Goal: Information Seeking & Learning: Check status

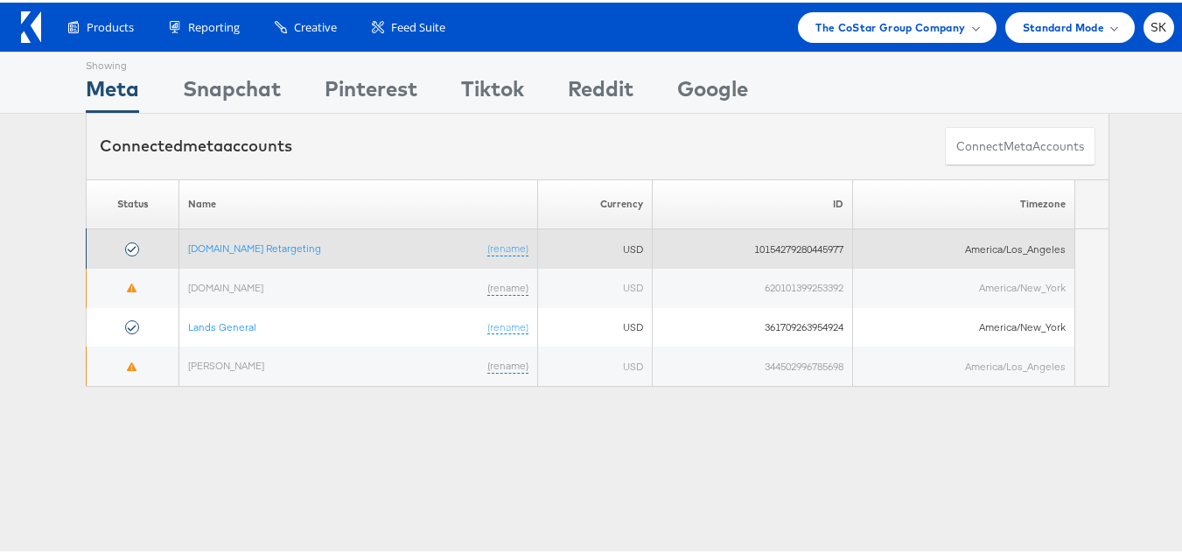
click at [226, 256] on td "Apartments.com Retargeting (rename)" at bounding box center [358, 246] width 359 height 39
click at [228, 252] on link "[DOMAIN_NAME] Retargeting" at bounding box center [254, 245] width 133 height 13
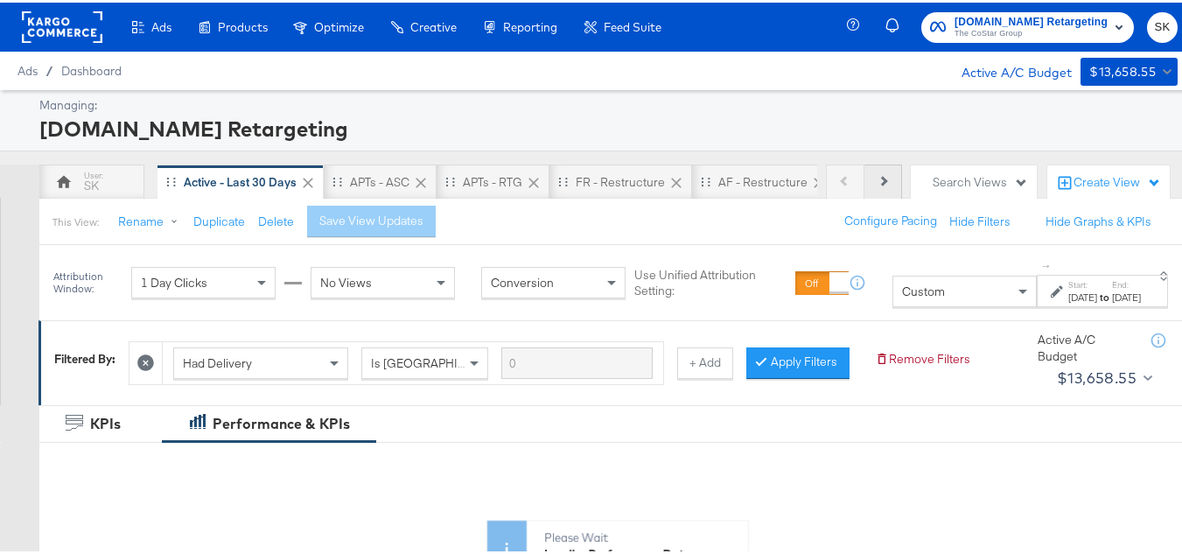
click at [878, 177] on icon at bounding box center [883, 178] width 10 height 10
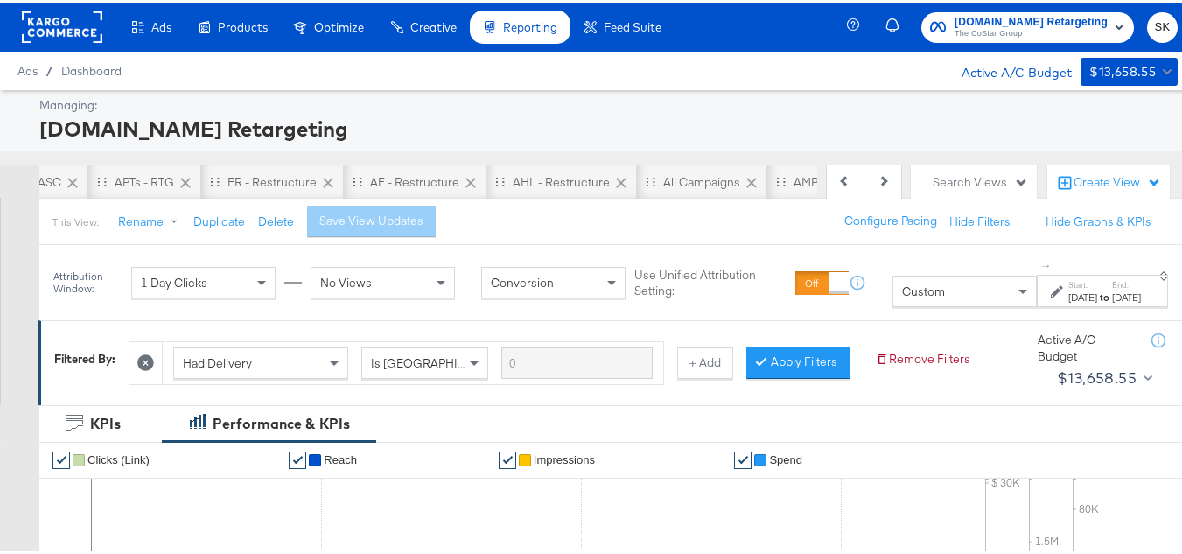
scroll to position [0, 521]
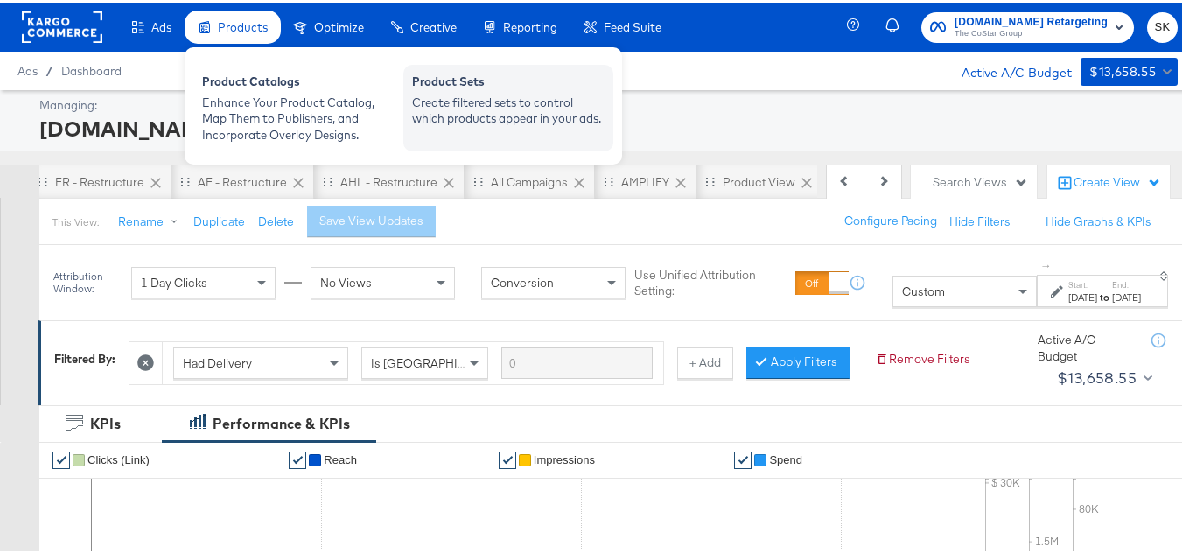
click at [547, 113] on div "Create filtered sets to control which products appear in your ads." at bounding box center [508, 108] width 193 height 32
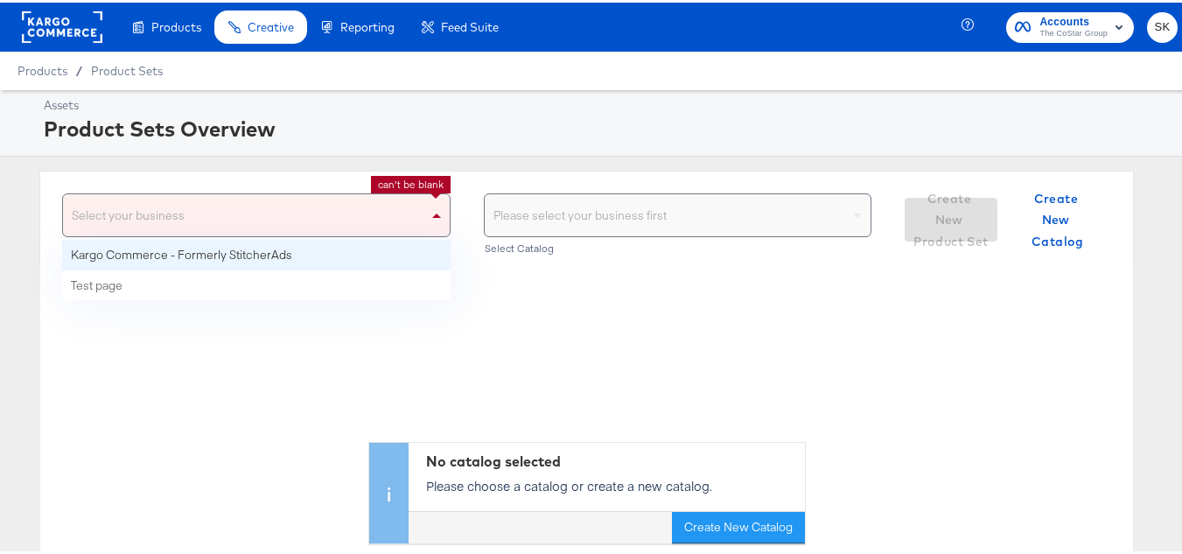
click at [428, 219] on span at bounding box center [439, 213] width 22 height 42
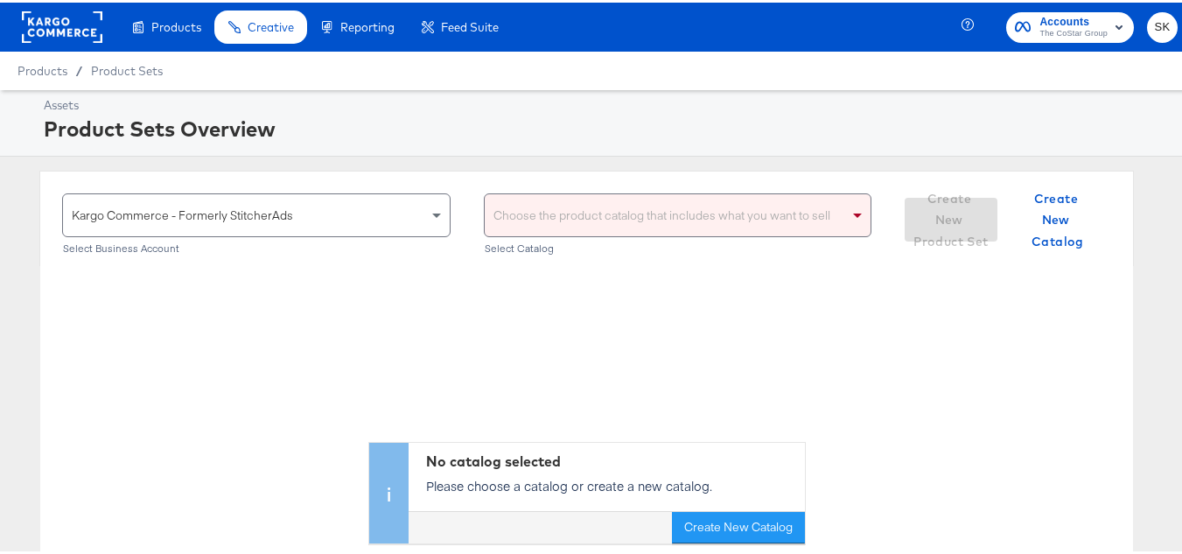
scroll to position [88, 0]
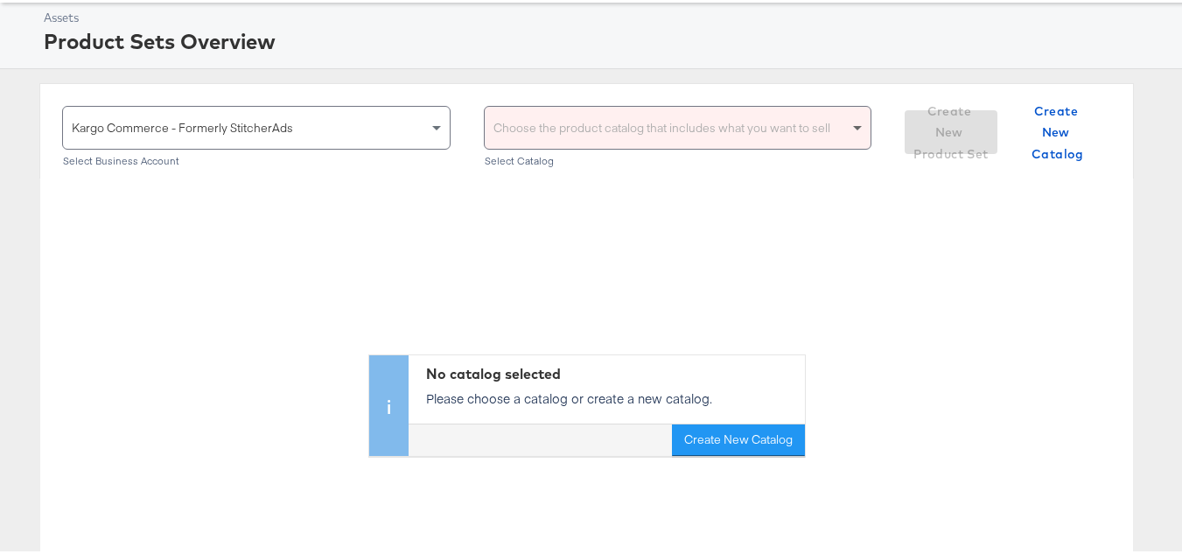
click at [853, 124] on span at bounding box center [857, 126] width 9 height 6
click at [561, 132] on div "Choose the product catalog that includes what you want to sell" at bounding box center [678, 125] width 387 height 42
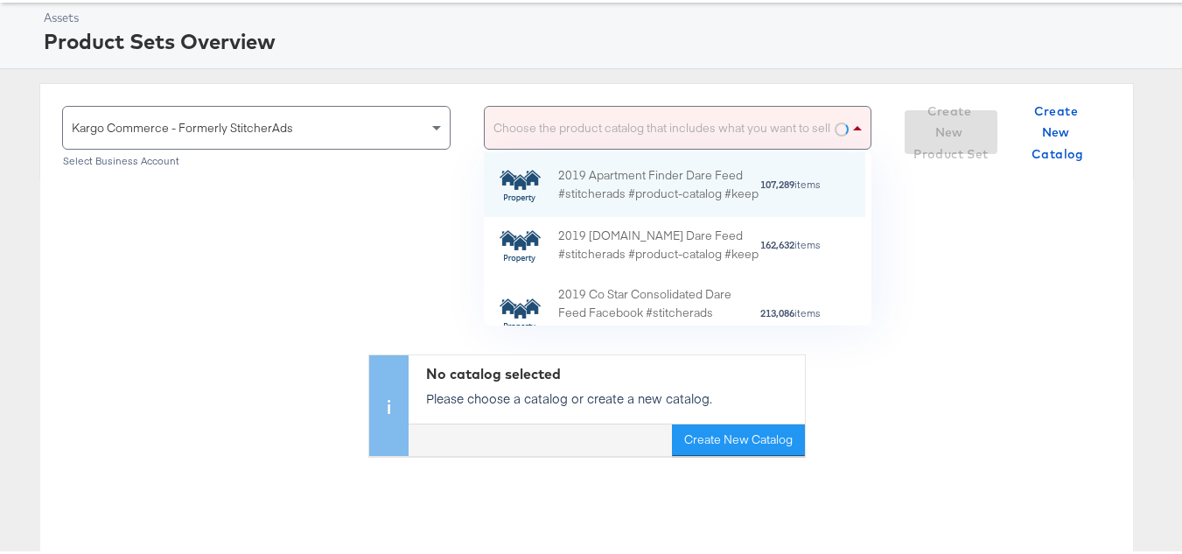
scroll to position [160, 368]
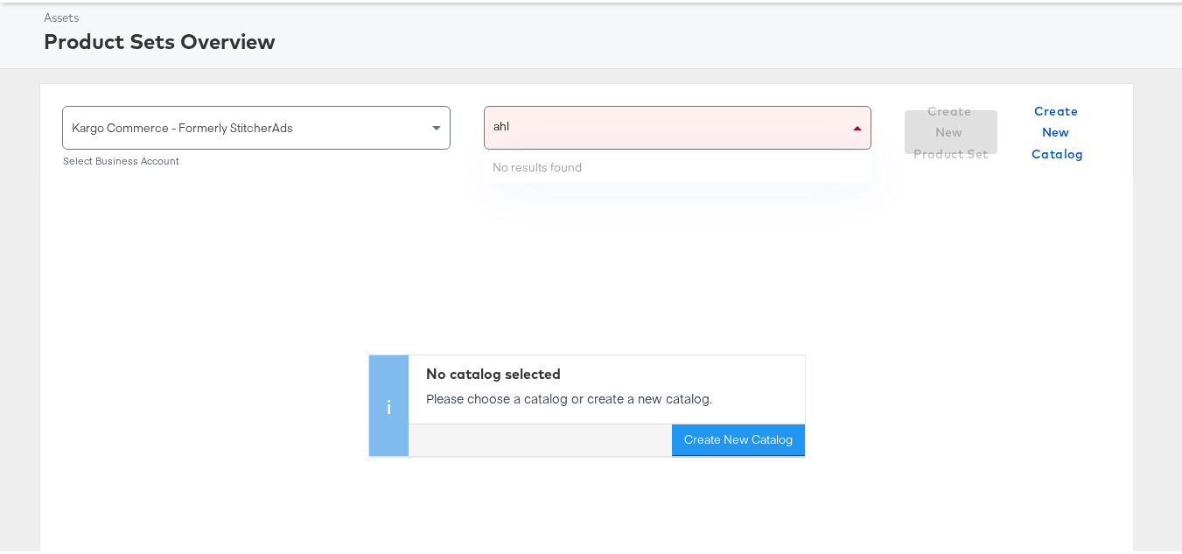
click at [561, 132] on div "ahl ahl" at bounding box center [667, 125] width 365 height 42
type input "a"
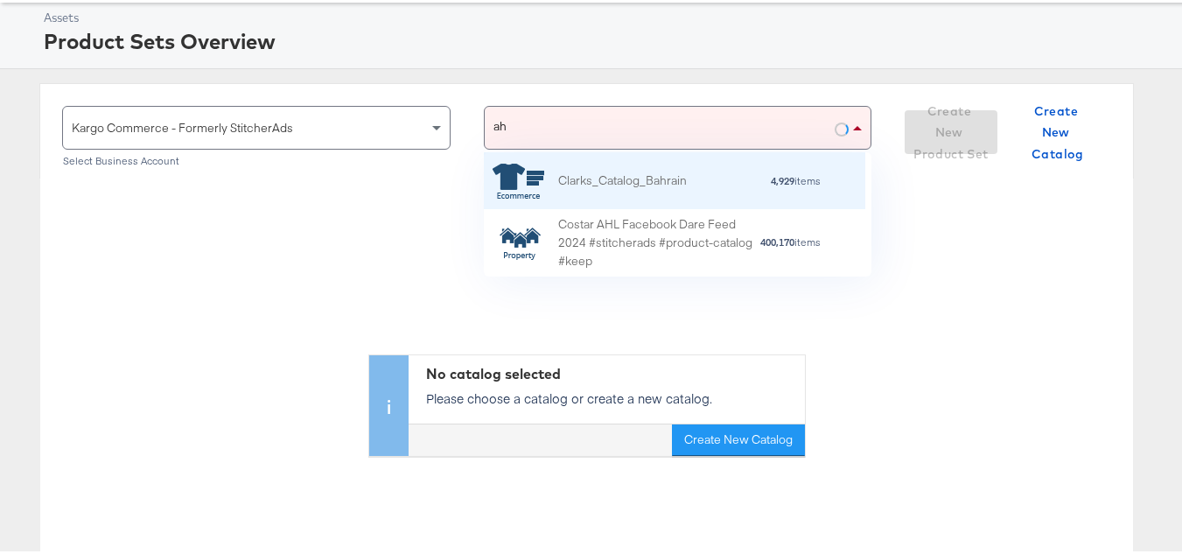
type input "ahl"
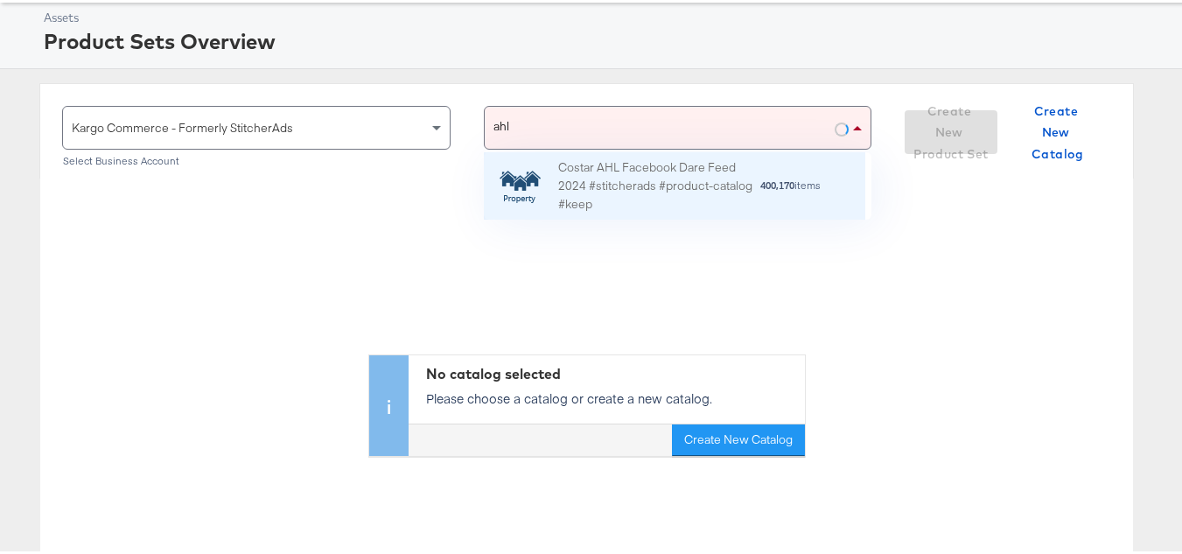
click at [579, 169] on div "Costar AHL Facebook Dare Feed 2024 #stitcherads #product-catalog #keep" at bounding box center [658, 184] width 201 height 54
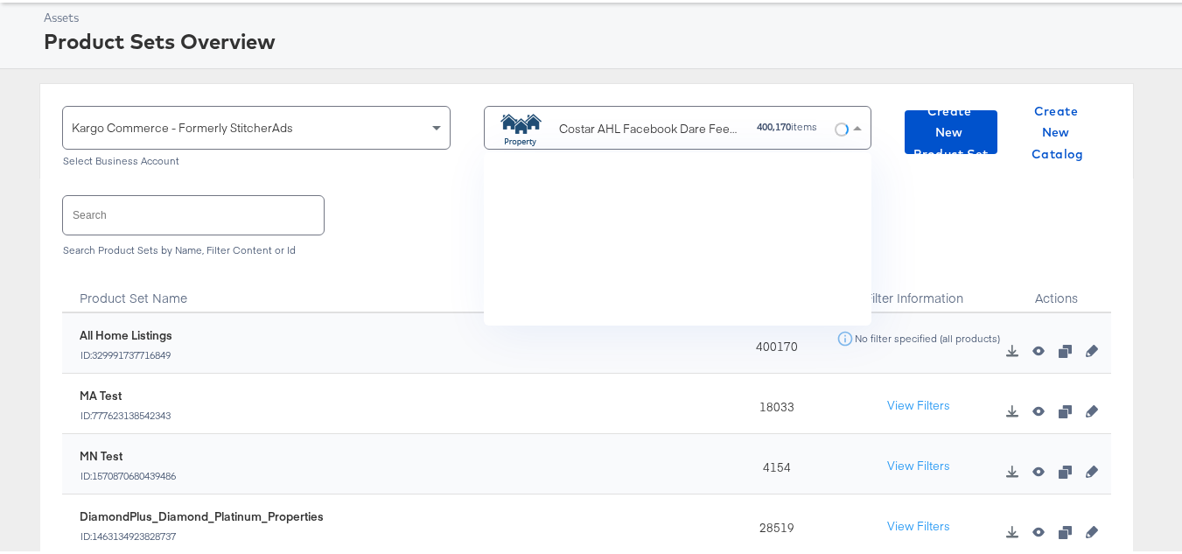
scroll to position [160, 368]
click at [227, 200] on input "text" at bounding box center [193, 212] width 261 height 38
paste input "DiamondPlus_Diamond_Platinum_Properties"
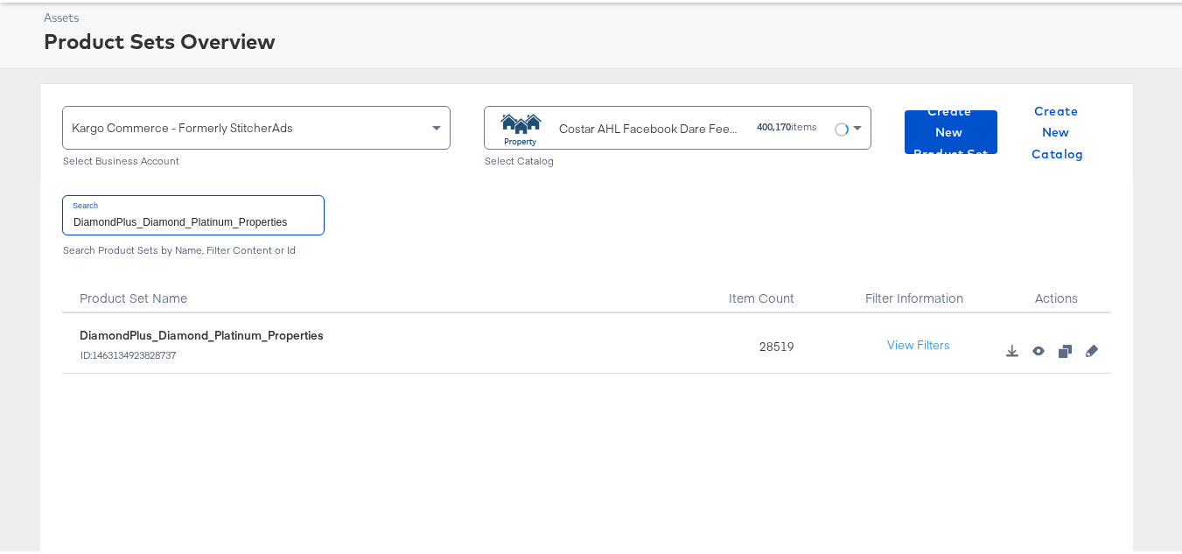
type input "DiamondPlus_Diamond_Platinum_Properties"
click at [759, 339] on div "28519" at bounding box center [772, 341] width 109 height 60
copy div "28519"
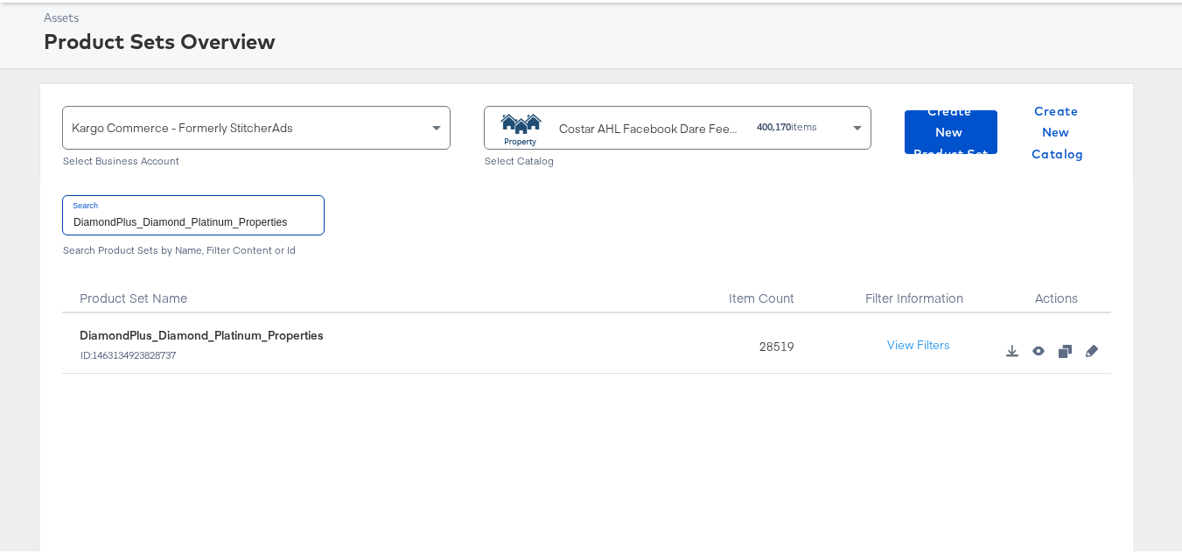
click at [258, 204] on input "DiamondPlus_Diamond_Platinum_Properties" at bounding box center [193, 212] width 261 height 38
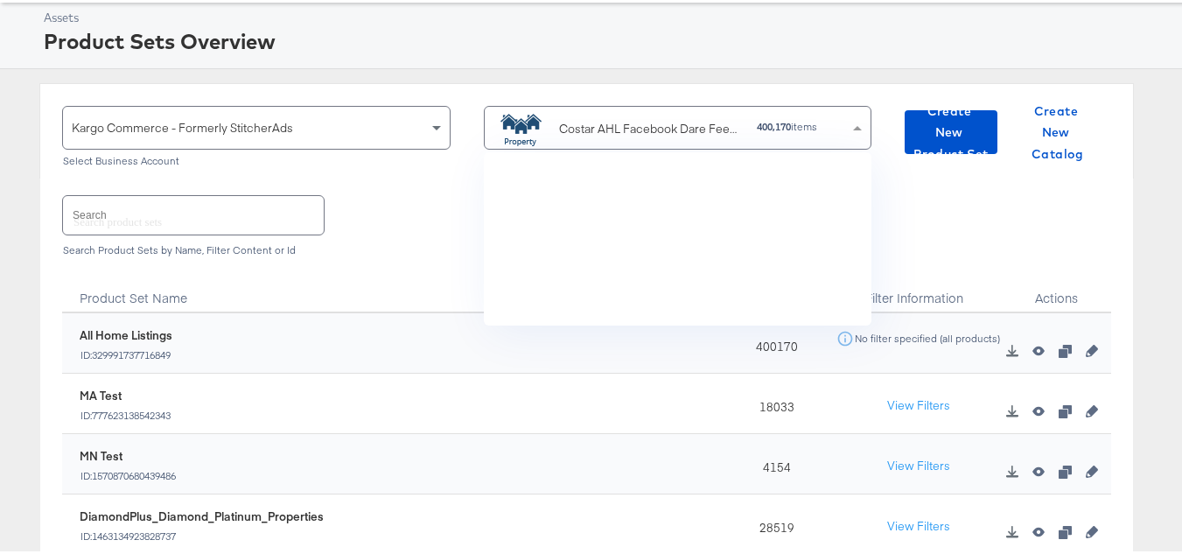
click at [613, 126] on div "Costar AHL Facebook Dare Feed 2024 #stitcherads #product-catalog #keep" at bounding box center [651, 126] width 185 height 18
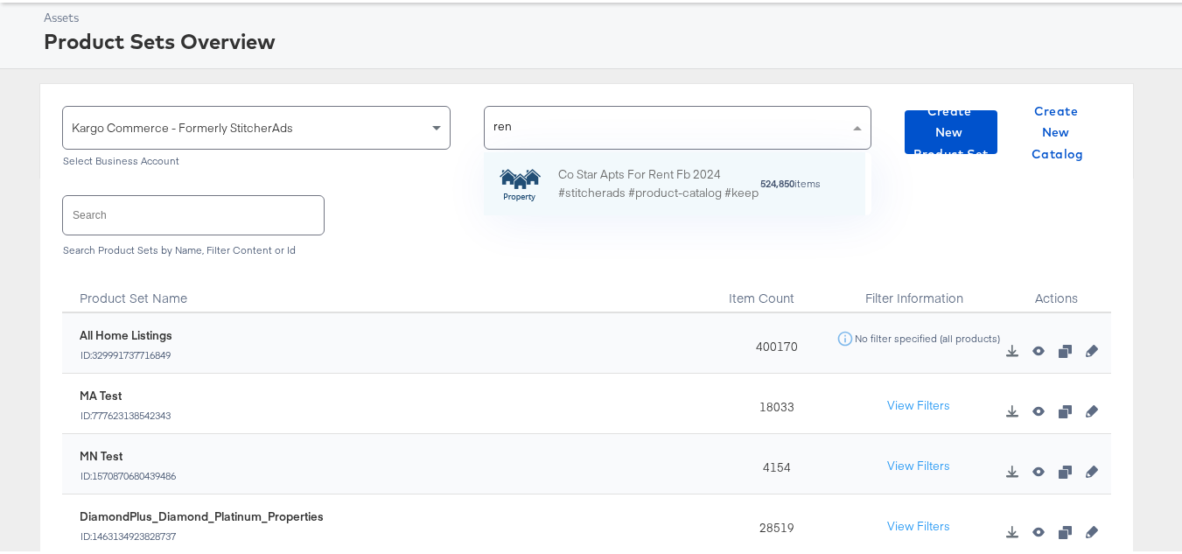
scroll to position [49, 368]
type input "rent"
click at [619, 163] on div "Co Star Apts For Rent Fb 2024 #stitcherads #product-catalog #keep" at bounding box center [658, 181] width 201 height 37
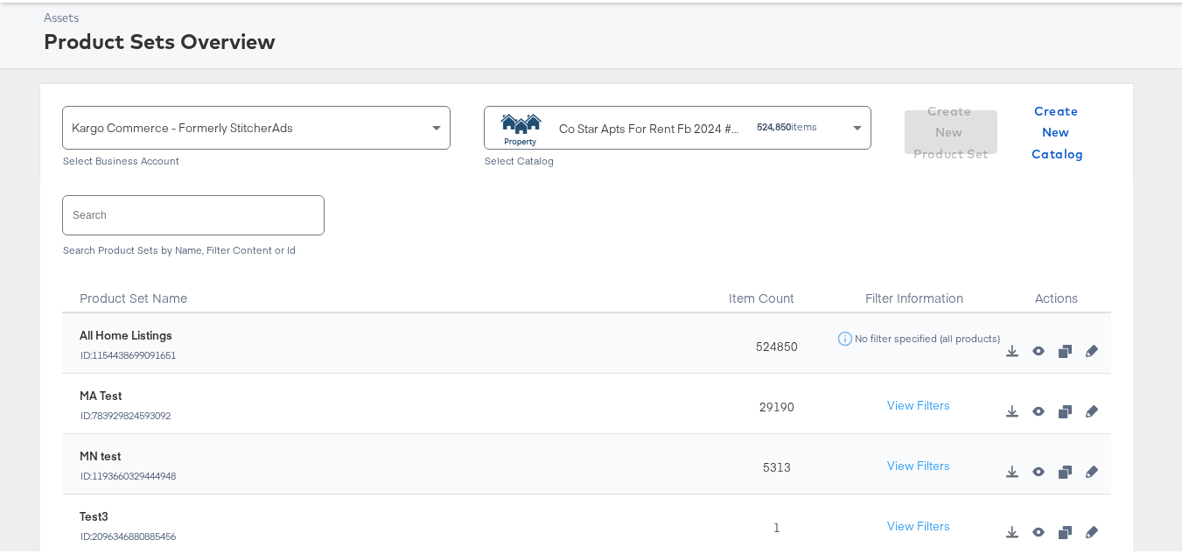
click at [209, 222] on input "text" at bounding box center [193, 212] width 261 height 38
paste input "ForRent.com_Diamond & Platinum"
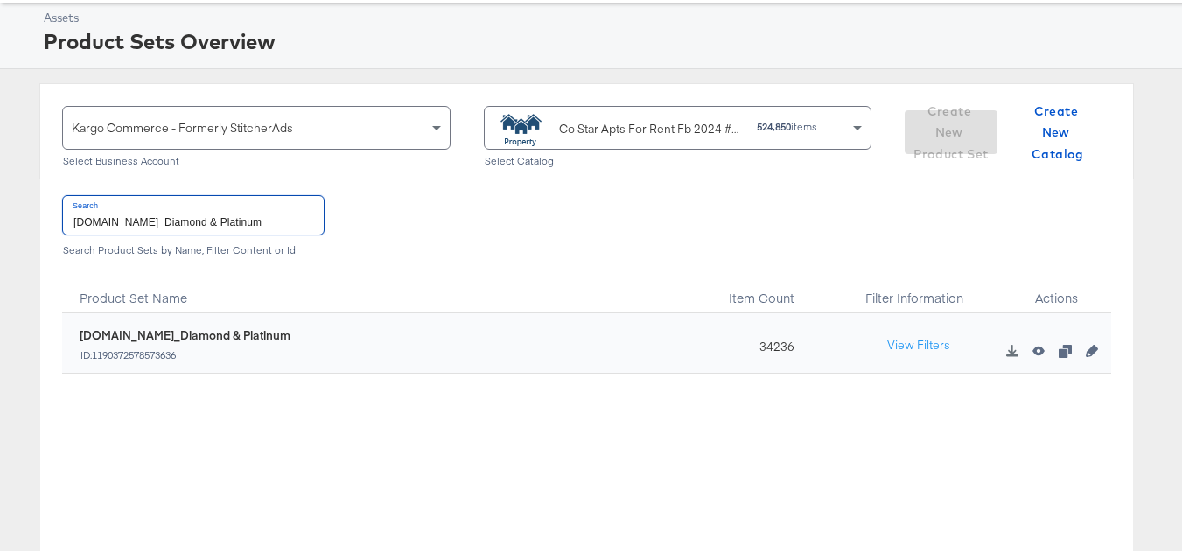
type input "ForRent.com_Diamond & Platinum"
click at [760, 347] on div "34236" at bounding box center [772, 341] width 109 height 60
copy div "34236"
click at [202, 223] on input "ForRent.com_Diamond & Platinum" at bounding box center [193, 212] width 261 height 38
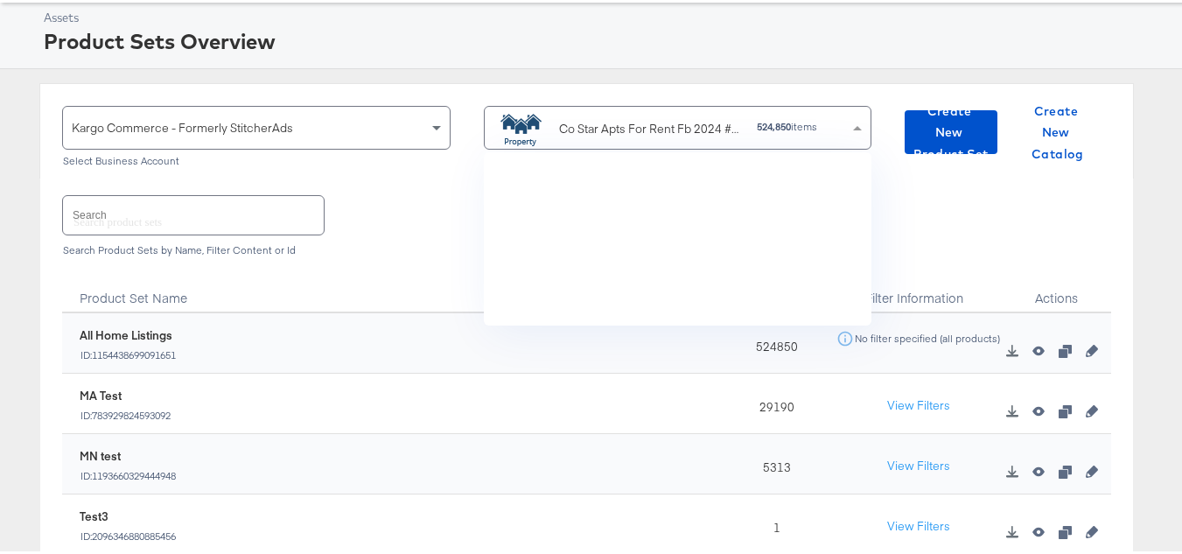
click at [572, 121] on div "Co Star Apts For Rent Fb 2024 #stitcherads #product-catalog #keep" at bounding box center [651, 126] width 185 height 18
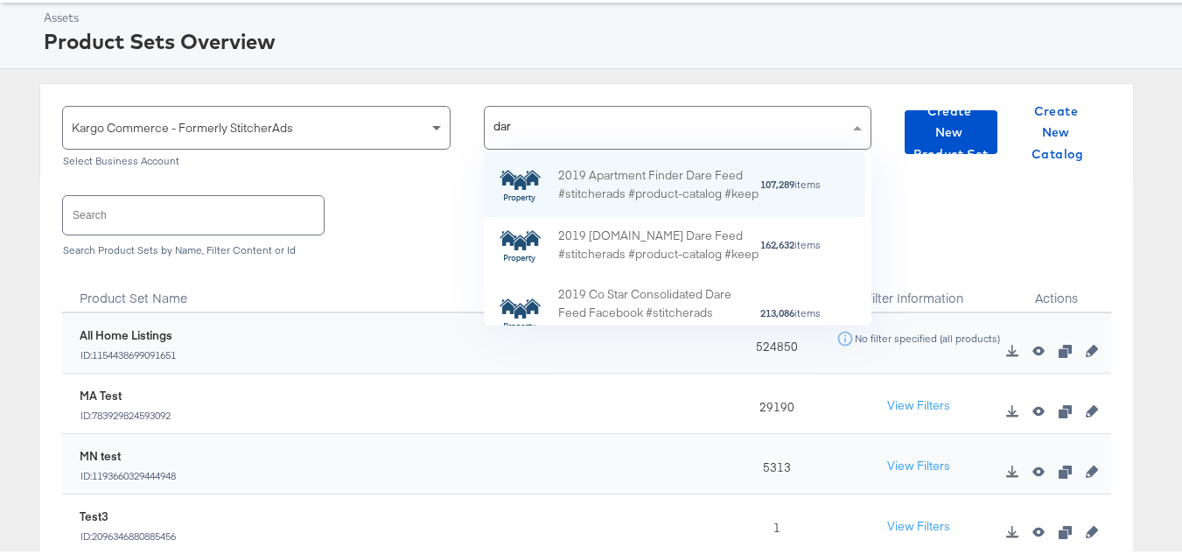
type input "dare"
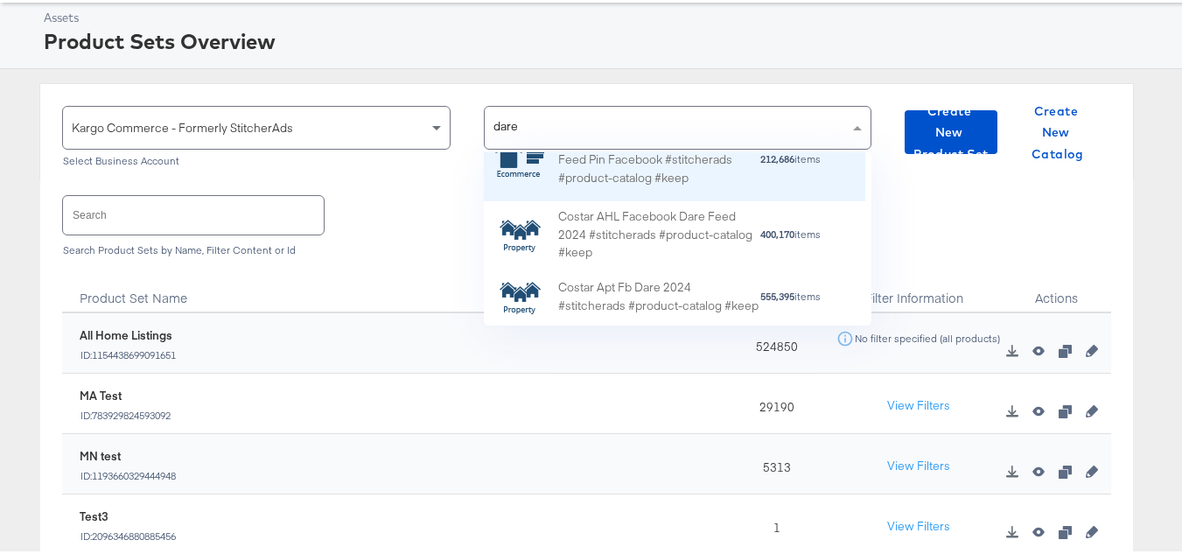
scroll to position [361, 0]
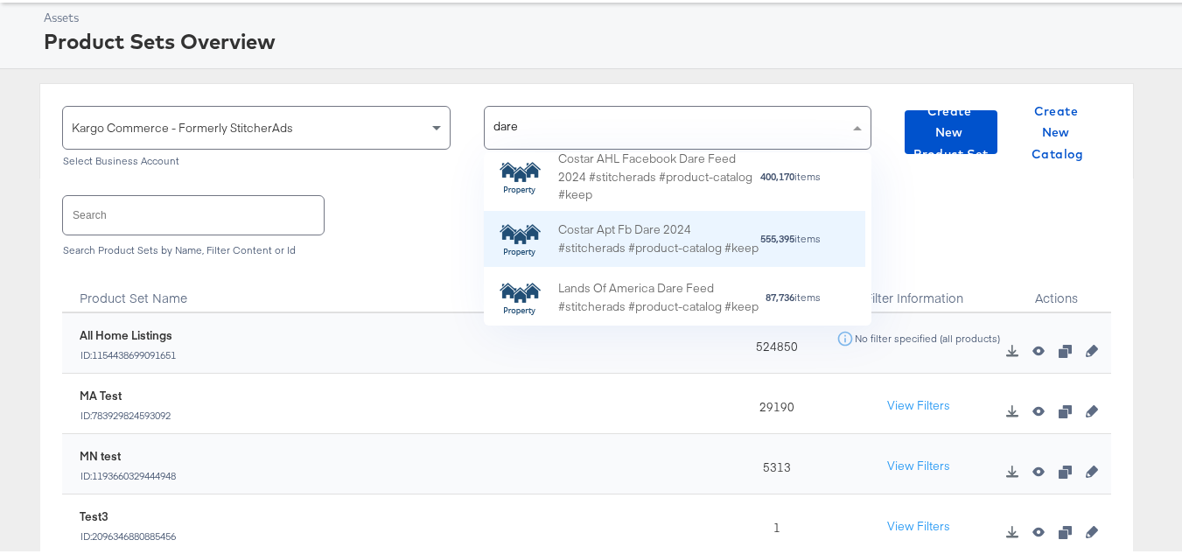
click at [690, 227] on div "Costar Apt Fb Dare 2024 #stitcherads #product-catalog #keep" at bounding box center [658, 237] width 201 height 37
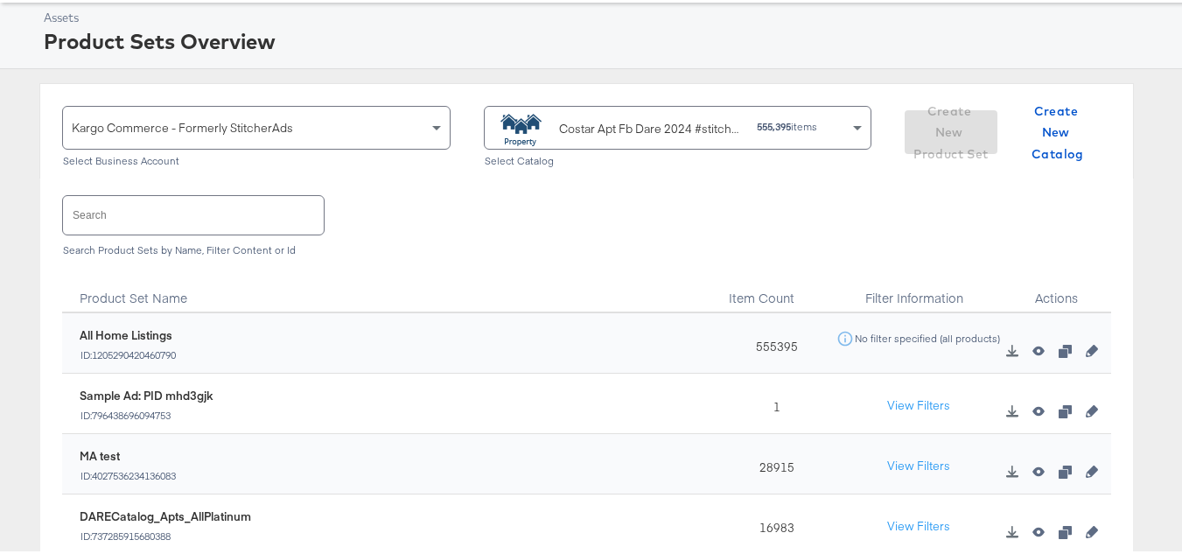
click at [210, 228] on input "text" at bounding box center [193, 212] width 261 height 38
paste input "DARECatalog_Apts_AllPlatinum_AllDiamond"
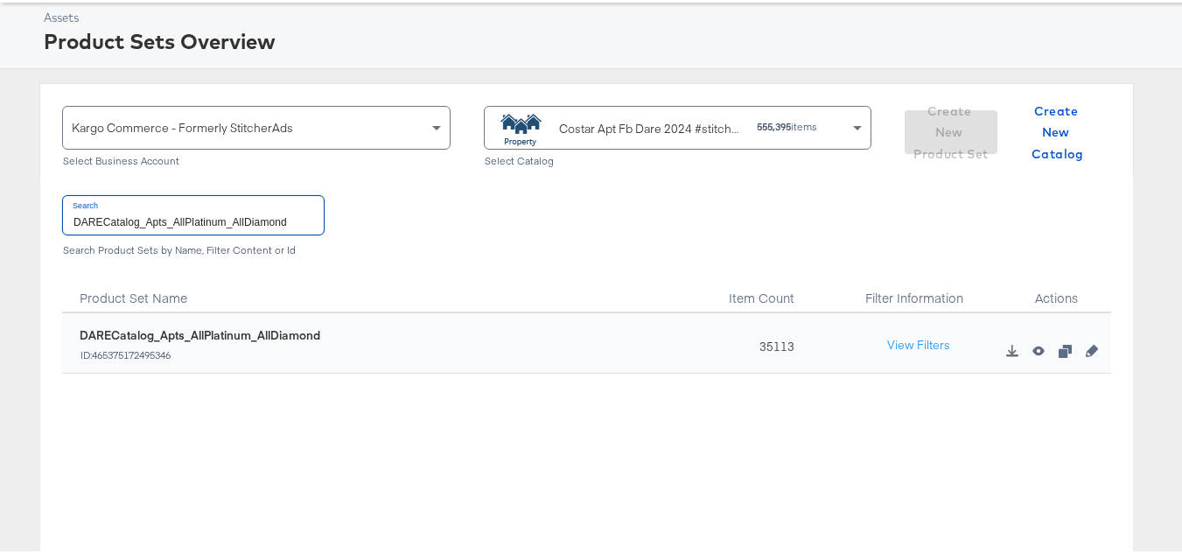
type input "DARECatalog_Apts_AllPlatinum_AllDiamond"
click at [760, 342] on div "35113" at bounding box center [772, 341] width 109 height 60
copy div "35113"
click at [237, 221] on input "DARECatalog_Apts_AllPlatinum_AllDiamond" at bounding box center [193, 212] width 261 height 38
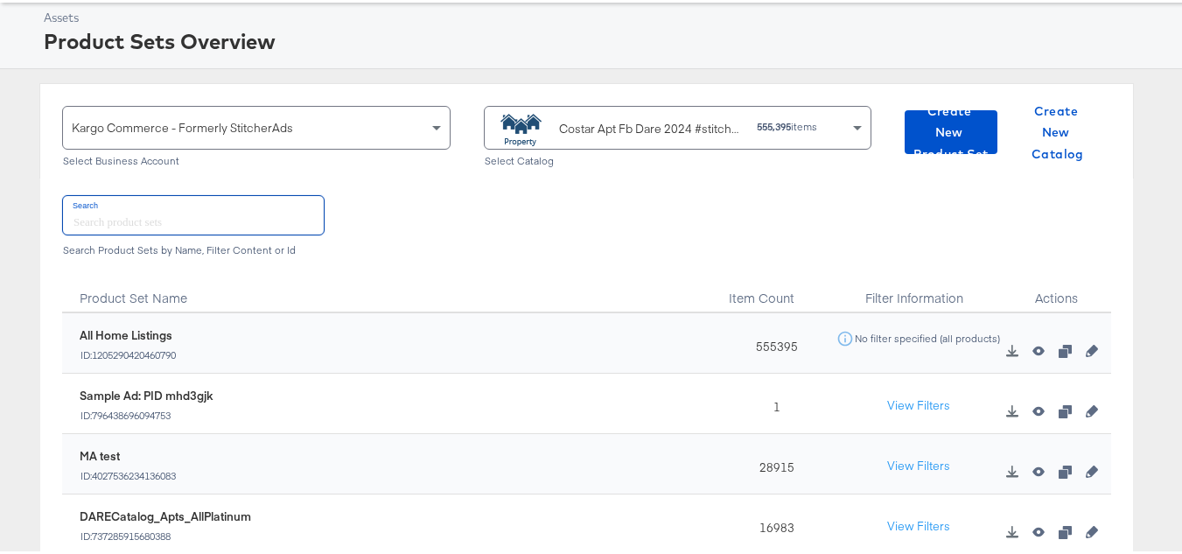
click at [616, 119] on div "Costar Apt Fb Dare 2024 #stitcherads #product-catalog #keep" at bounding box center [651, 126] width 185 height 18
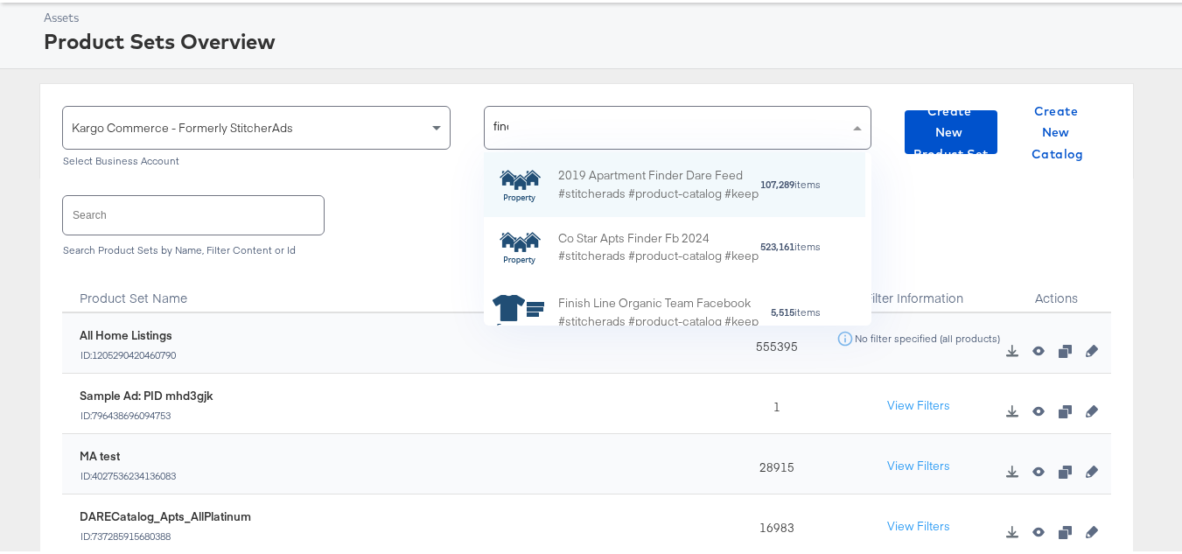
scroll to position [112, 368]
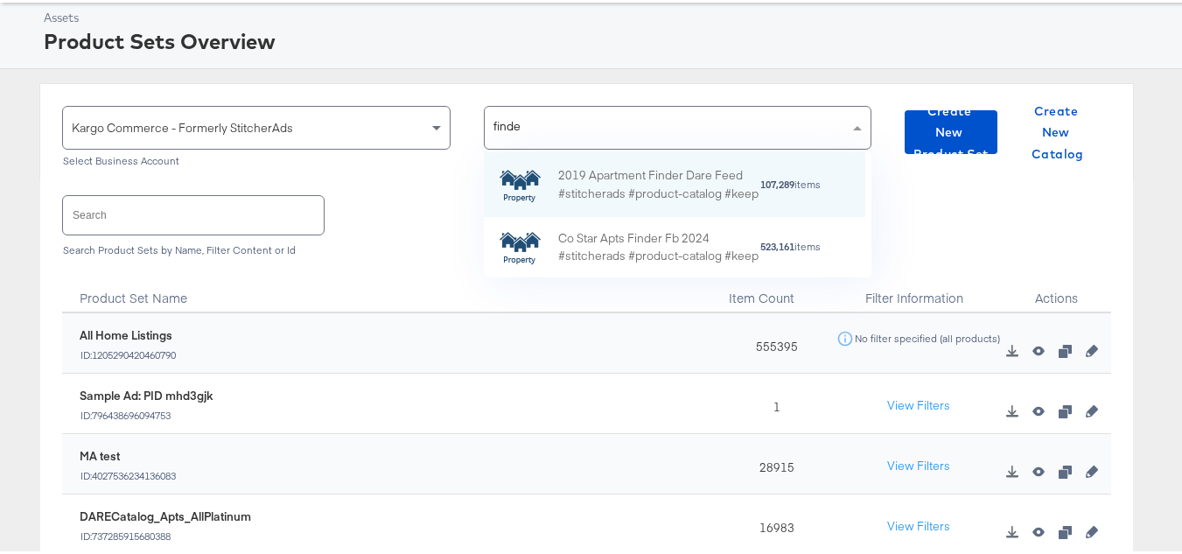
type input "finder"
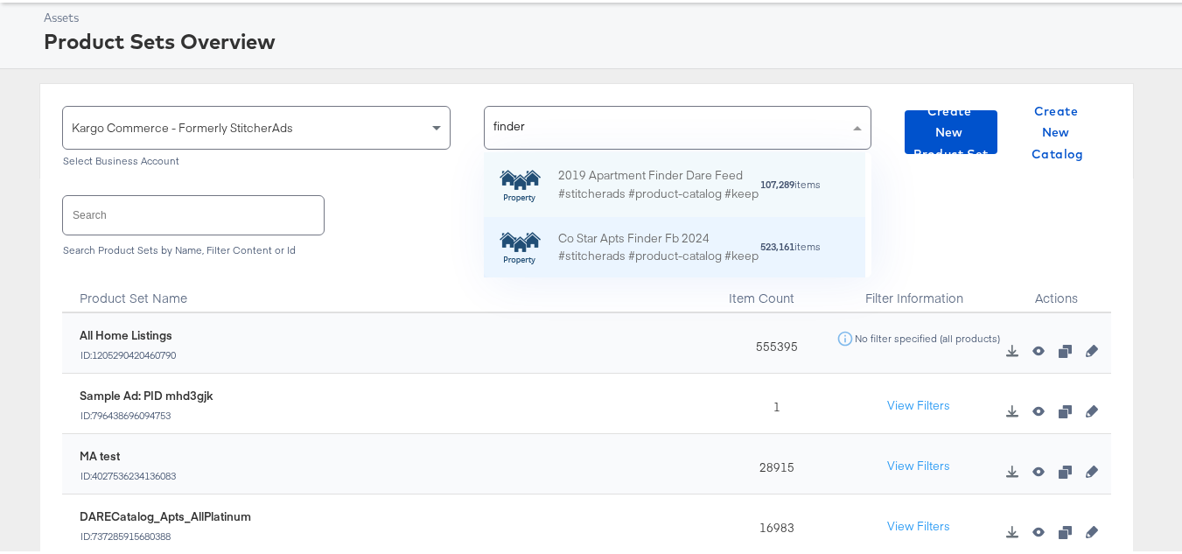
click at [661, 230] on div "Co Star Apts Finder Fb 2024 #stitcherads #product-catalog #keep" at bounding box center [658, 245] width 201 height 37
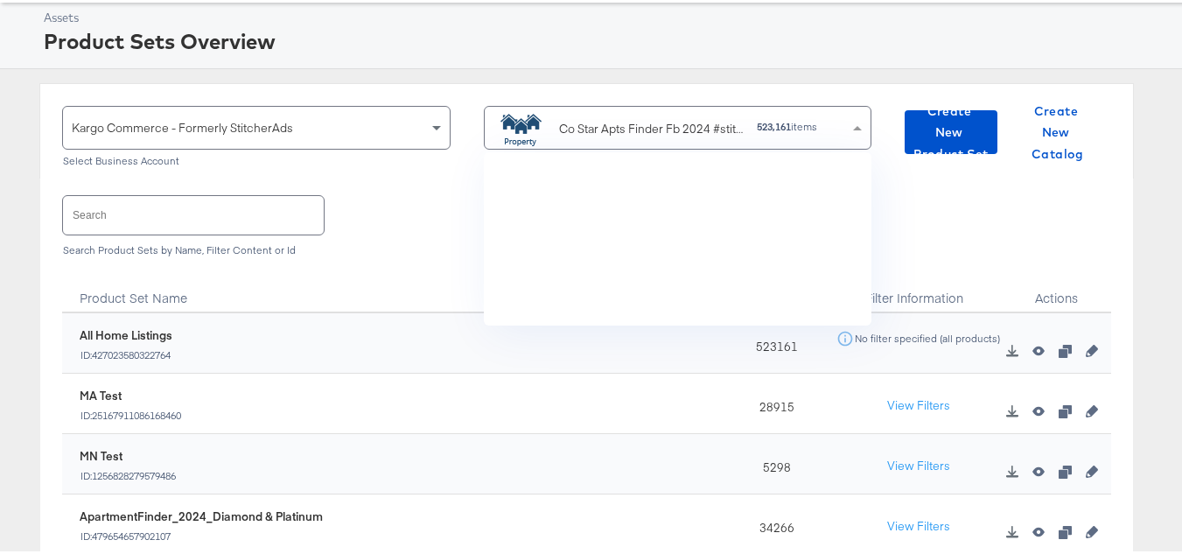
scroll to position [160, 368]
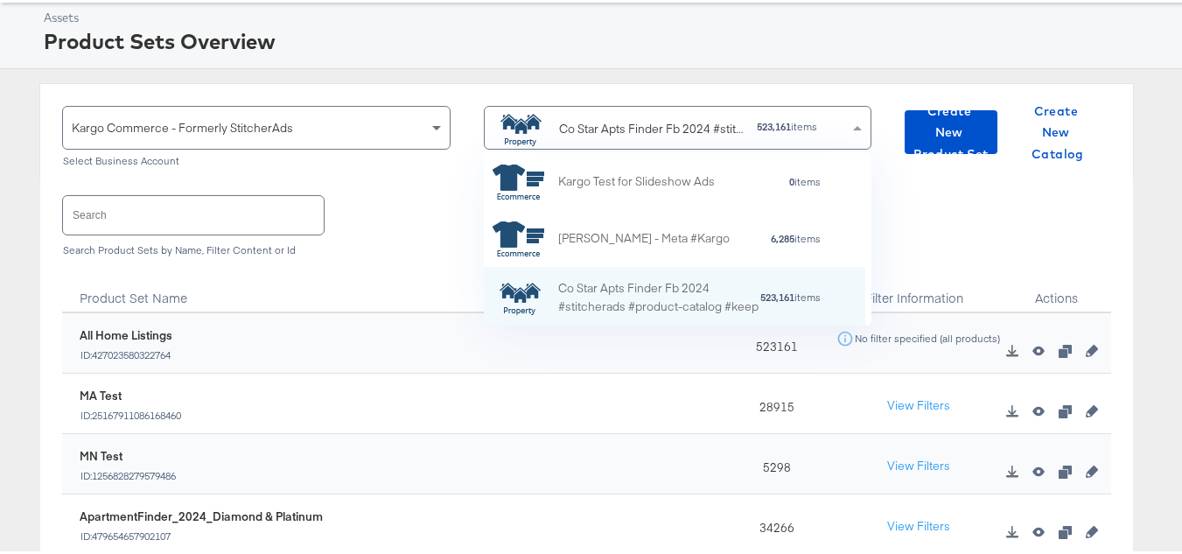
click at [185, 210] on input "text" at bounding box center [193, 212] width 261 height 38
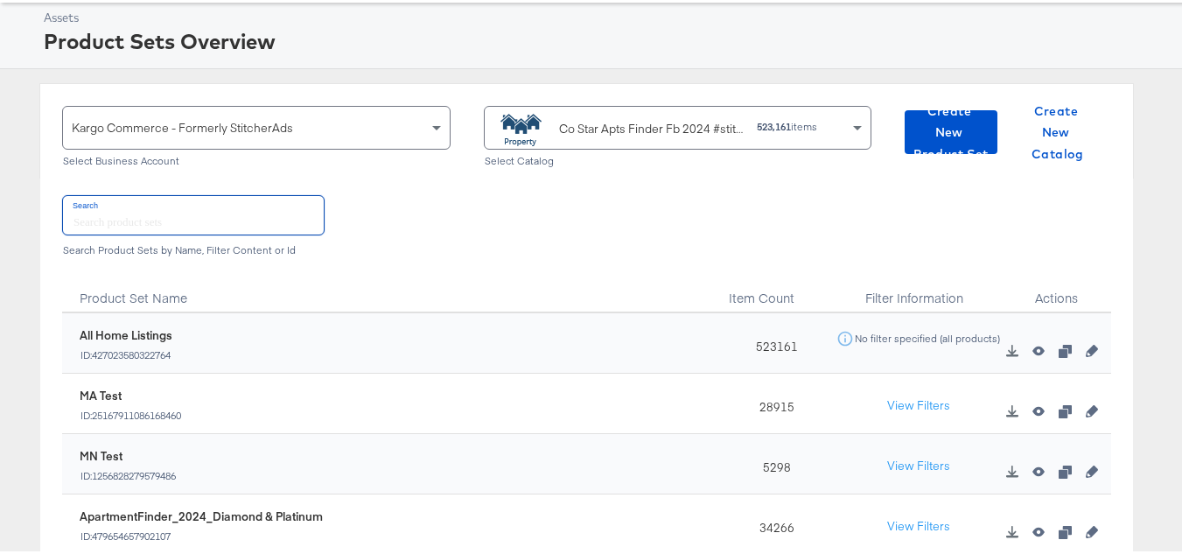
paste input "Co Star Apts Finder FB 2024"
type input "Co Star Apts Finder FB 2024"
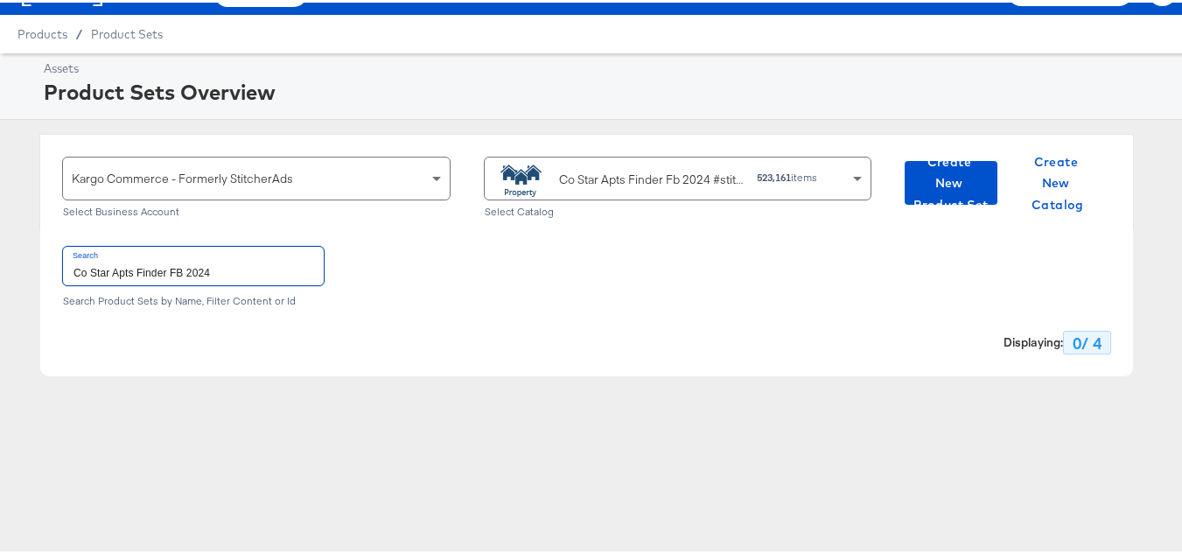
click at [240, 252] on input "Co Star Apts Finder FB 2024" at bounding box center [193, 263] width 261 height 38
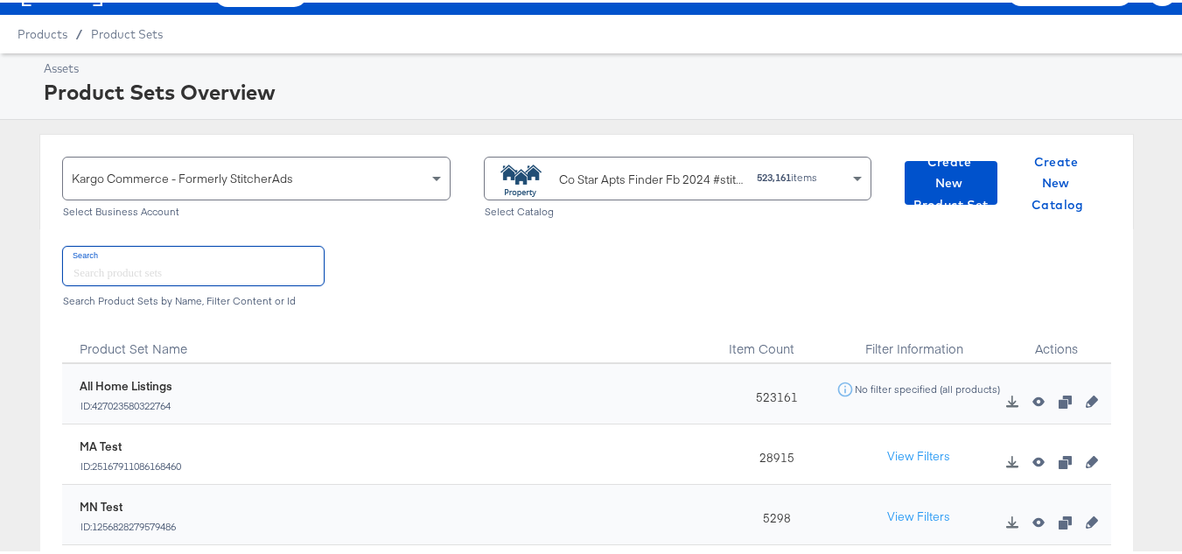
scroll to position [88, 0]
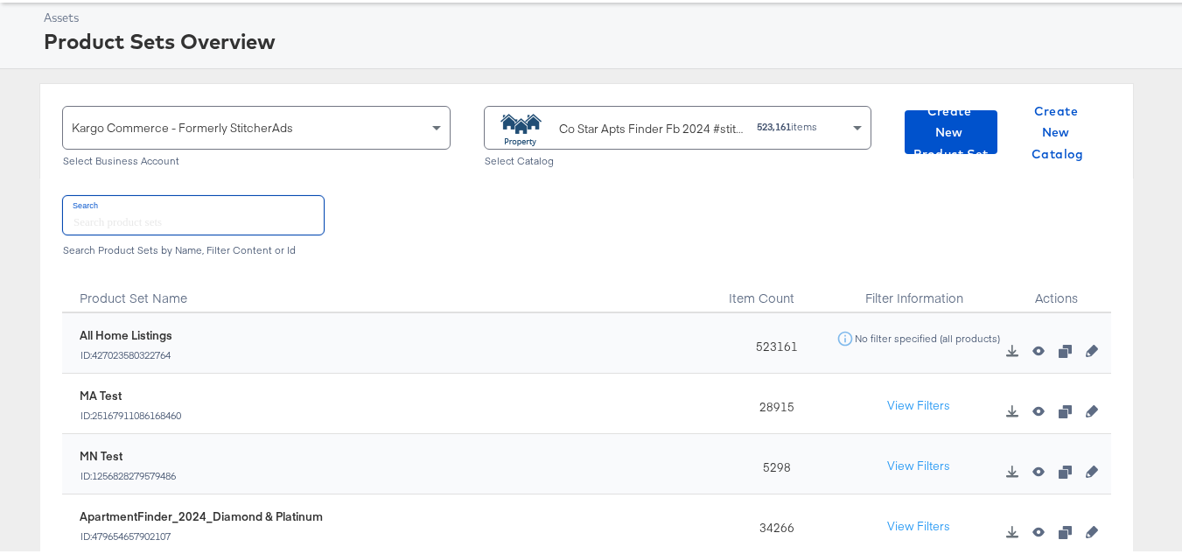
click at [236, 227] on input "text" at bounding box center [193, 212] width 261 height 38
paste input "ApartmentFinder_2024_Diamond & Platinum"
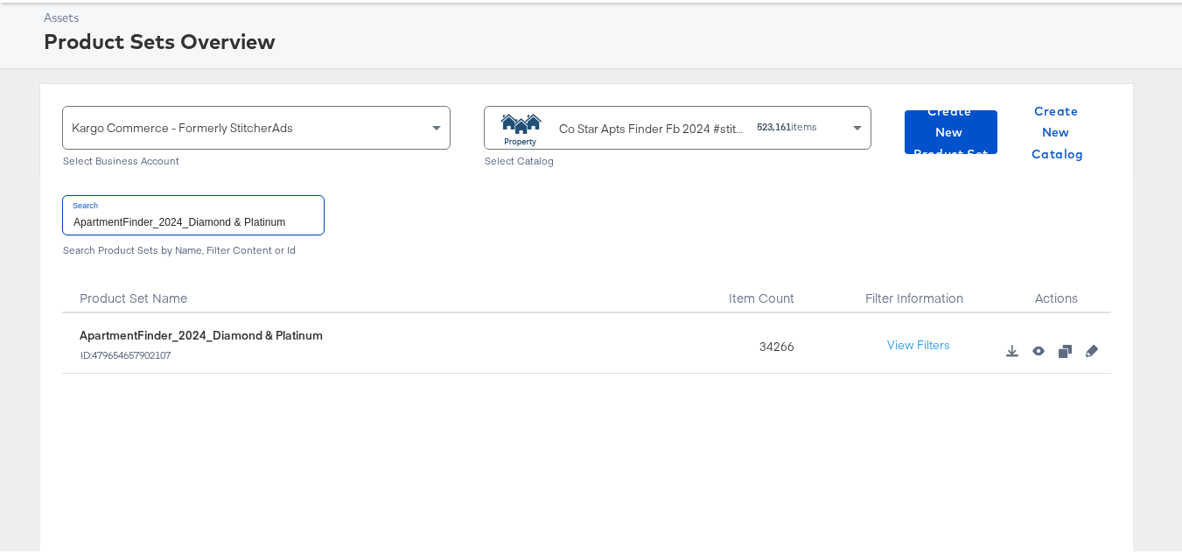
type input "ApartmentFinder_2024_Diamond & Platinum"
click at [770, 342] on div "34266" at bounding box center [772, 341] width 109 height 60
copy div "34266"
click at [476, 402] on div "479654657902107 ApartmentFinder_2024_Diamond & Platinum ID: 479654657902107 342…" at bounding box center [586, 486] width 1049 height 350
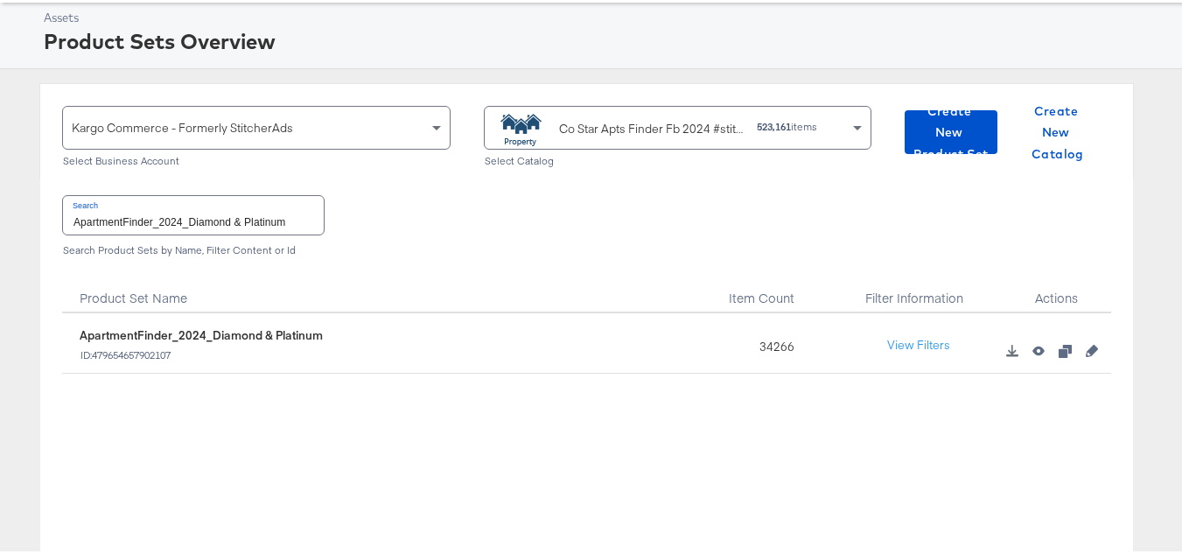
scroll to position [0, 0]
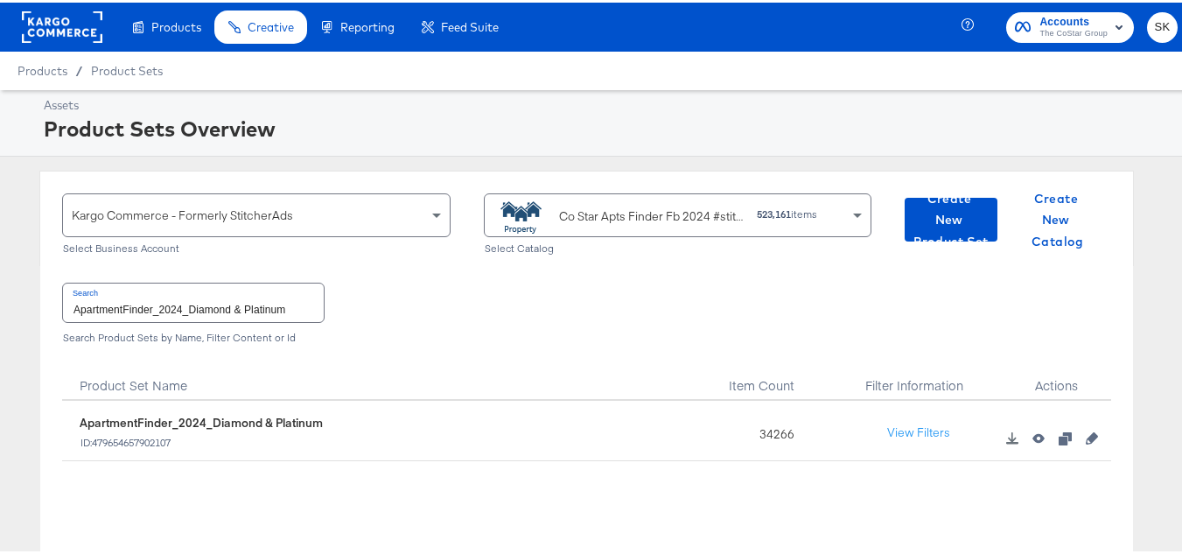
click at [61, 30] on rect at bounding box center [62, 25] width 81 height 32
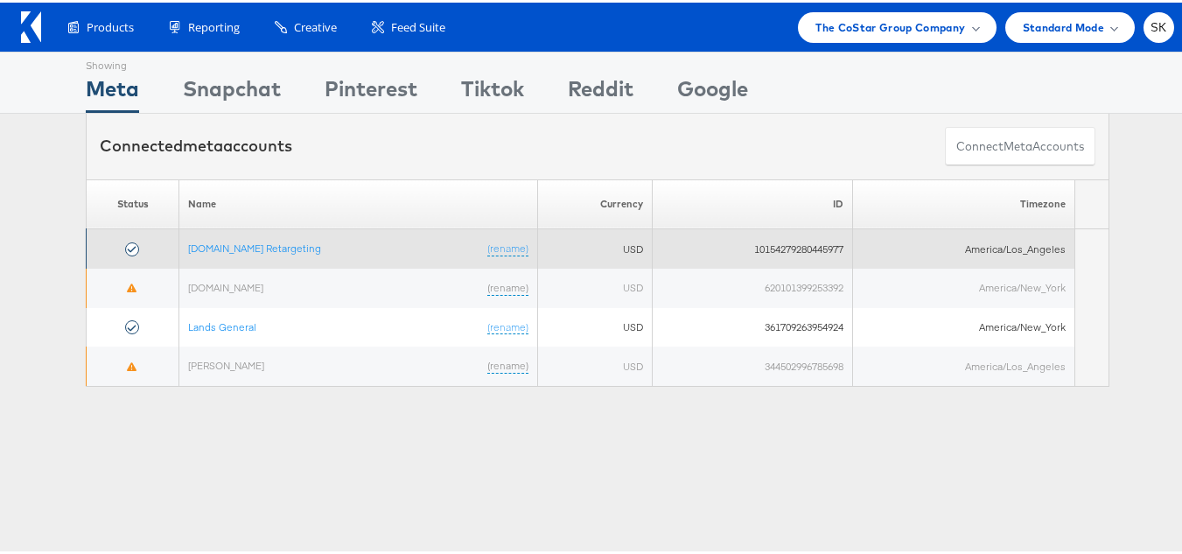
click at [284, 238] on td "Apartments.com Retargeting (rename)" at bounding box center [358, 246] width 359 height 39
click at [284, 245] on link "[DOMAIN_NAME] Retargeting" at bounding box center [254, 245] width 133 height 13
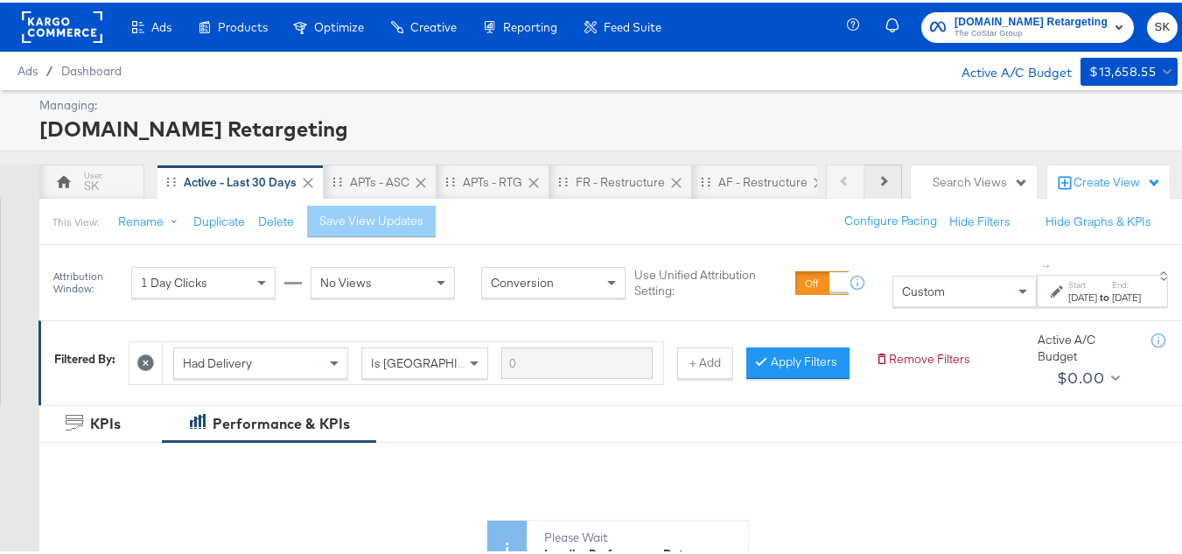
click at [879, 186] on button "Next" at bounding box center [884, 179] width 38 height 35
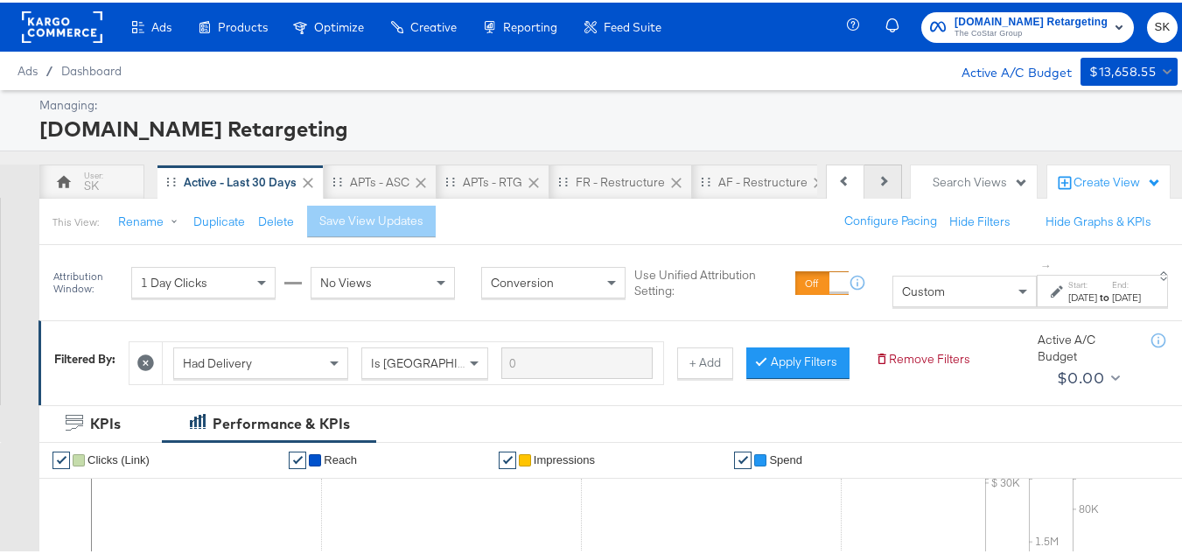
click at [879, 186] on button "Next" at bounding box center [884, 179] width 38 height 35
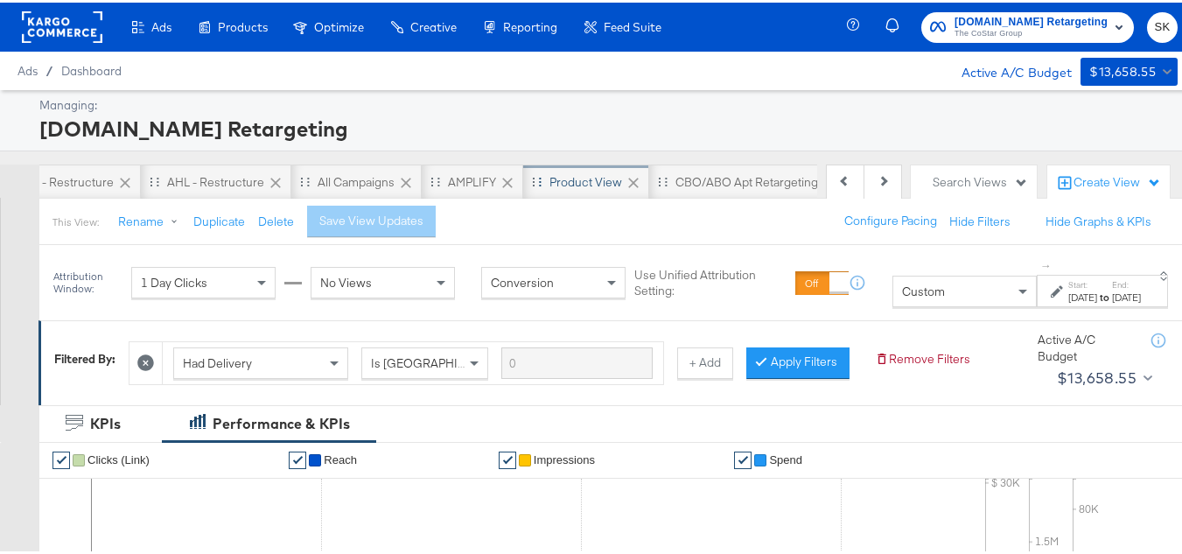
click at [559, 190] on div "Product View" at bounding box center [586, 179] width 126 height 35
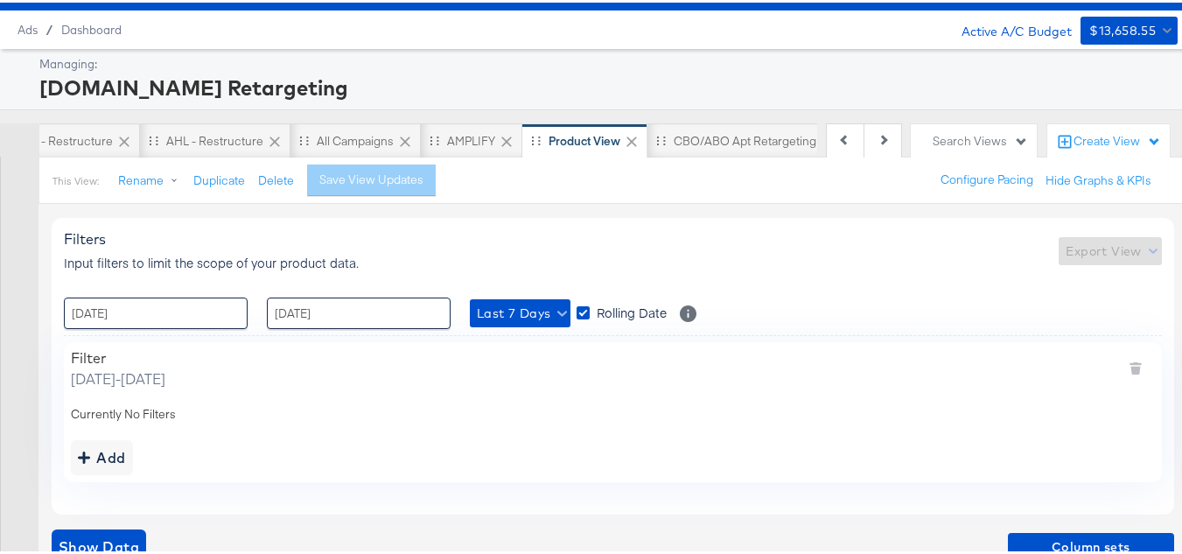
scroll to position [63, 0]
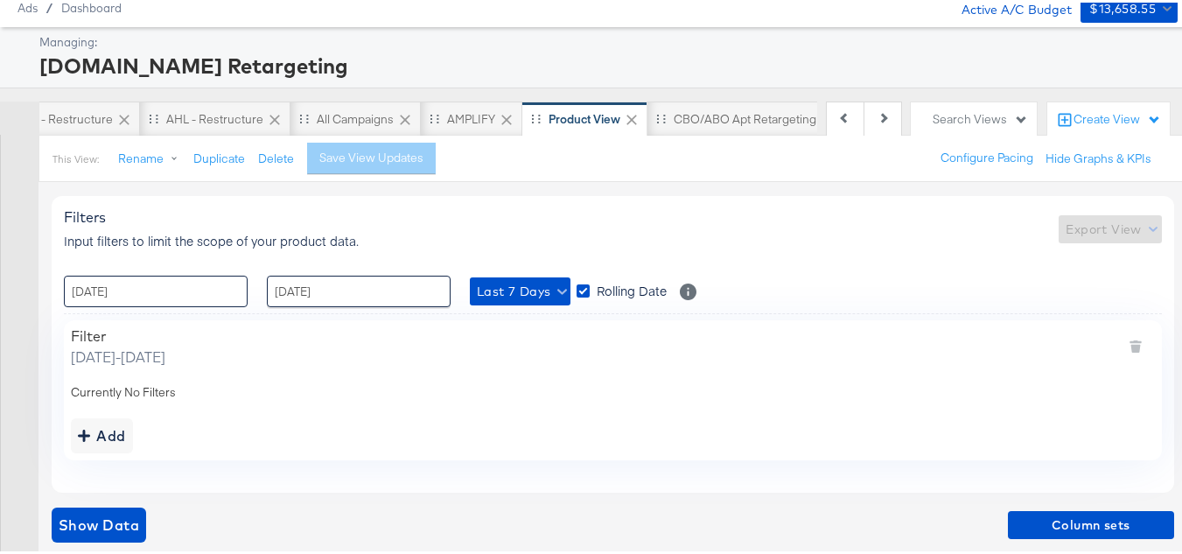
click at [129, 304] on input "29 / September / 2025" at bounding box center [156, 289] width 184 height 32
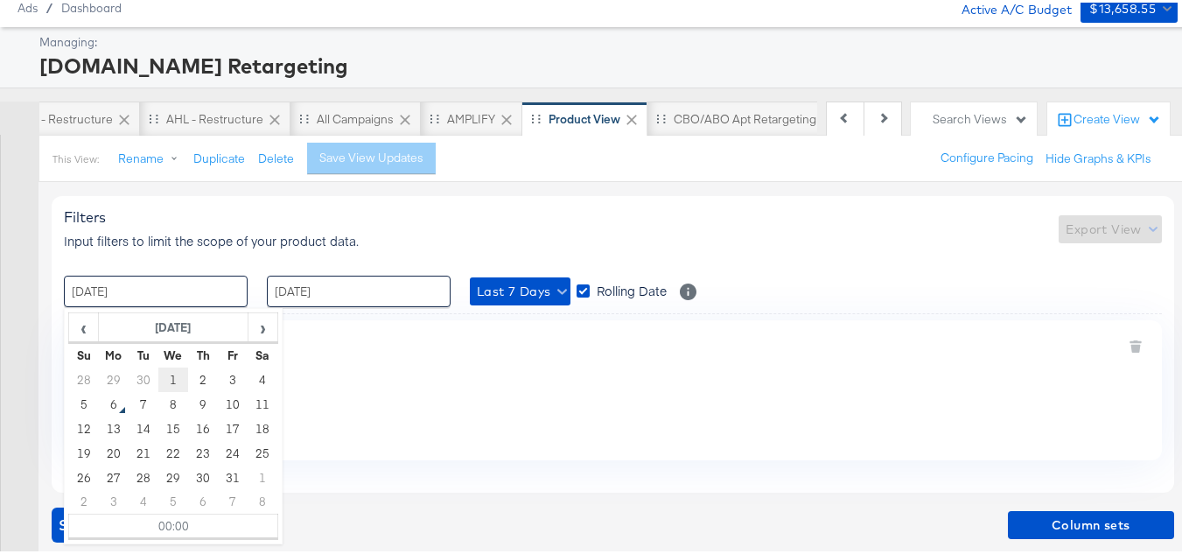
click at [176, 377] on td "1" at bounding box center [173, 377] width 30 height 25
type input "01 / October / 2025 00:00"
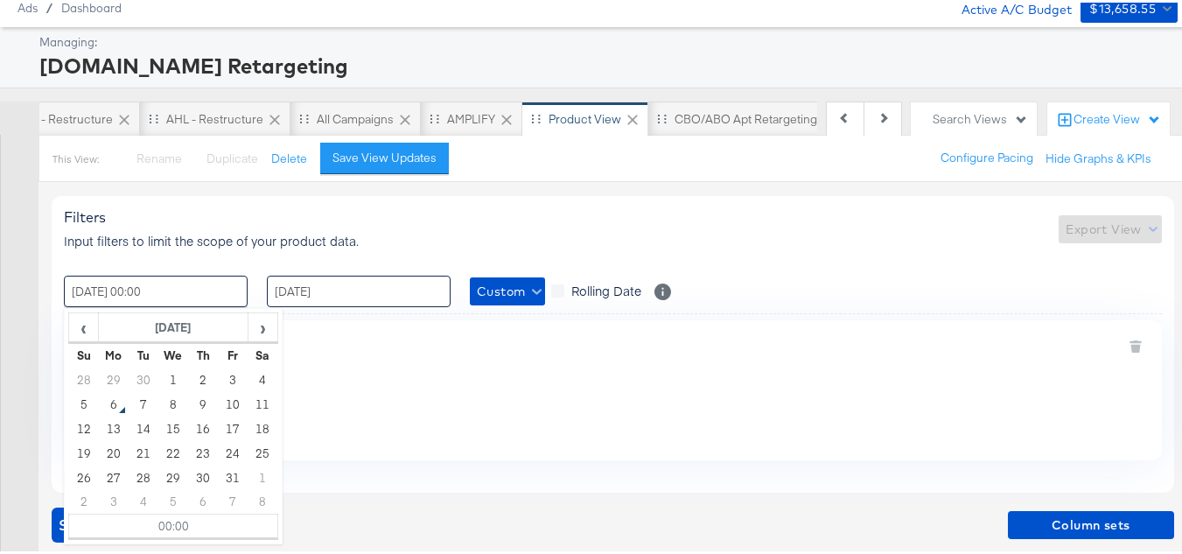
click at [347, 297] on input "05 / October / 2025" at bounding box center [359, 289] width 184 height 32
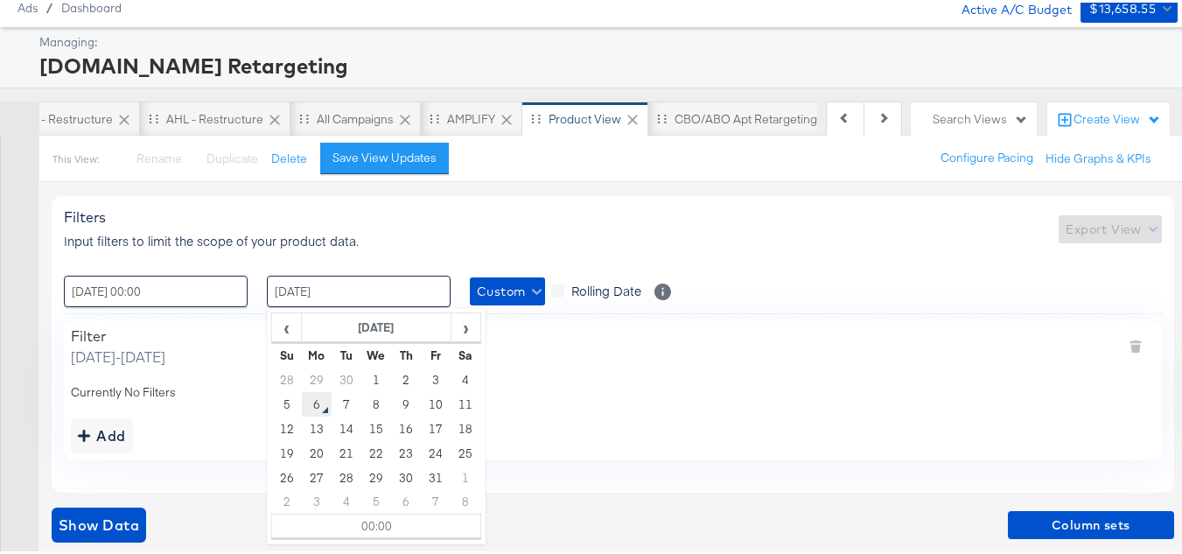
click at [309, 398] on td "6" at bounding box center [317, 401] width 30 height 25
type input "06 / October / 2025 00:00"
click at [598, 341] on div "Filter Wednesday, October 1 2025 - Monday, October 6 2025" at bounding box center [613, 344] width 1084 height 39
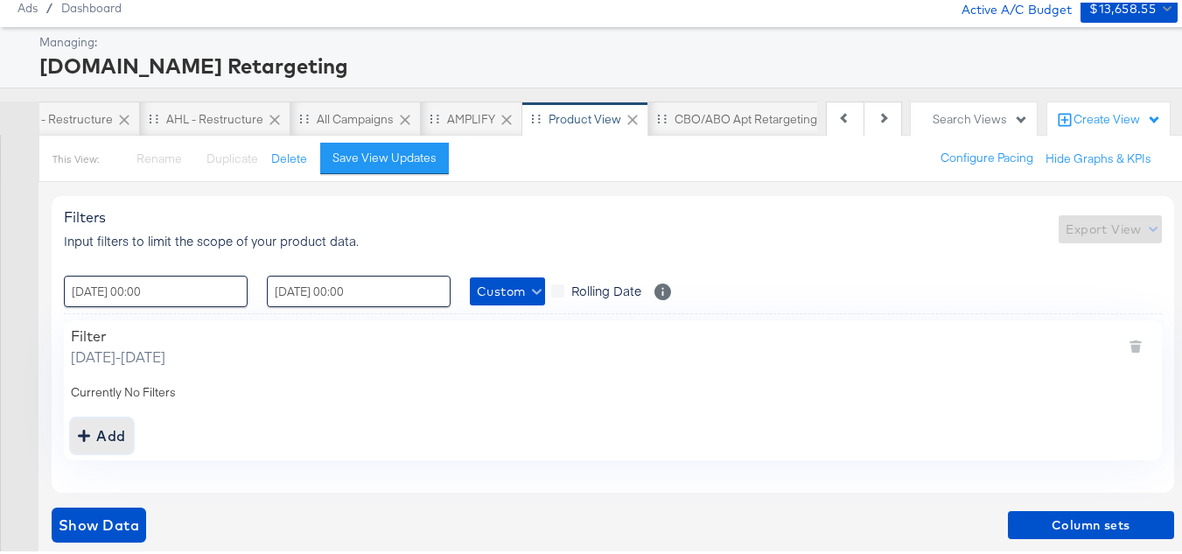
click at [109, 416] on button "Add" at bounding box center [102, 433] width 62 height 35
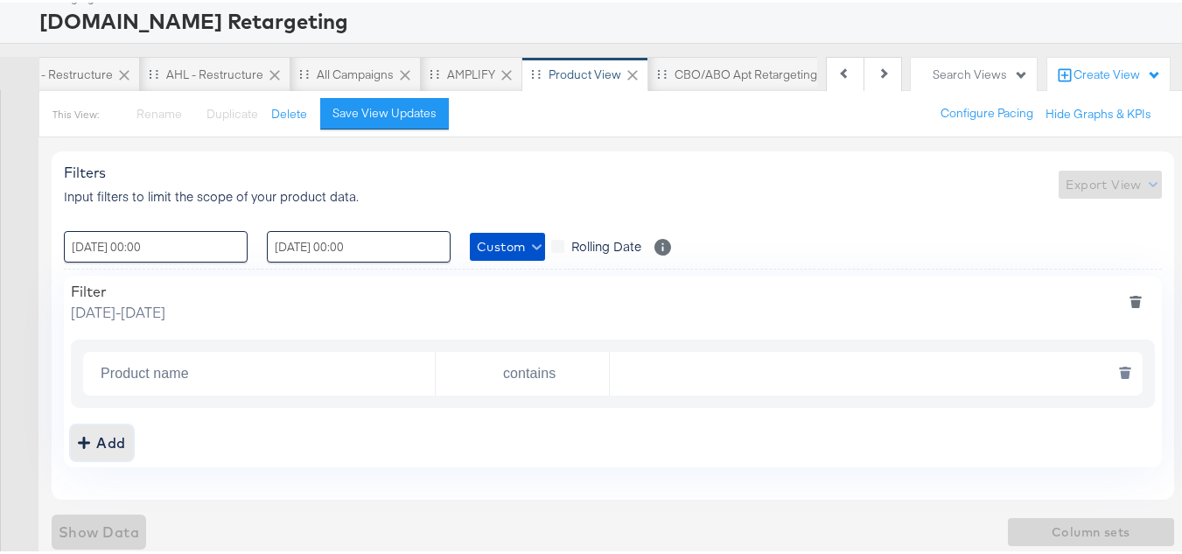
scroll to position [131, 0]
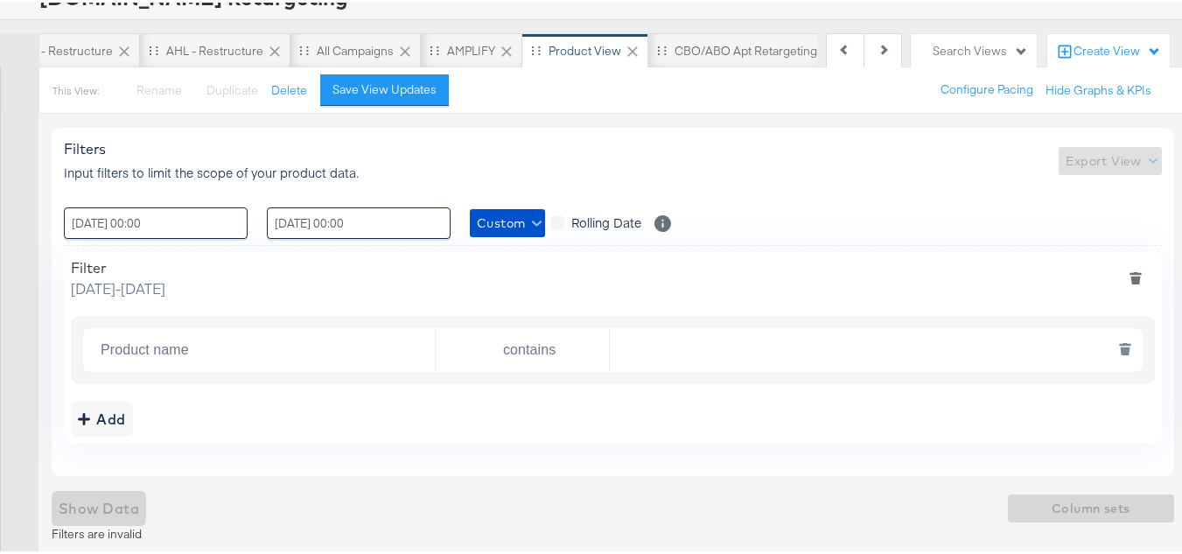
click at [198, 354] on input "Product name" at bounding box center [264, 348] width 341 height 36
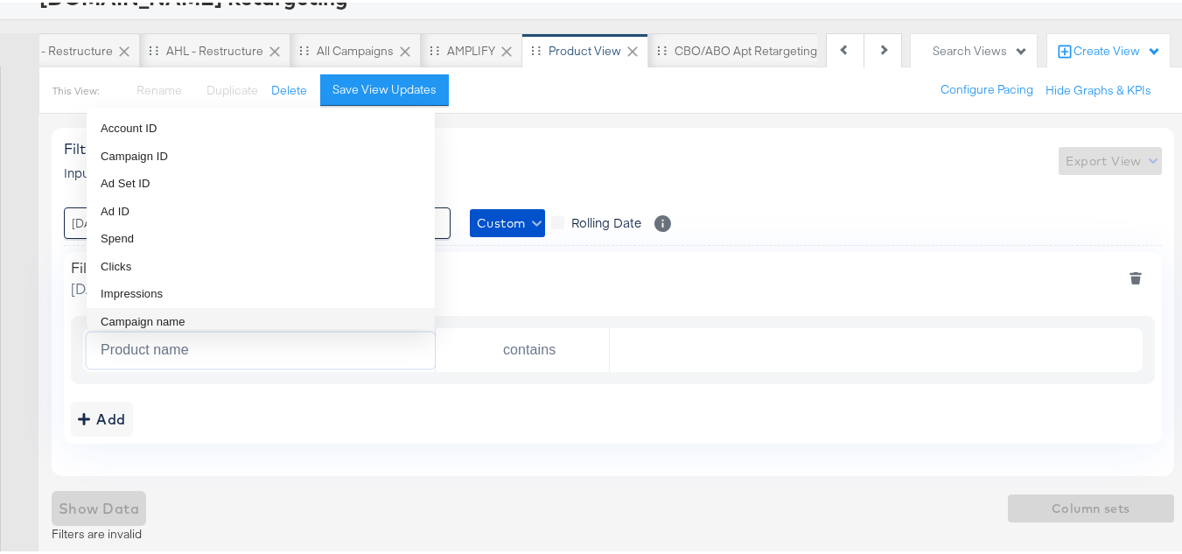
click at [187, 320] on li "Campaign name" at bounding box center [261, 319] width 348 height 28
type input "Campaign name"
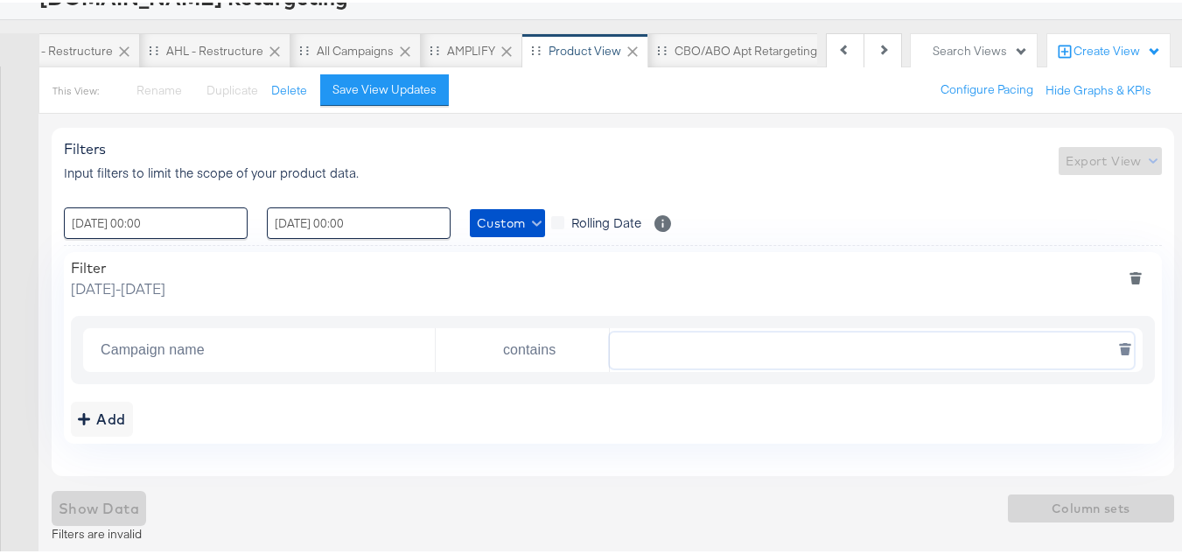
click at [611, 349] on input "text" at bounding box center [871, 348] width 523 height 36
paste input "AHL24"
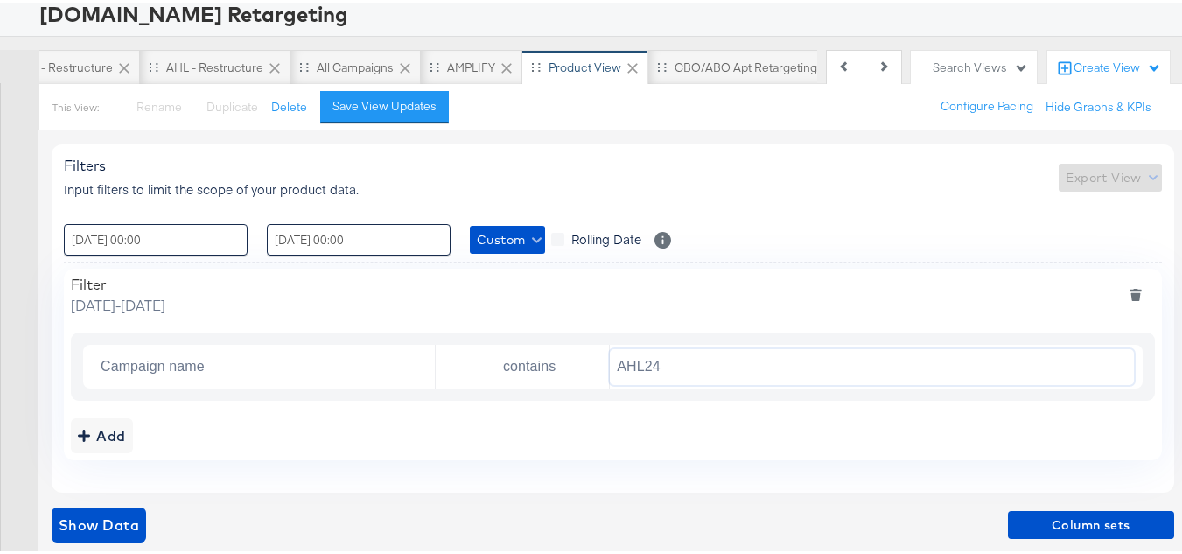
scroll to position [115, 0]
click at [88, 533] on span "Show Data" at bounding box center [99, 522] width 81 height 25
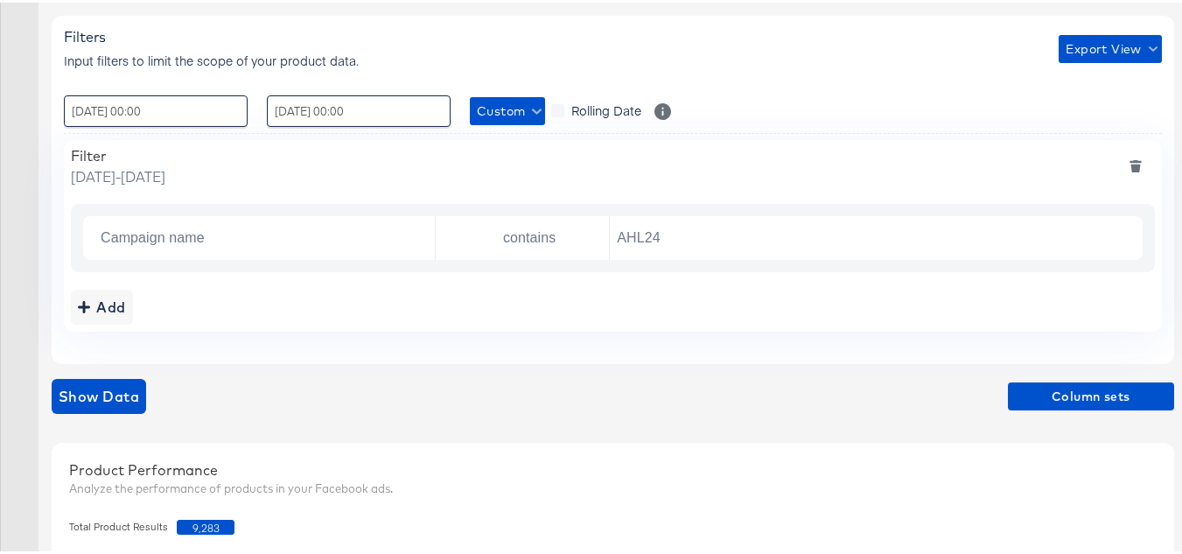
scroll to position [377, 0]
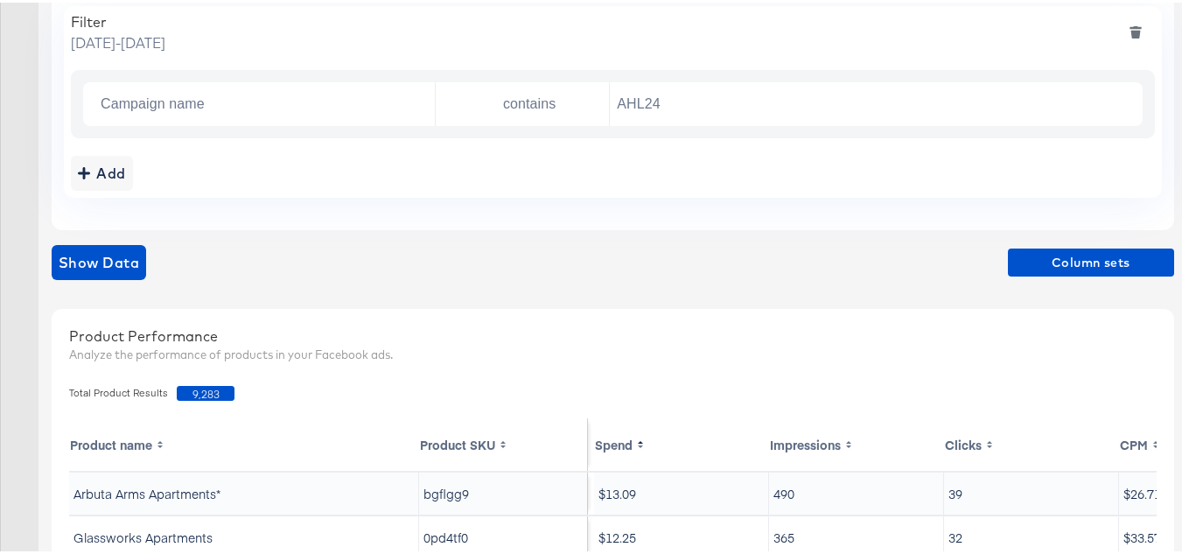
click at [191, 379] on div "Total Product Results 9,283" at bounding box center [612, 391] width 1105 height 32
click at [195, 391] on span "9,283" at bounding box center [206, 390] width 58 height 15
copy span "9,283"
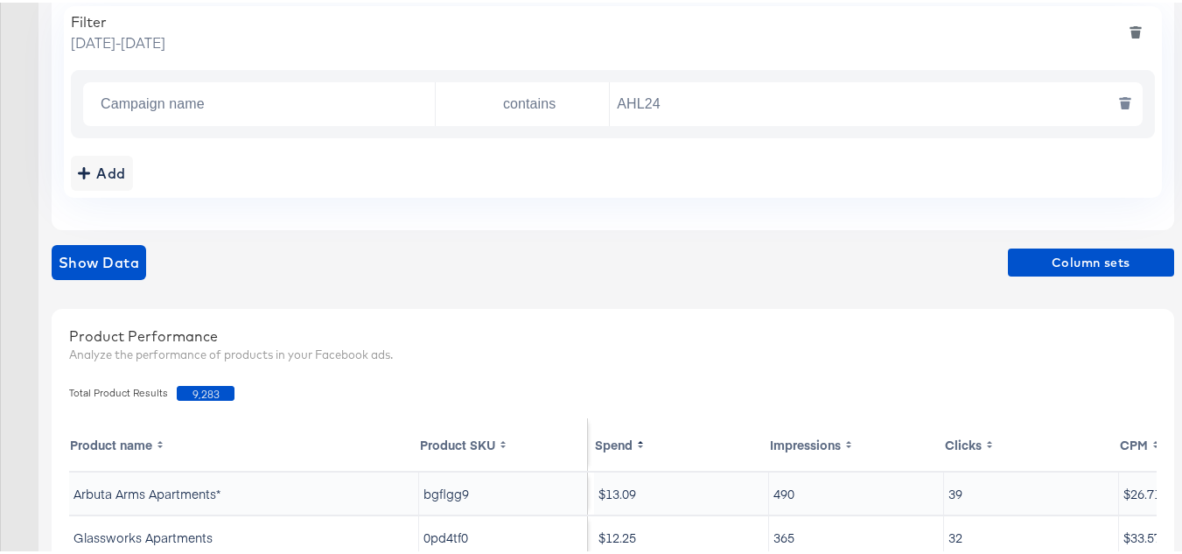
click at [691, 98] on input "AHL24" at bounding box center [871, 102] width 523 height 36
paste input "F"
click at [96, 257] on span "Show Data" at bounding box center [99, 260] width 81 height 25
click at [200, 393] on span "7,168" at bounding box center [206, 390] width 58 height 15
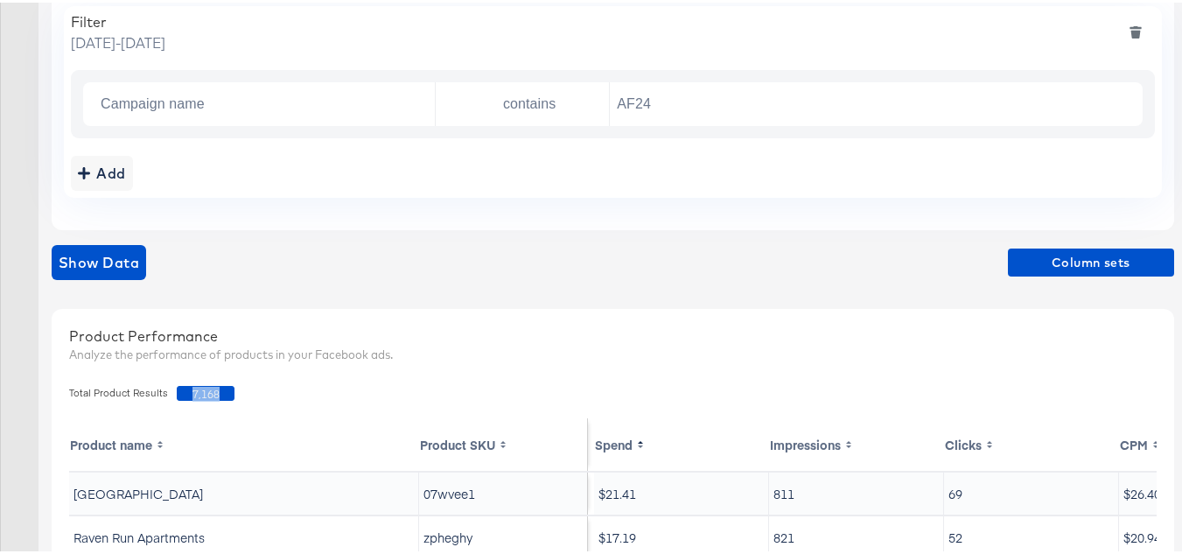
copy span "7,168"
click at [681, 101] on input "AF24" at bounding box center [871, 102] width 523 height 36
paste input "FR"
click at [84, 265] on span "Show Data" at bounding box center [99, 260] width 81 height 25
click at [200, 389] on span "13,890" at bounding box center [206, 390] width 58 height 15
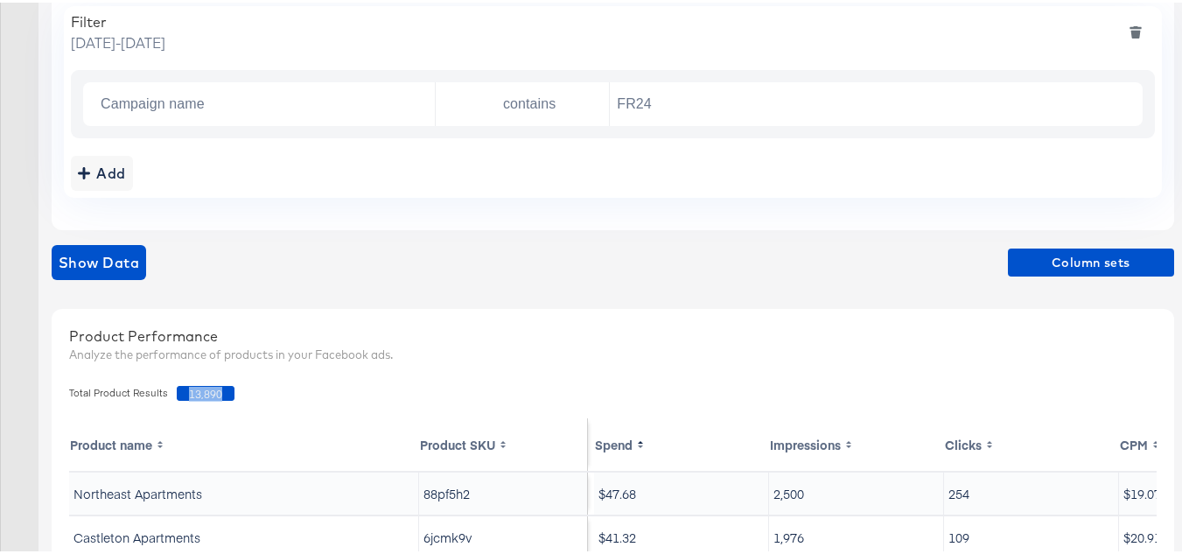
click at [200, 389] on span "13,890" at bounding box center [206, 390] width 58 height 15
copy span "13,890"
click at [671, 97] on input "FR24" at bounding box center [871, 102] width 523 height 36
paste input "DARE"
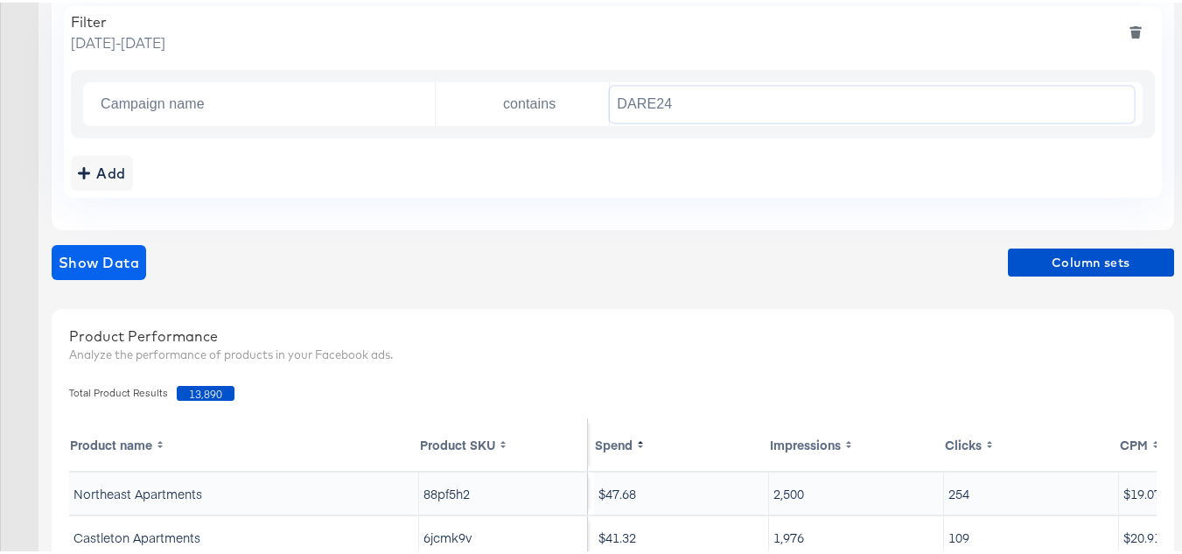
type input "DARE24"
click at [105, 252] on span "Show Data" at bounding box center [99, 260] width 81 height 25
click at [193, 390] on span "33,381" at bounding box center [206, 390] width 58 height 15
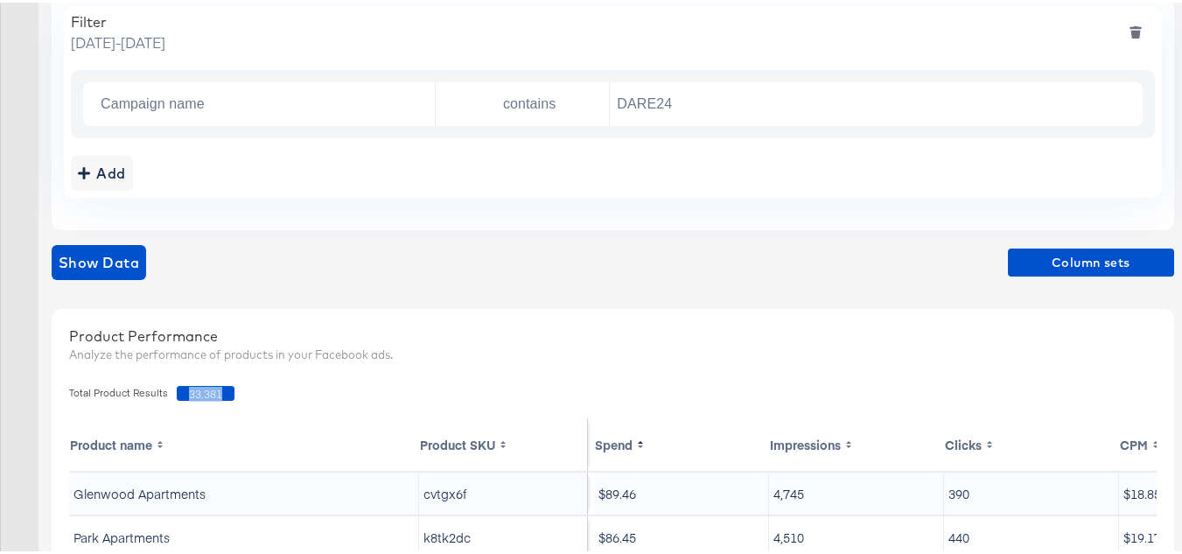
copy span "33,381"
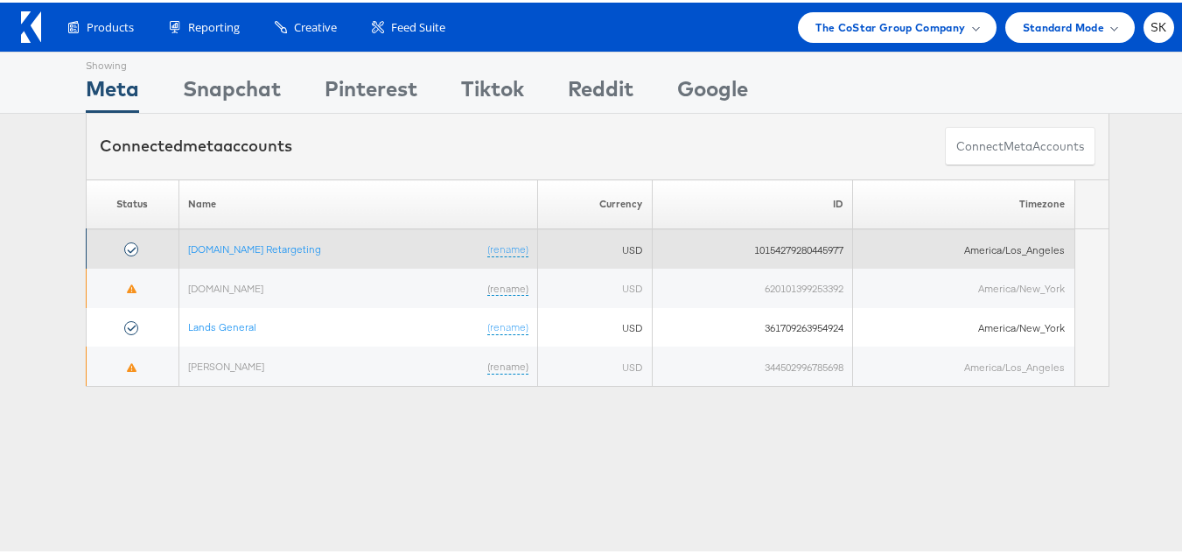
click at [235, 235] on td "[DOMAIN_NAME] Retargeting (rename)" at bounding box center [358, 246] width 359 height 39
click at [242, 245] on link "[DOMAIN_NAME] Retargeting" at bounding box center [254, 245] width 133 height 13
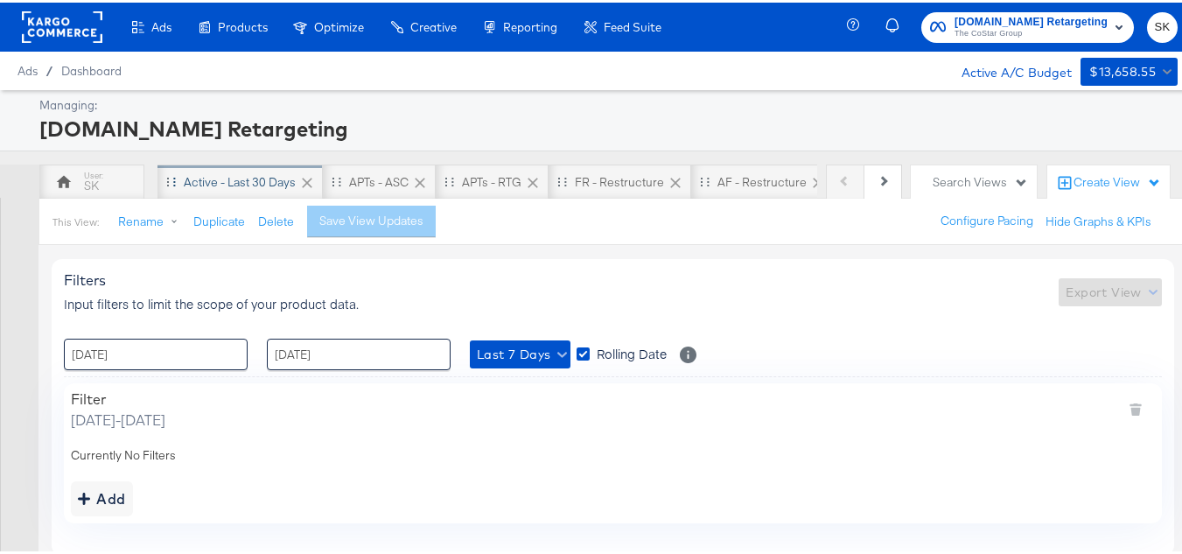
click at [223, 185] on div "Active - Last 30 Days" at bounding box center [240, 180] width 112 height 17
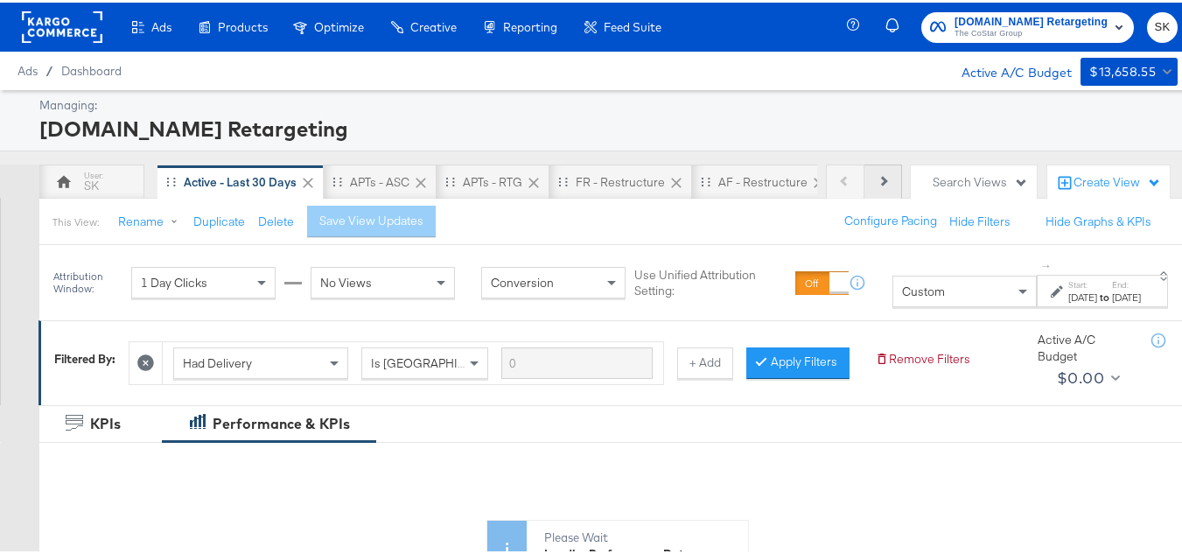
click at [892, 179] on div "Previous Next SK Active - Last 30 Days APTs - ASC APTs - RTG FR - Restructure A…" at bounding box center [597, 179] width 1195 height 34
click at [865, 171] on button "Next" at bounding box center [884, 179] width 38 height 35
click at [870, 171] on button "Next" at bounding box center [884, 179] width 38 height 35
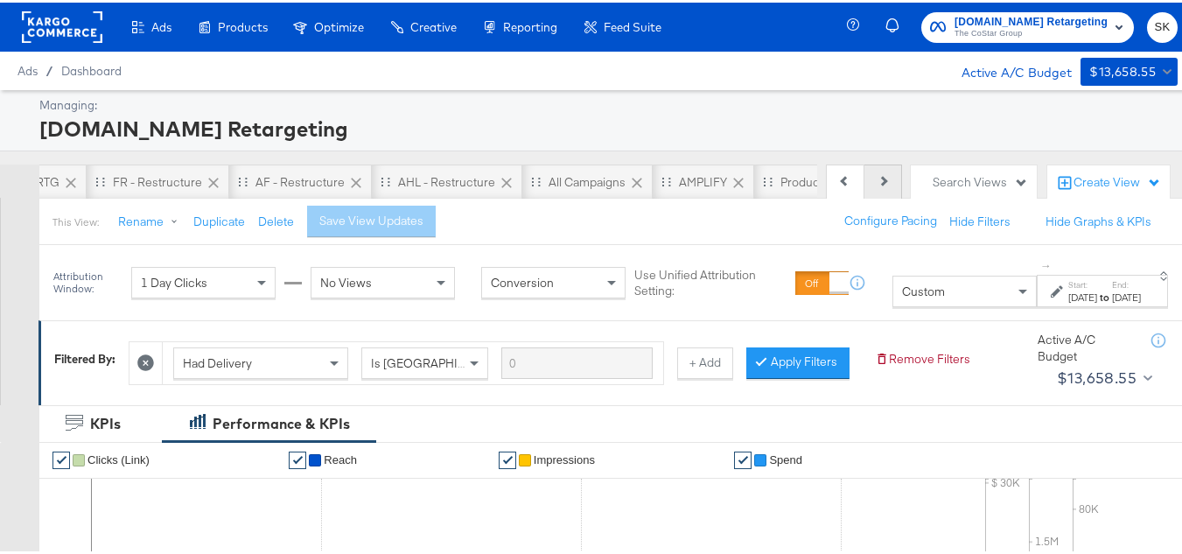
click at [870, 171] on button "Next" at bounding box center [884, 179] width 38 height 35
click at [830, 171] on button "Previous" at bounding box center [845, 179] width 39 height 35
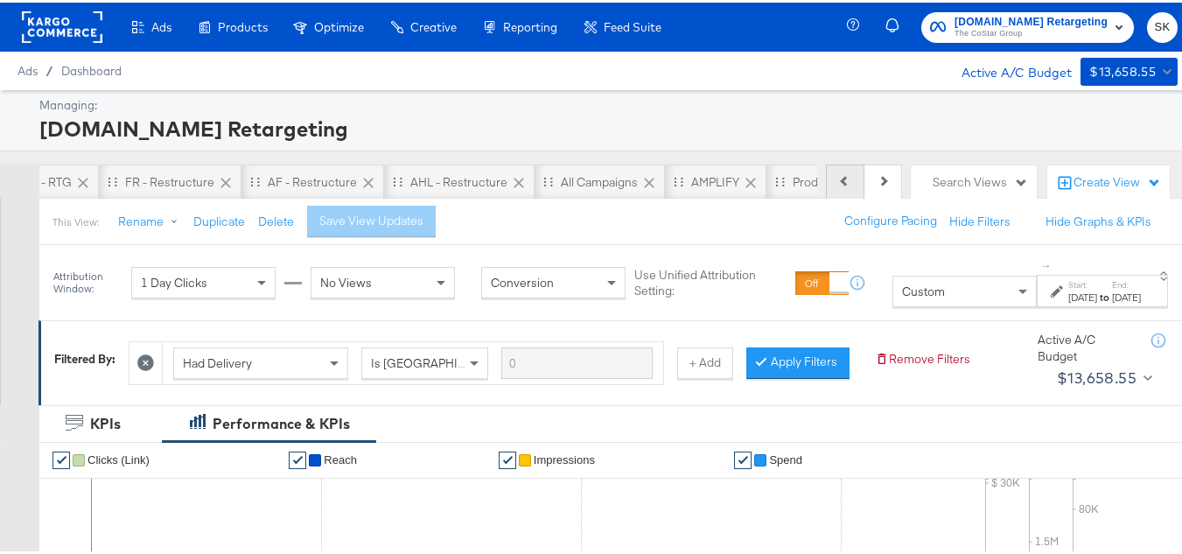
click at [830, 171] on button "Previous" at bounding box center [845, 179] width 39 height 35
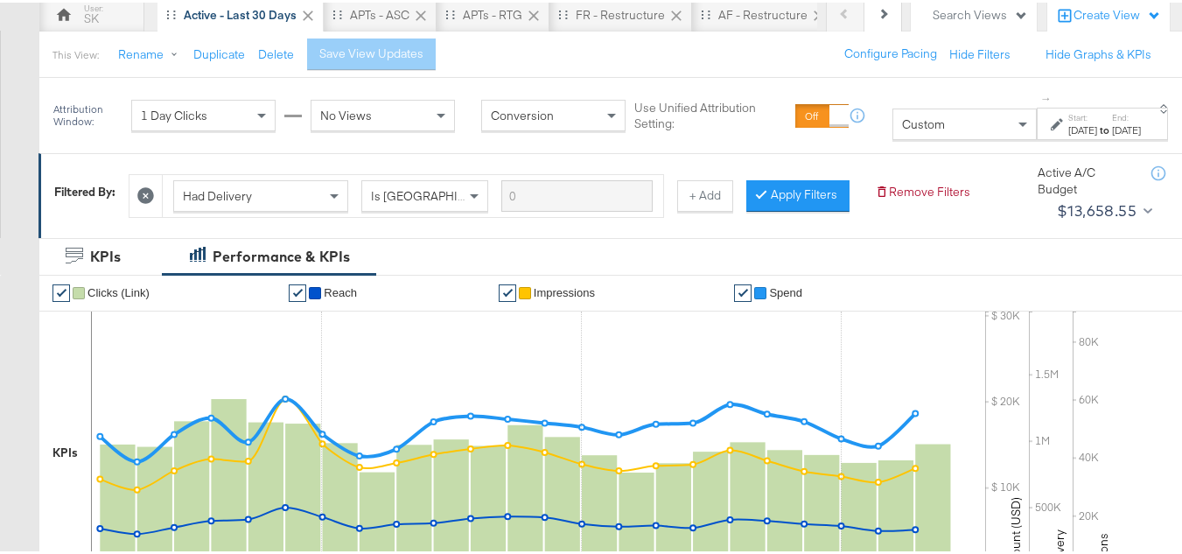
scroll to position [263, 0]
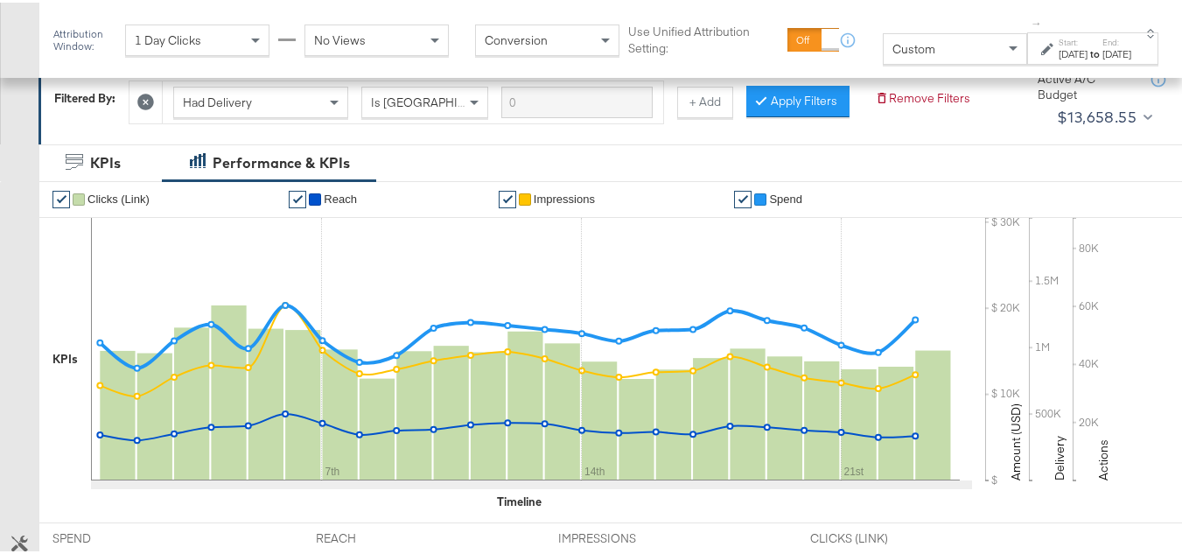
click at [904, 58] on div "Custom" at bounding box center [955, 47] width 143 height 30
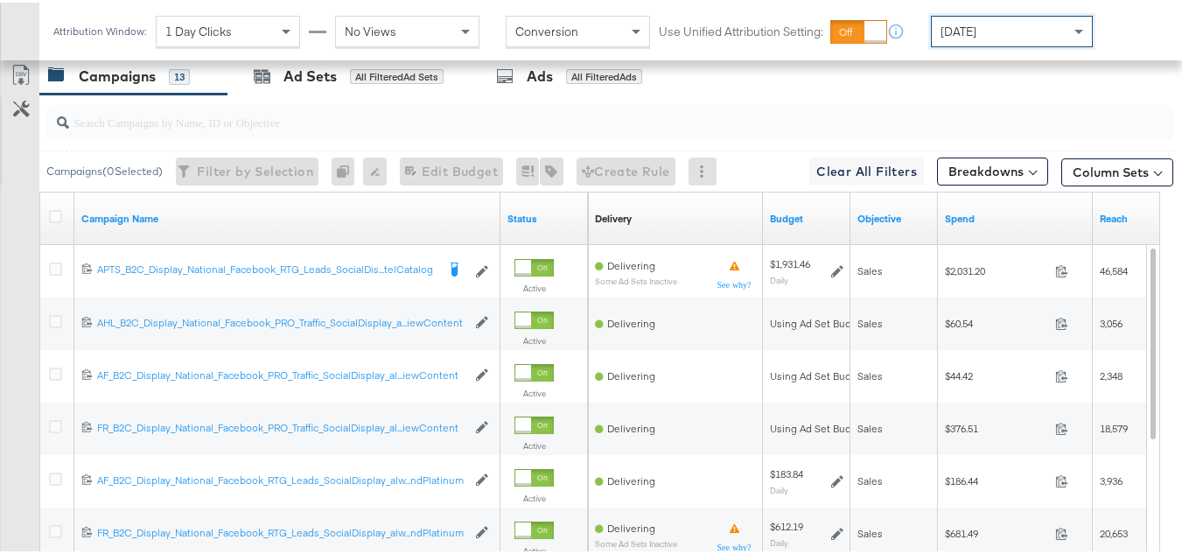
click at [140, 130] on input "search" at bounding box center [571, 112] width 1005 height 34
paste input "APTS_B2C_Display_National_Facebook_RTG_Leads_SocialDisplay_Retargeting_Diamond_…"
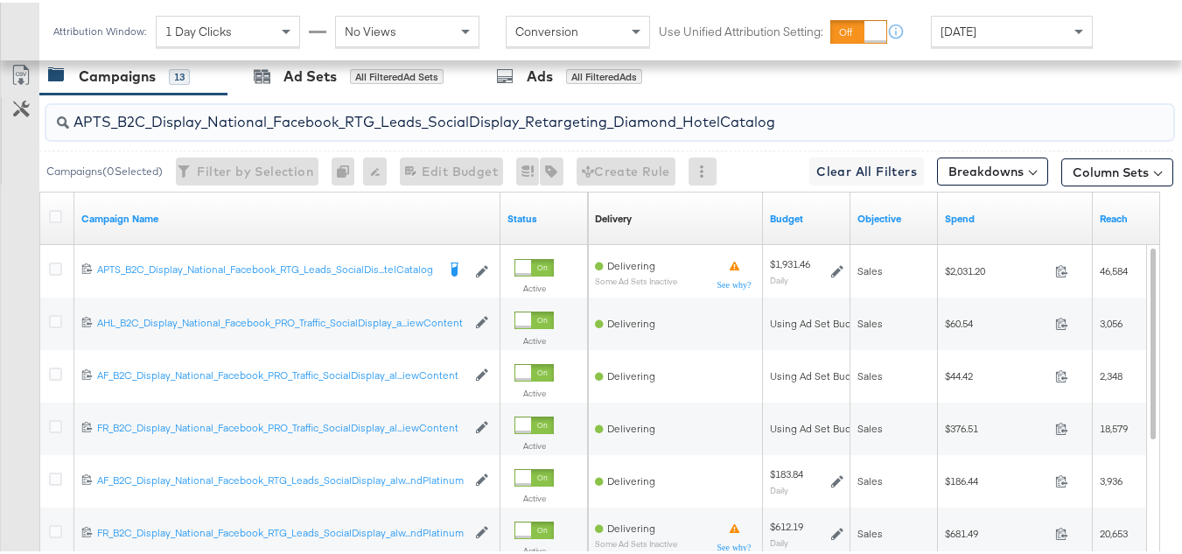
scroll to position [734, 0]
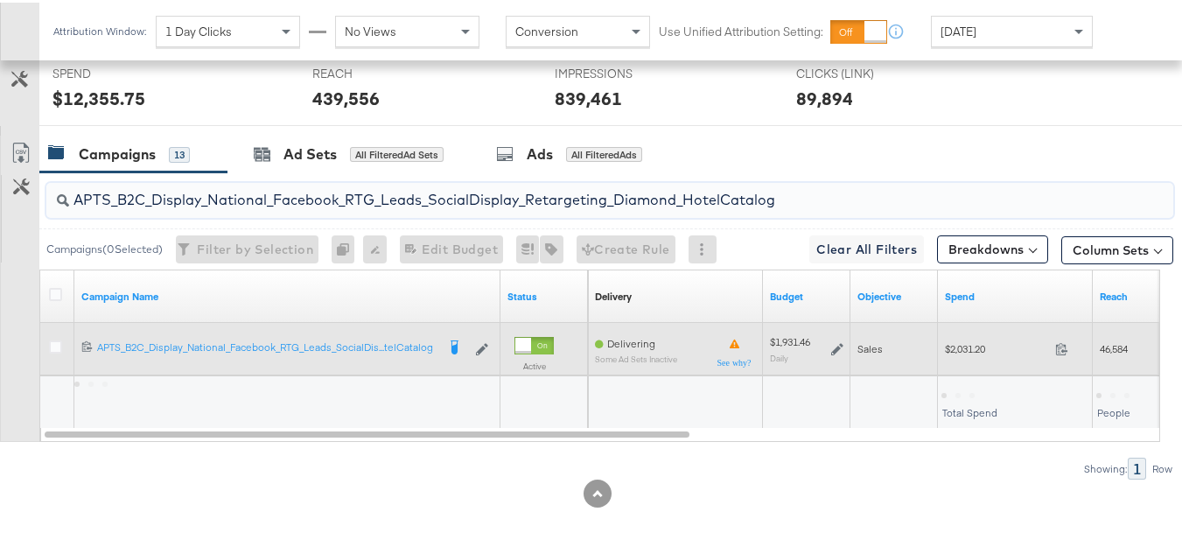
click at [979, 347] on span "$2,031.20" at bounding box center [996, 346] width 103 height 13
copy div "$2,031.20"
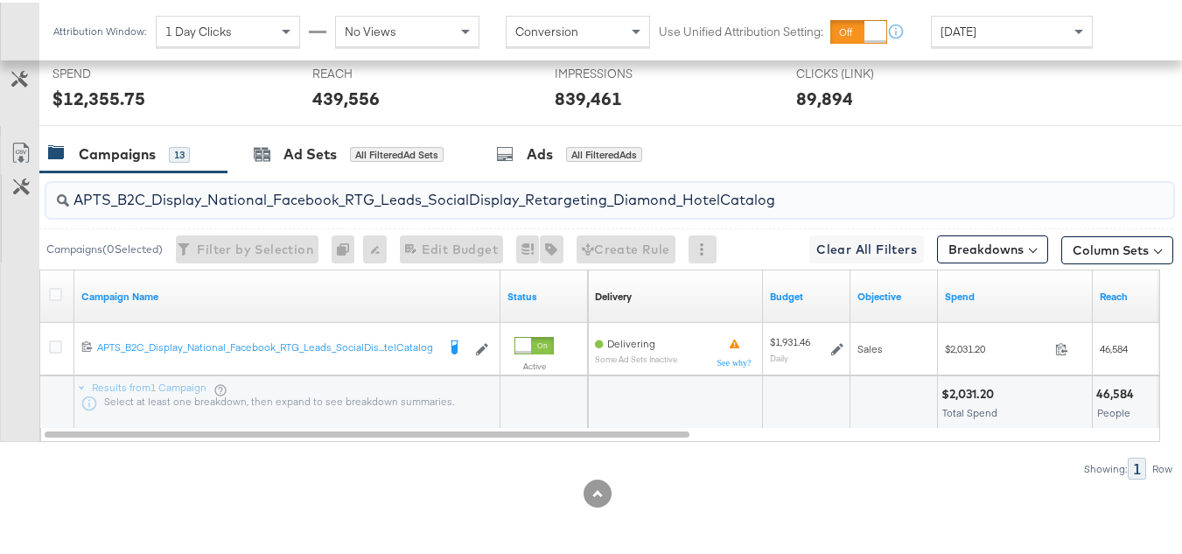
click at [323, 193] on input "APTS_B2C_Display_National_Facebook_RTG_Leads_SocialDisplay_Retargeting_Diamond_…" at bounding box center [571, 190] width 1005 height 34
paste input "alwayson_Retargeting_DARE24_DiamondPlatinum"
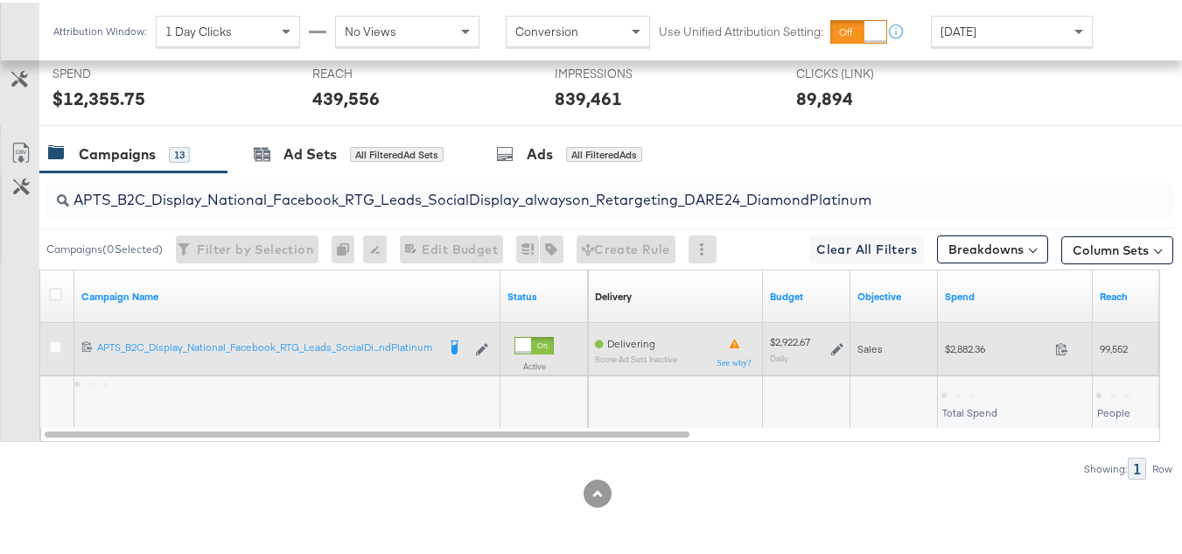
click at [983, 356] on div "$2,882.36 2882.36" at bounding box center [1015, 346] width 155 height 27
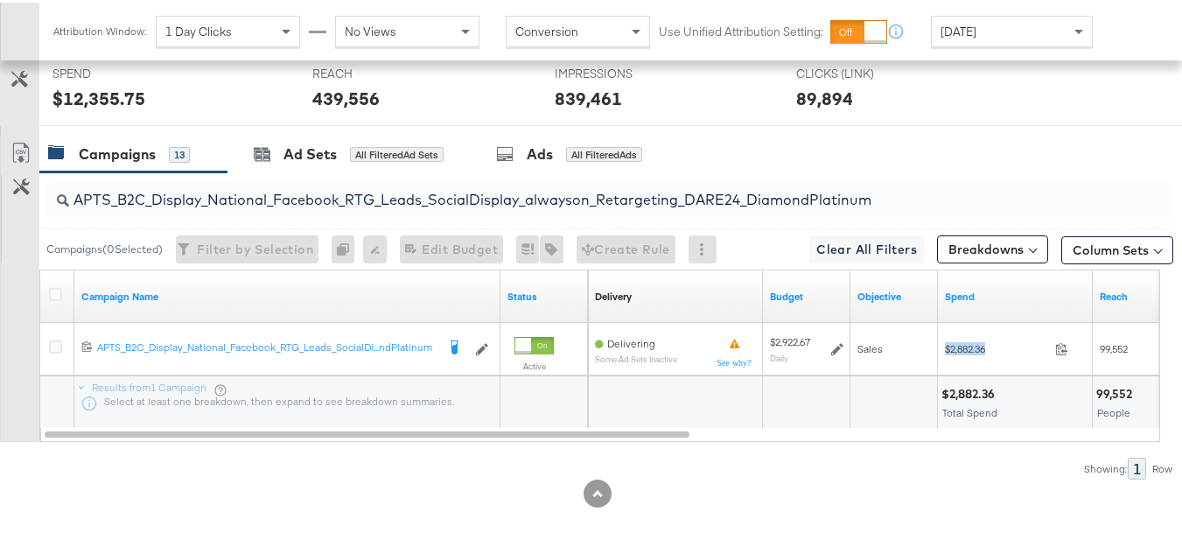
copy div "$2,882.36"
click at [321, 172] on div "APTS_B2C_Display_National_Facebook_RTG_Leads_SocialDisplay_alwayson_Retargeting…" at bounding box center [606, 198] width 1134 height 56
click at [319, 179] on input "APTS_B2C_Display_National_Facebook_RTG_Leads_SocialDisplay_alwayson_Retargeting…" at bounding box center [571, 190] width 1005 height 34
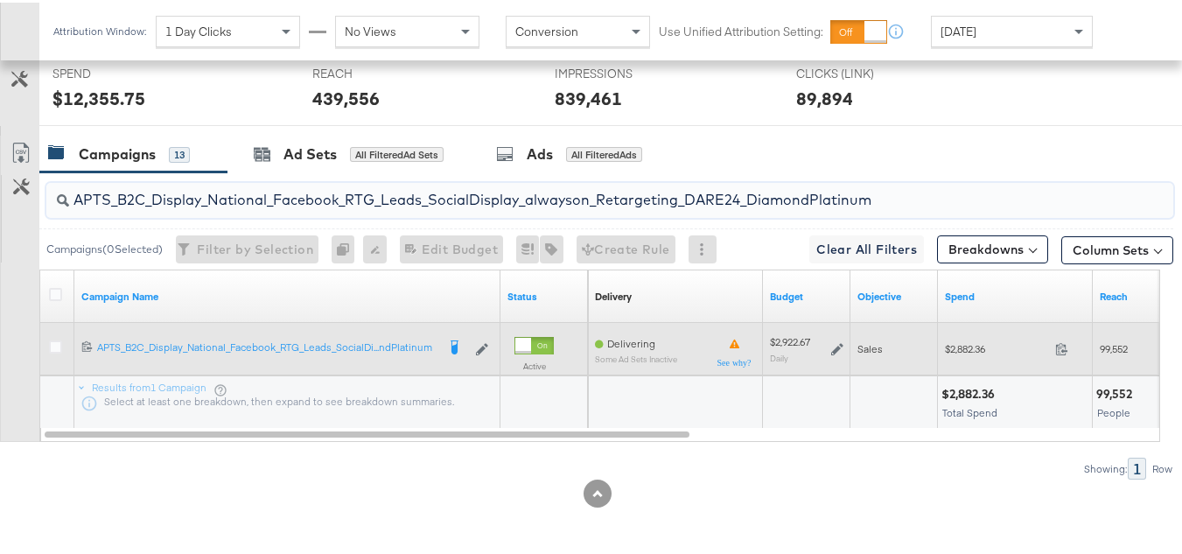
paste input "FR_B2C_Display_National_Facebook_RTG_Leads_SocialDisplay_alwayson_Retargeting_FR"
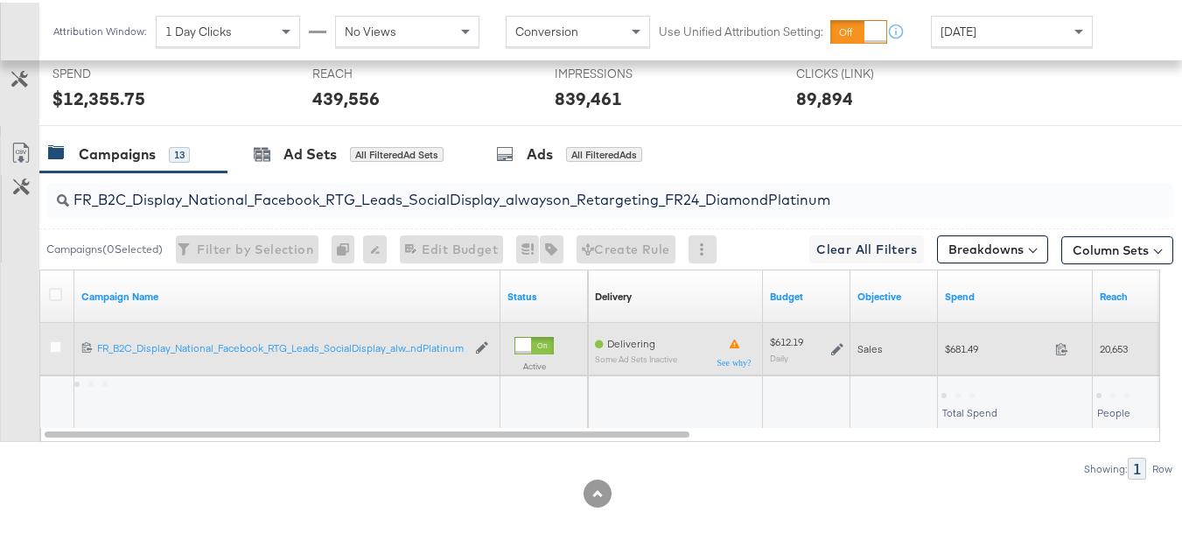
click at [966, 353] on span "$681.49" at bounding box center [996, 346] width 103 height 13
copy div "$681.49"
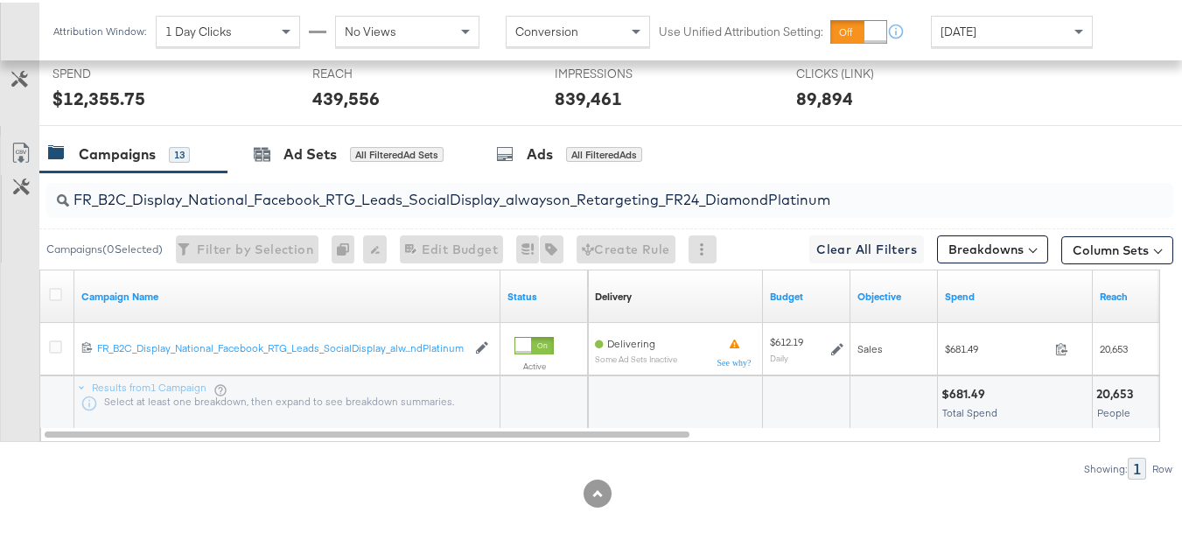
click at [360, 207] on input "FR_B2C_Display_National_Facebook_RTG_Leads_SocialDisplay_alwayson_Retargeting_F…" at bounding box center [571, 190] width 1005 height 34
paste input "AF_B2C_Display_National_Facebook_RTG_Leads_SocialDisplay_alwayson_Retargeting_AF"
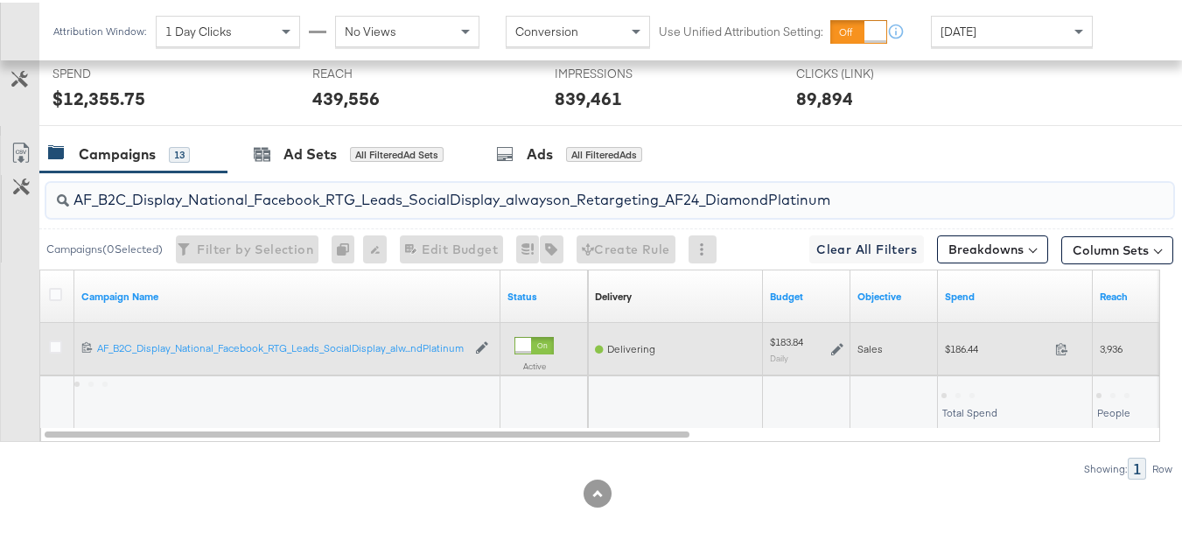
click at [955, 349] on span "$186.44" at bounding box center [996, 346] width 103 height 13
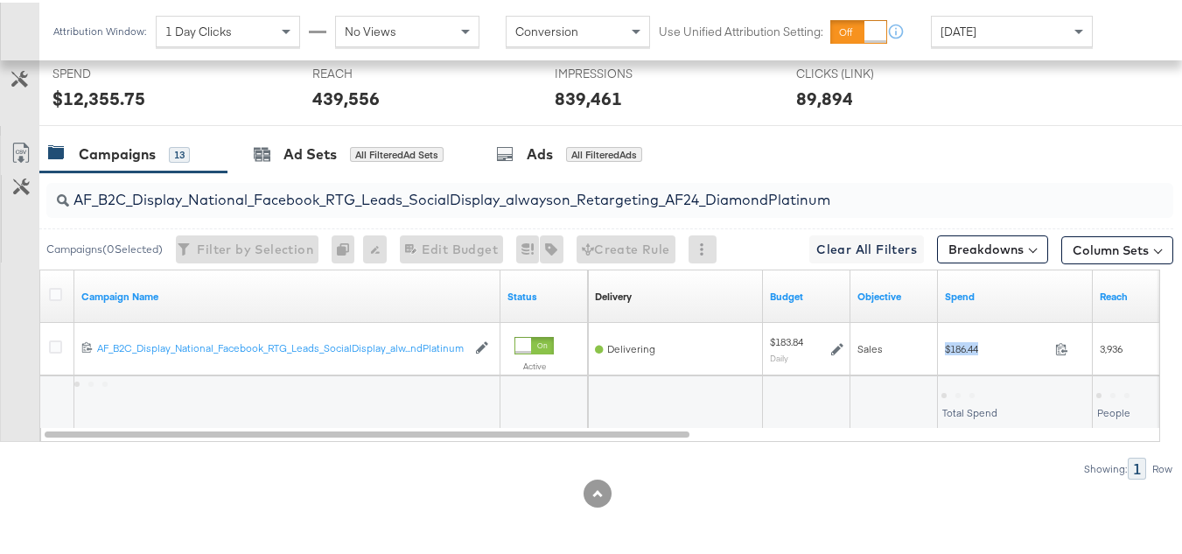
copy div "$186.44"
click at [331, 208] on div "AF_B2C_Display_National_Facebook_RTG_Leads_SocialDisplay_alwayson_Retargeting_A…" at bounding box center [609, 197] width 1127 height 35
paste input "HL_B2C_Display_National_Facebook_RTG_Leads_SocialDisplay_alwayson_Retargeting_A…"
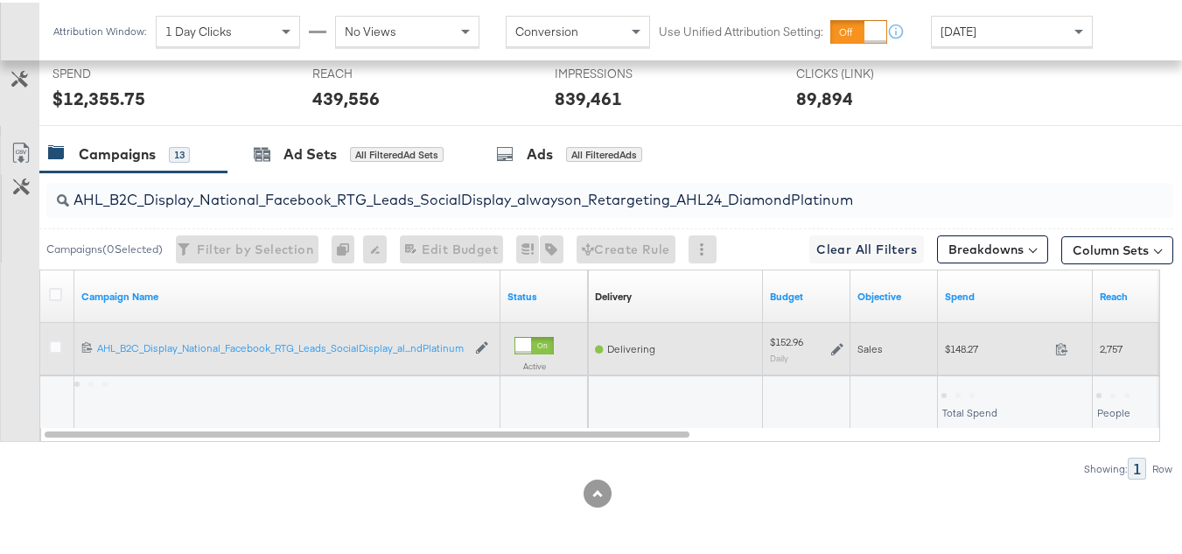
click at [974, 362] on div "$148.27 148.27" at bounding box center [1015, 346] width 155 height 53
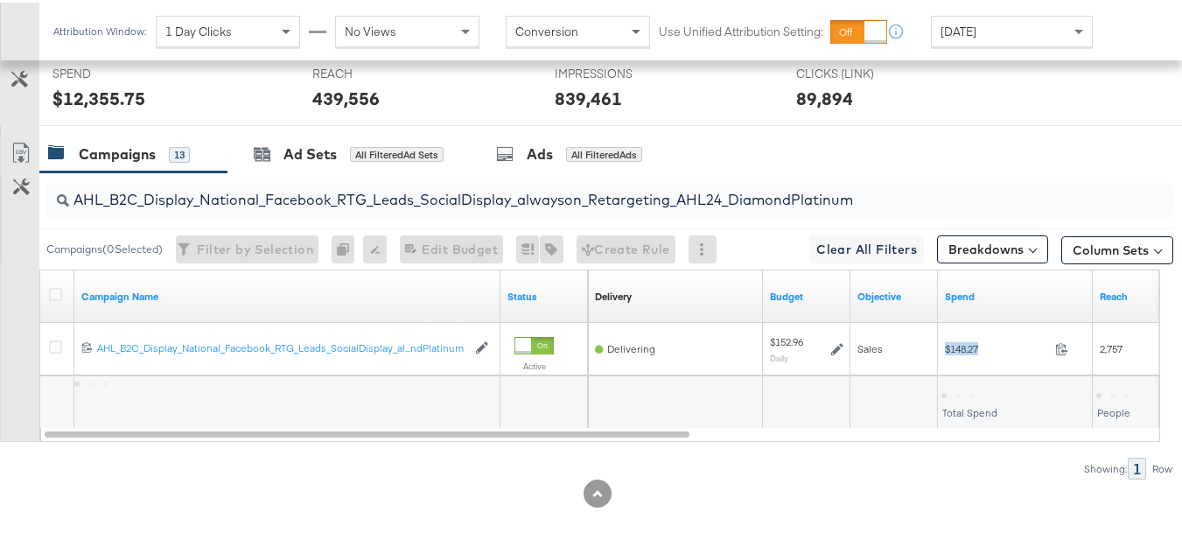
copy div "$148.27"
click at [353, 197] on input "AHL_B2C_Display_National_Facebook_RTG_Leads_SocialDisplay_alwayson_Retargeting_…" at bounding box center [571, 190] width 1005 height 34
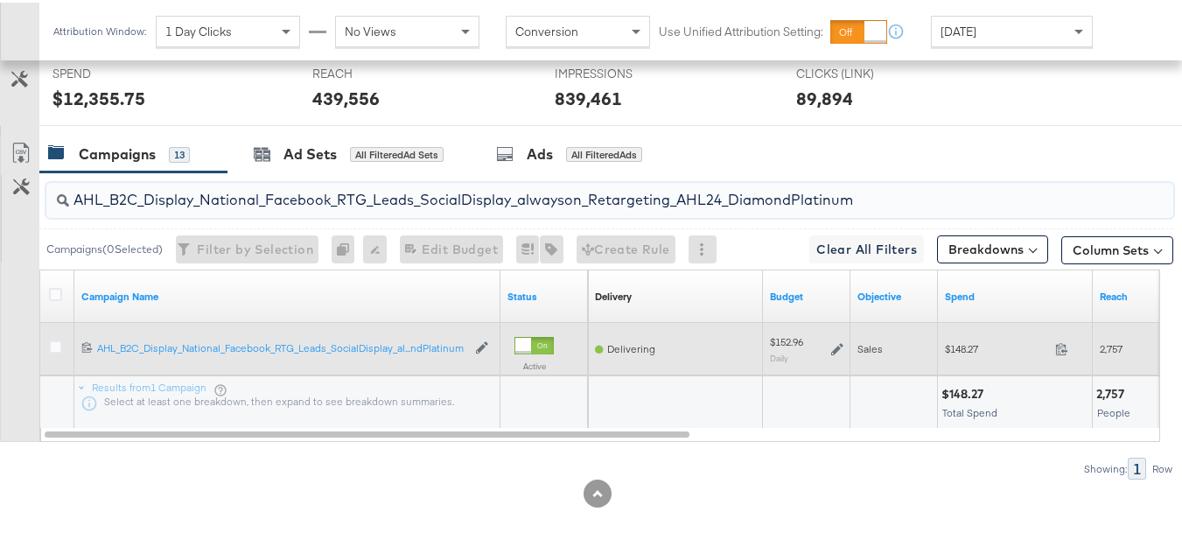
paste input "PTS_B2C_Display_National_Facebook_PRO_Traffic_SocialDisplay_alwayson_ASC_DARE24…"
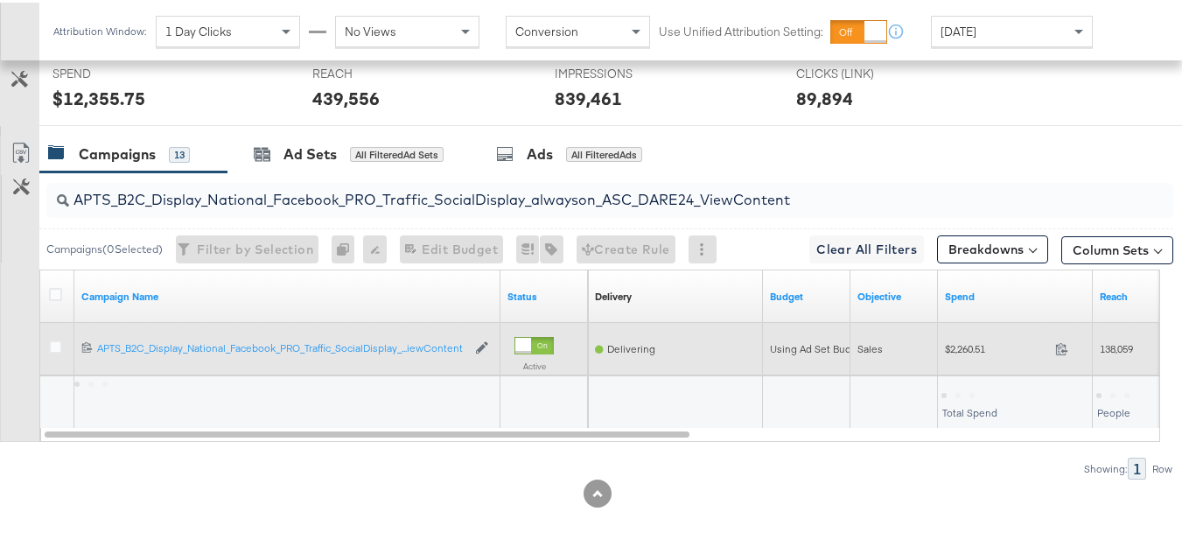
click at [963, 347] on span "$2,260.51" at bounding box center [996, 346] width 103 height 13
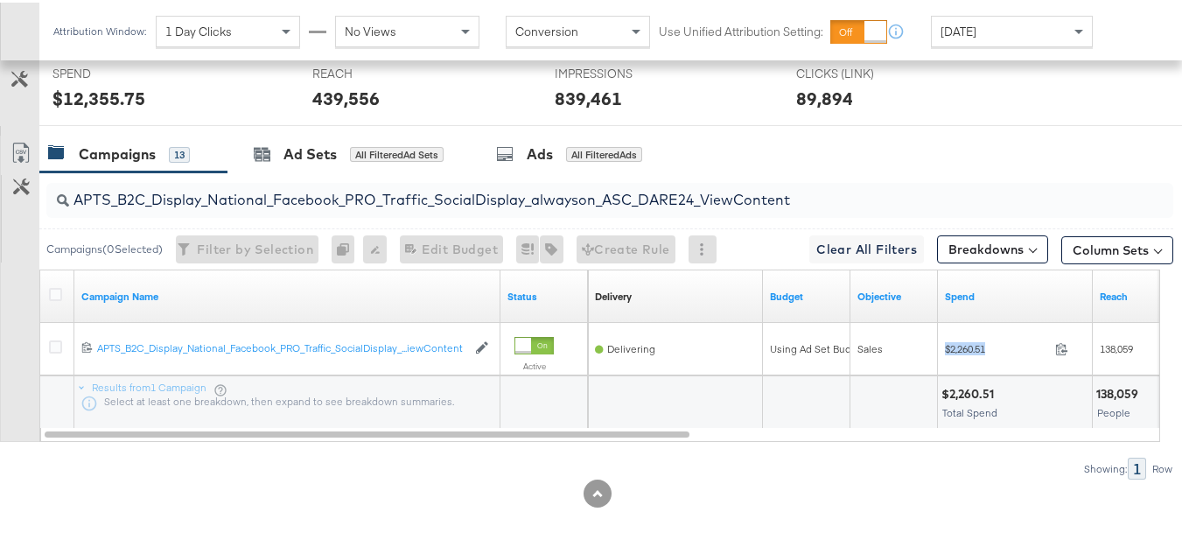
copy div "$2,260.51"
click at [466, 199] on input "APTS_B2C_Display_National_Facebook_PRO_Traffic_SocialDisplay_alwayson_ASC_DARE2…" at bounding box center [571, 190] width 1005 height 34
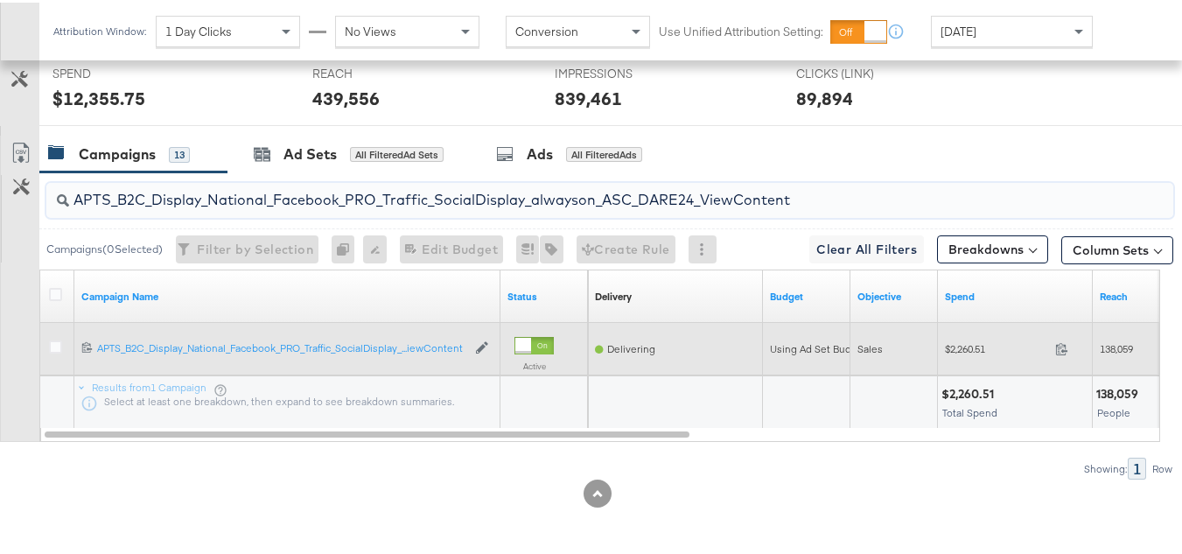
paste input "Leads_SocialDisplay_alwayson_ASC_DARE24_Purchase"
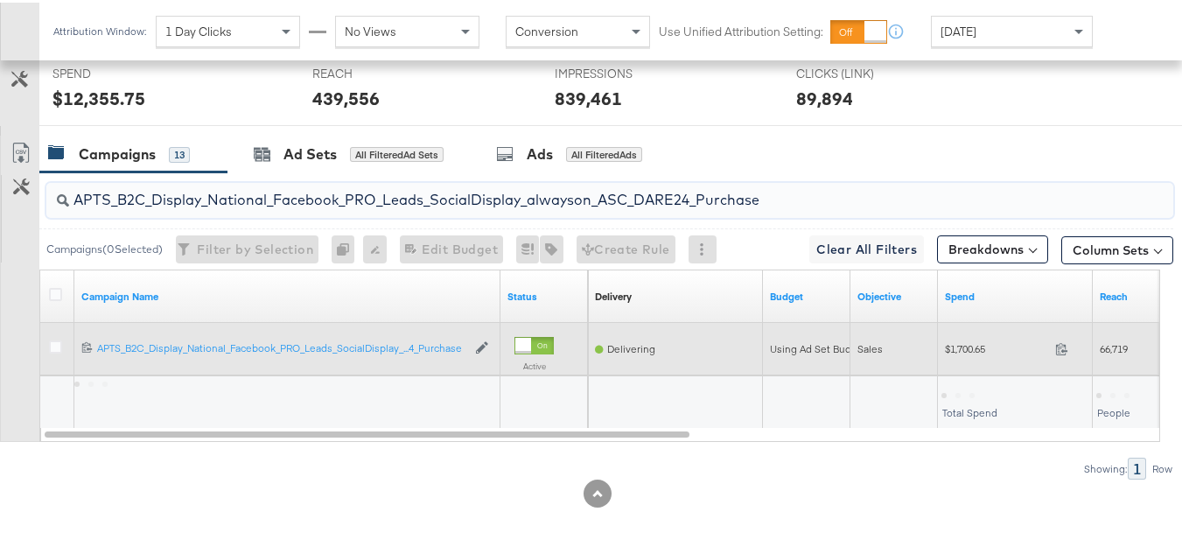
click at [965, 340] on span "$1,700.65" at bounding box center [996, 346] width 103 height 13
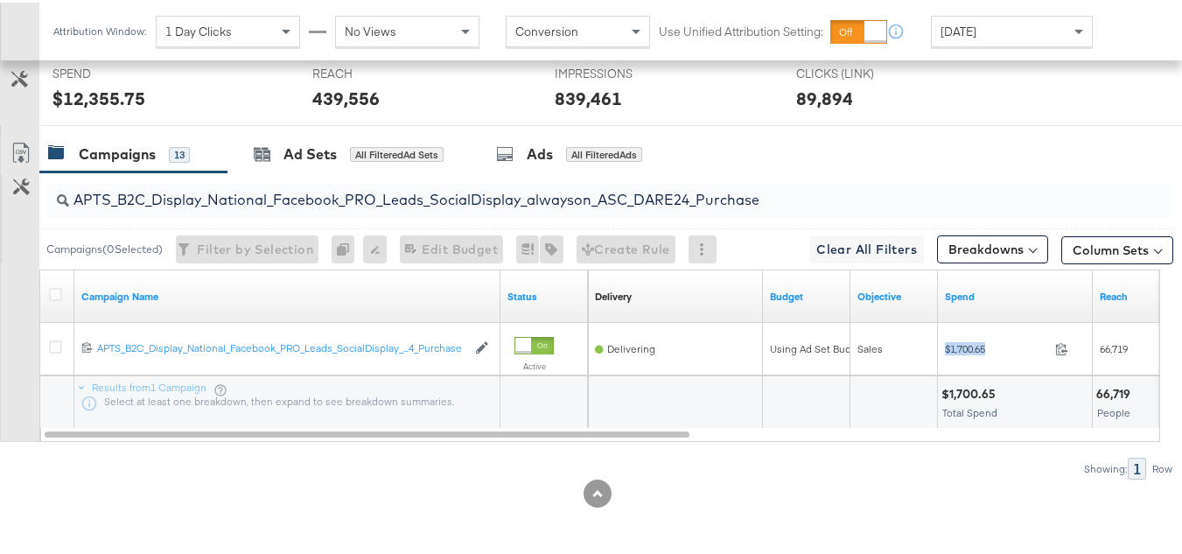
copy div "$1,700.65"
click at [405, 193] on input "APTS_B2C_Display_National_Facebook_PRO_Leads_SocialDisplay_alwayson_ASC_DARE24_…" at bounding box center [571, 190] width 1005 height 34
paste input "F_B2C_Display_National_Facebook_PRO_Traffic_SocialDisplay_alwayson_ASC_AF24_Vie…"
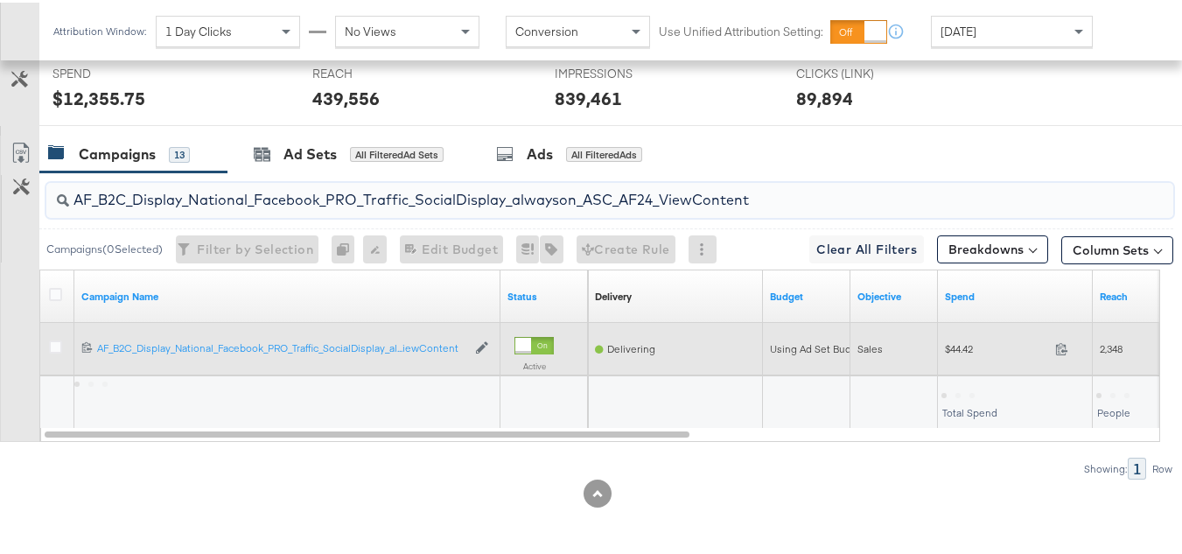
click at [933, 351] on div "Sales" at bounding box center [895, 347] width 88 height 28
click at [973, 352] on span "$44.42" at bounding box center [996, 346] width 103 height 13
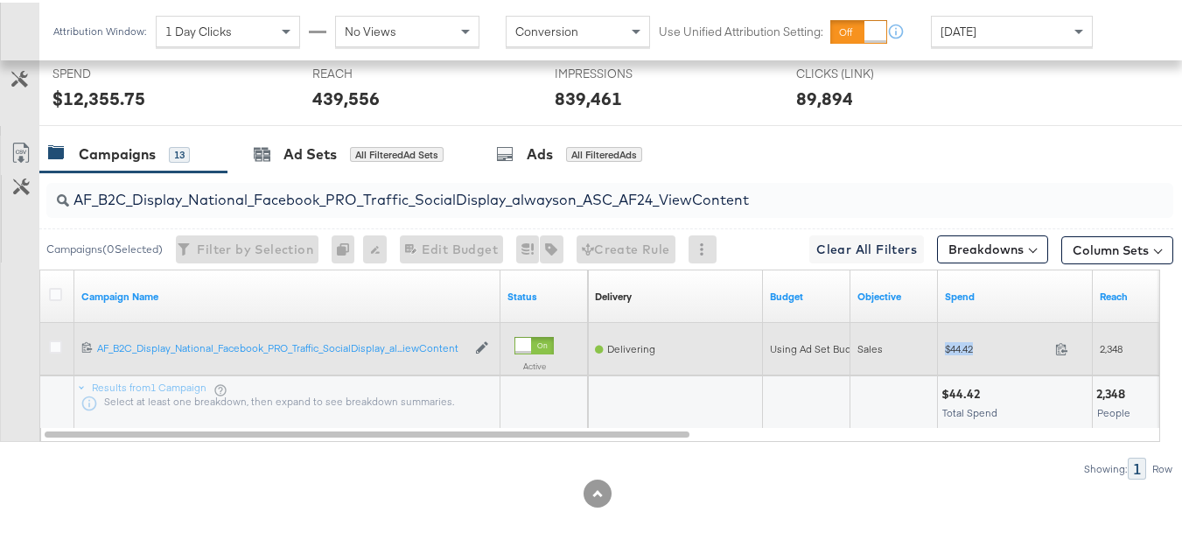
click at [973, 352] on span "$44.42" at bounding box center [996, 346] width 103 height 13
copy div "$44.42"
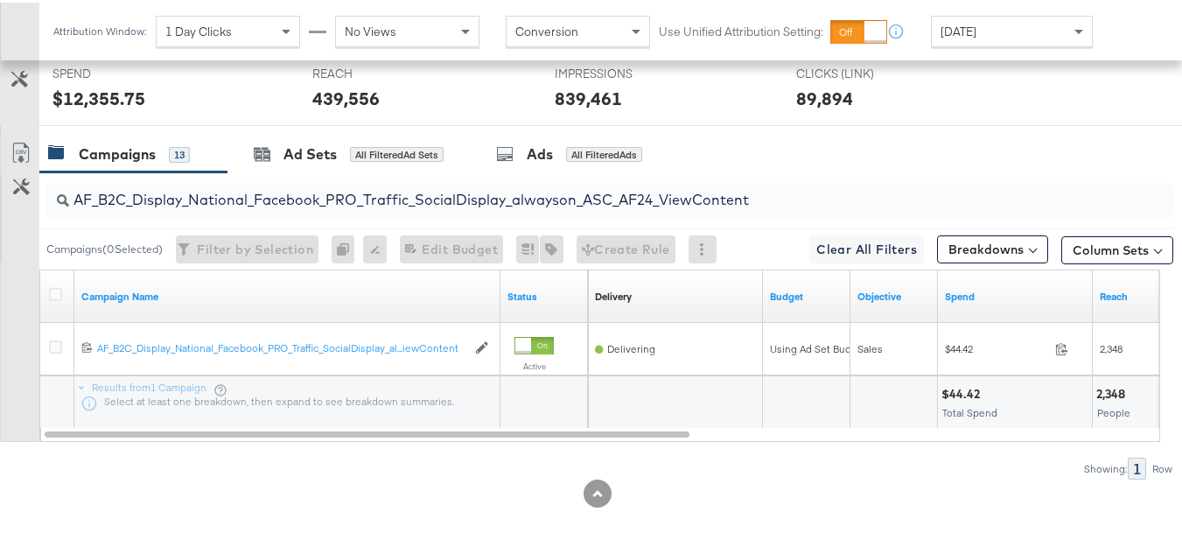
click at [364, 221] on div "AF_B2C_Display_National_Facebook_PRO_Traffic_SocialDisplay_alwayson_ASC_AF24_Vi…" at bounding box center [606, 198] width 1134 height 56
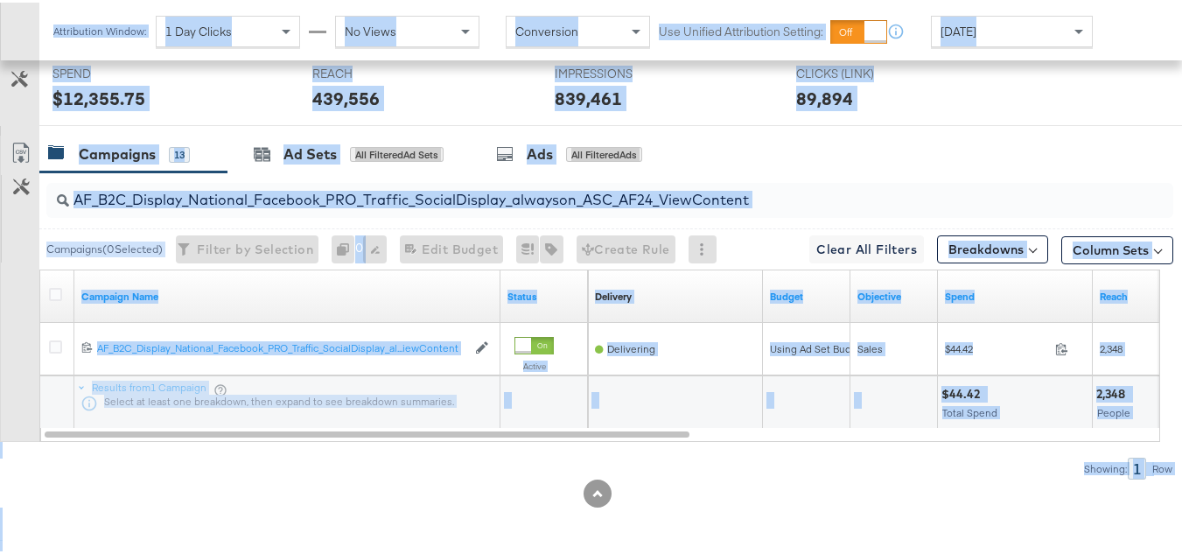
click at [384, 202] on input "AF_B2C_Display_National_Facebook_PRO_Traffic_SocialDisplay_alwayson_ASC_AF24_Vi…" at bounding box center [571, 190] width 1005 height 34
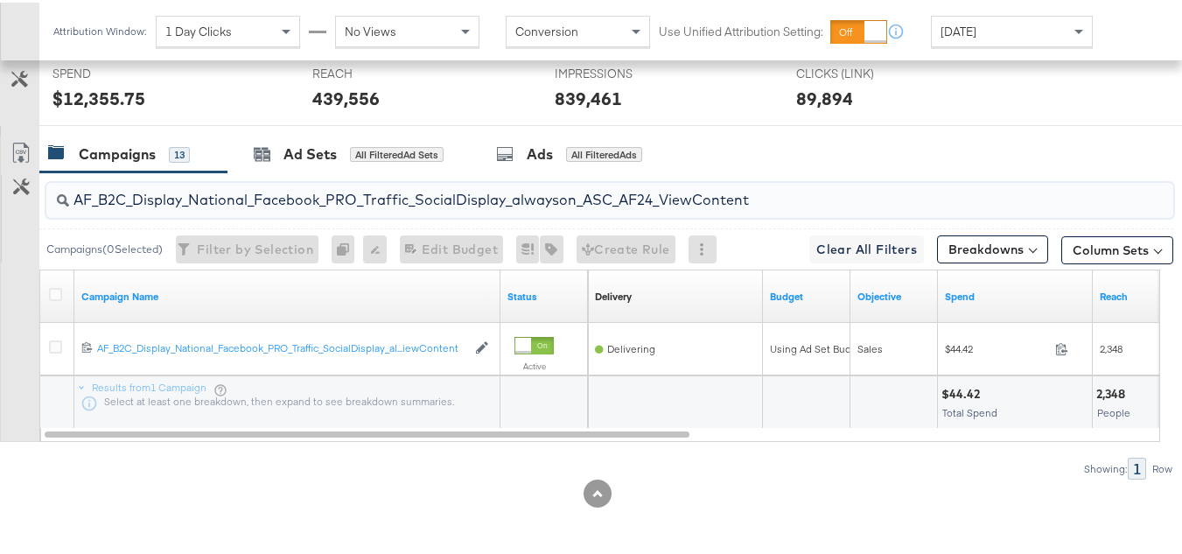
paste input "FR_B2C_Display_National_Facebook_PRO_Traffic_SocialDisplay_alwayson_ASC_FR"
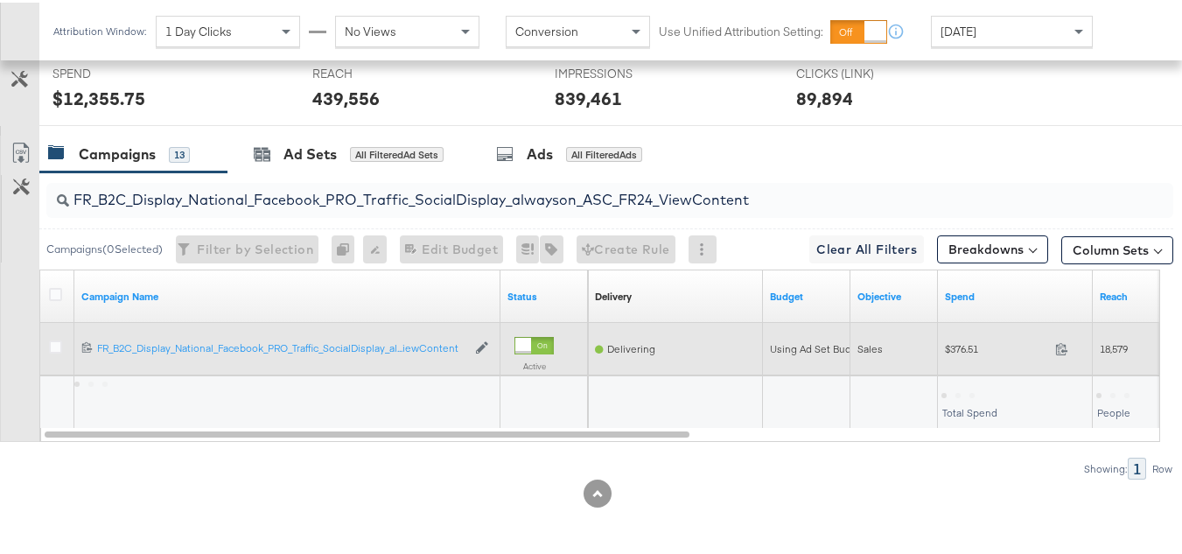
click at [946, 344] on span "$376.51" at bounding box center [996, 346] width 103 height 13
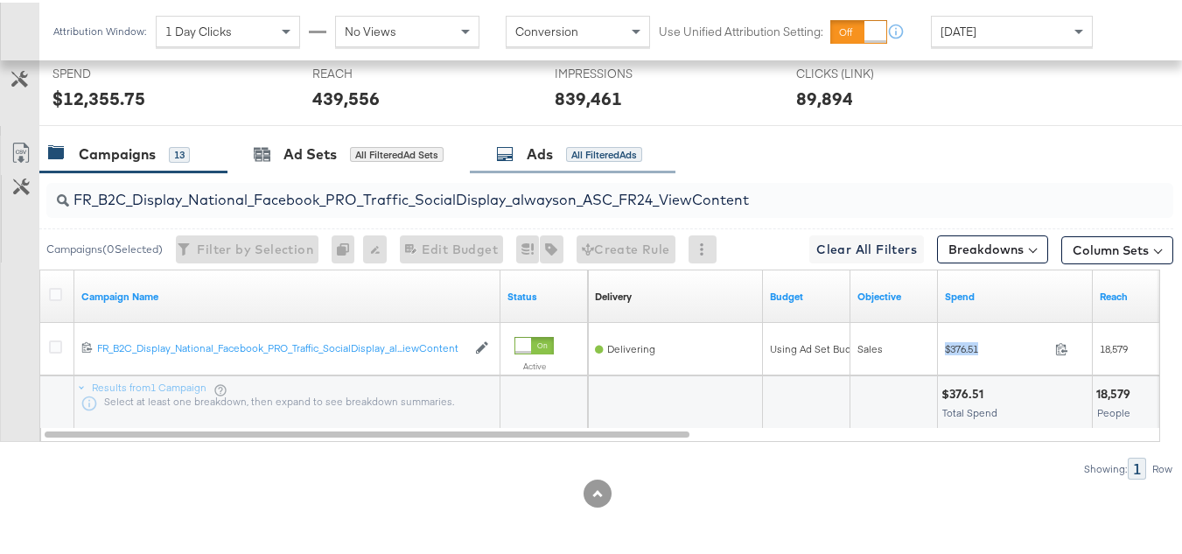
copy div "$376.51"
click at [325, 189] on input "FR_B2C_Display_National_Facebook_PRO_Traffic_SocialDisplay_alwayson_ASC_FR24_Vi…" at bounding box center [571, 190] width 1005 height 34
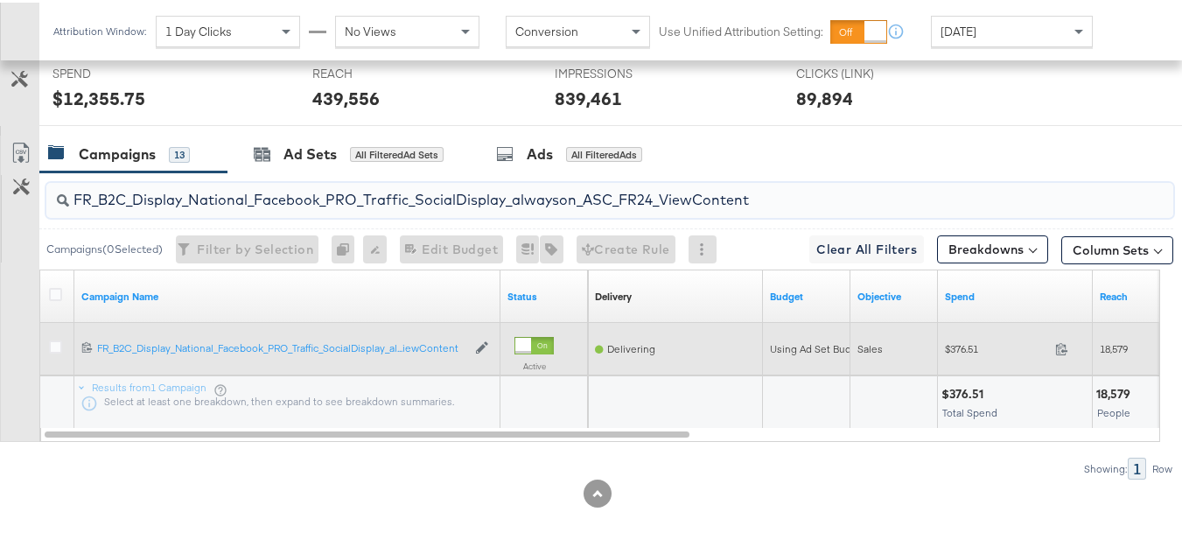
paste input "AHL_B2C_Display_National_Facebook_PRO_Traffic_SocialDisplay_alwayson_ASC_AHL"
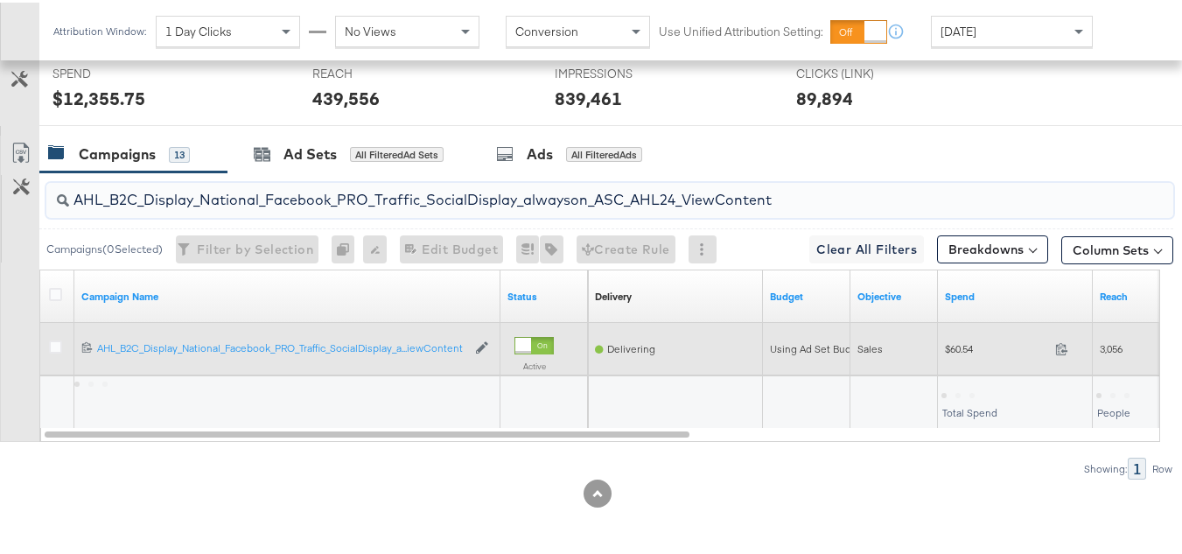
type input "AHL_B2C_Display_National_Facebook_PRO_Traffic_SocialDisplay_alwayson_ASC_AHL24_…"
click at [974, 342] on span "$60.54" at bounding box center [996, 346] width 103 height 13
copy div "$60.54"
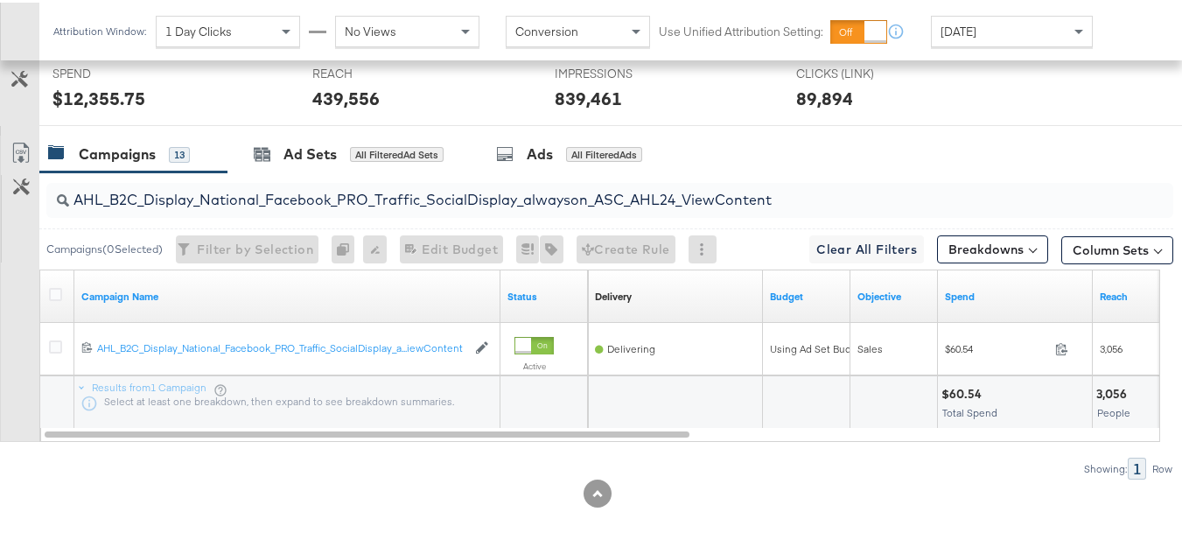
click at [936, 479] on div at bounding box center [597, 491] width 1195 height 28
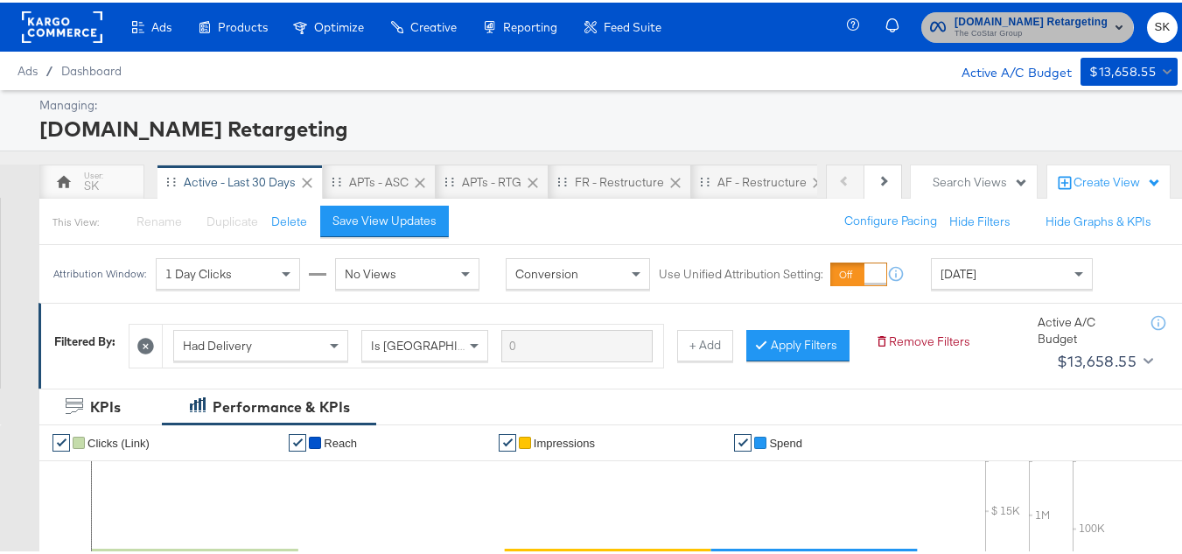
click at [980, 36] on span "The CoStar Group" at bounding box center [1031, 32] width 153 height 14
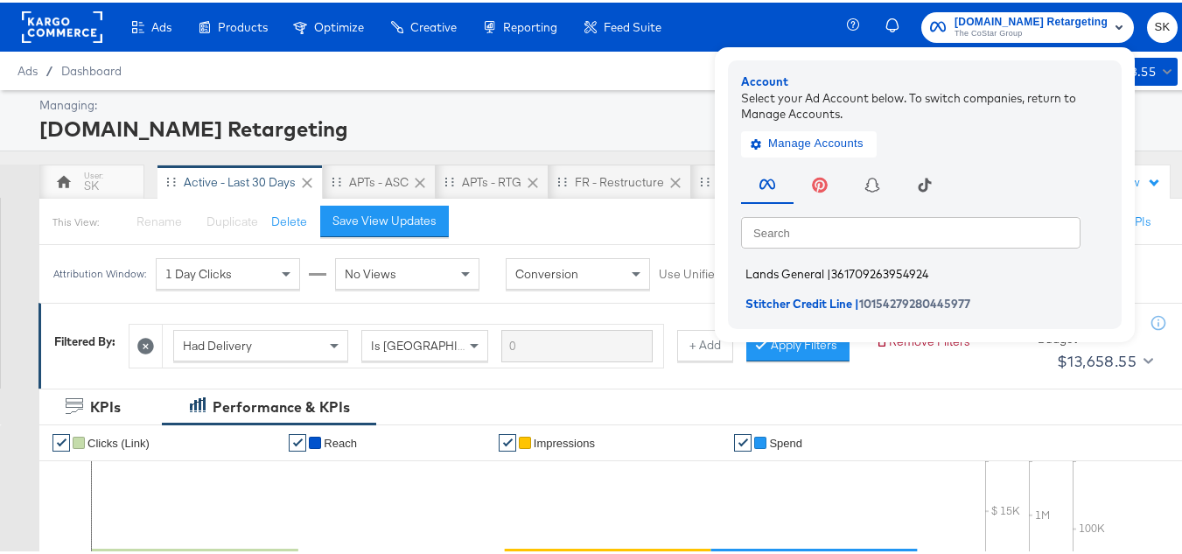
click at [752, 270] on span "Lands General" at bounding box center [785, 271] width 79 height 14
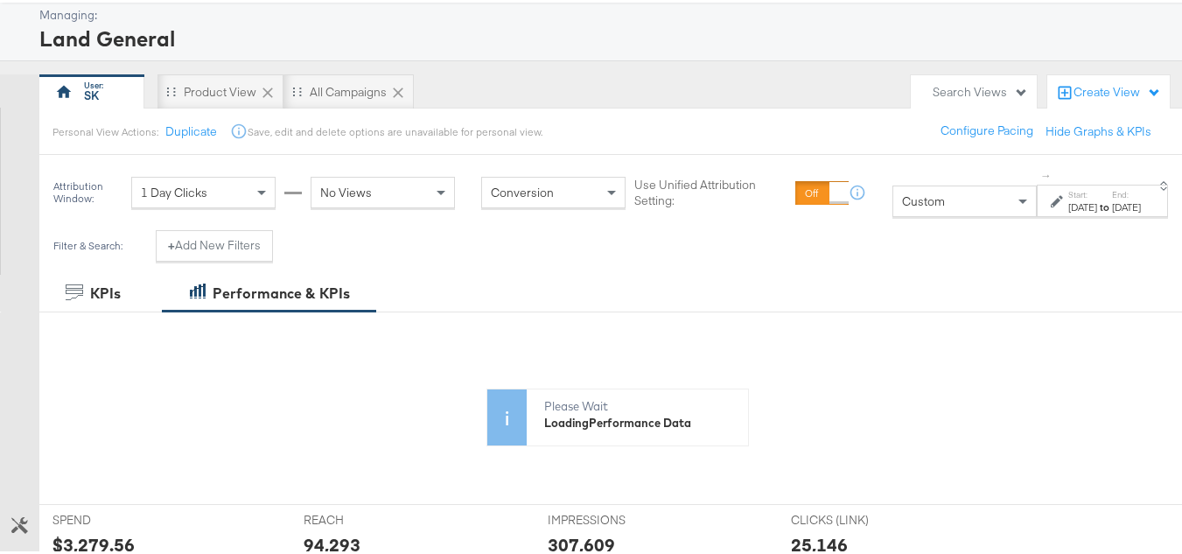
scroll to position [175, 0]
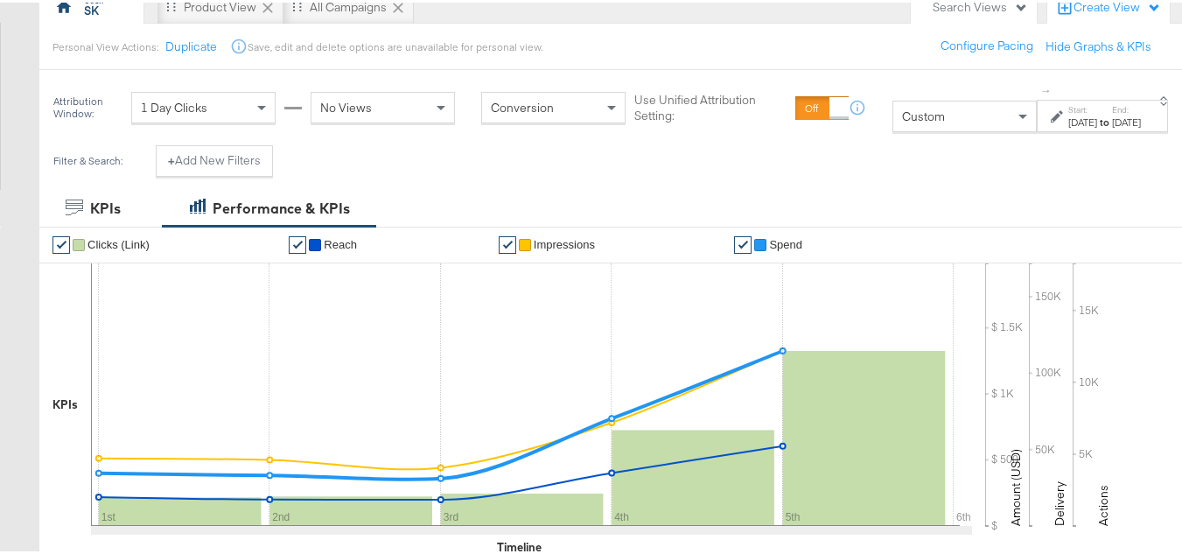
click at [901, 110] on div "Custom" at bounding box center [964, 114] width 143 height 30
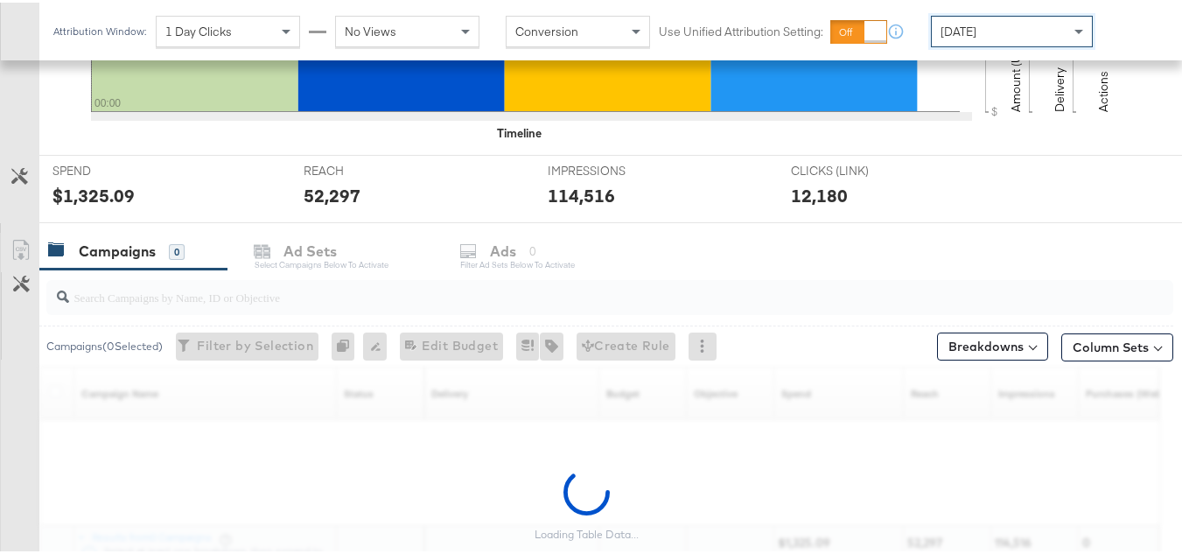
scroll to position [721, 0]
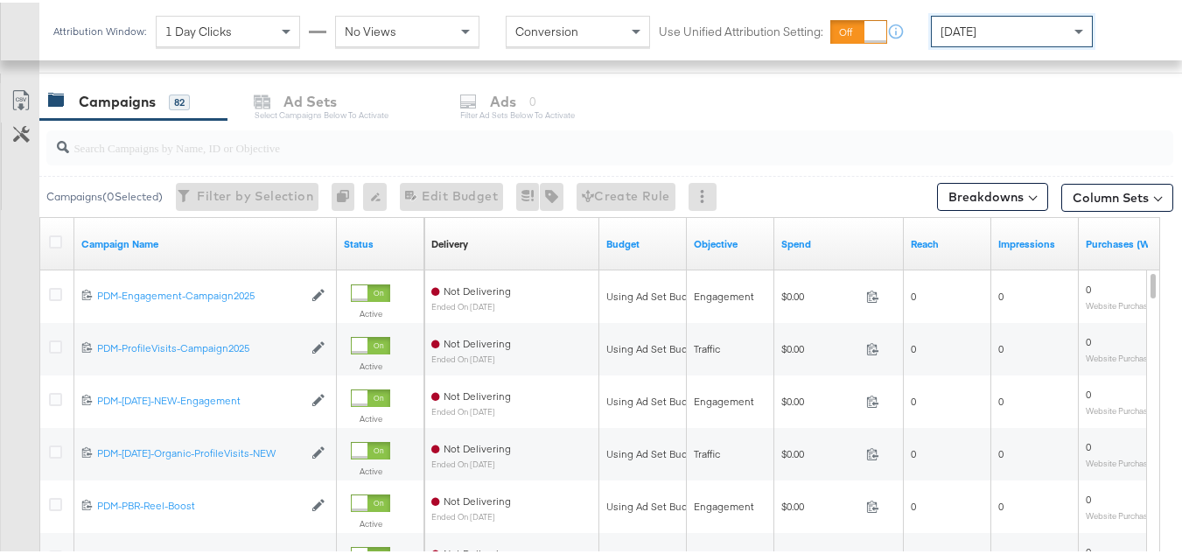
click at [228, 138] on input "search" at bounding box center [571, 138] width 1005 height 34
paste input "B2C_LAND_KC_RT_Sig_24"
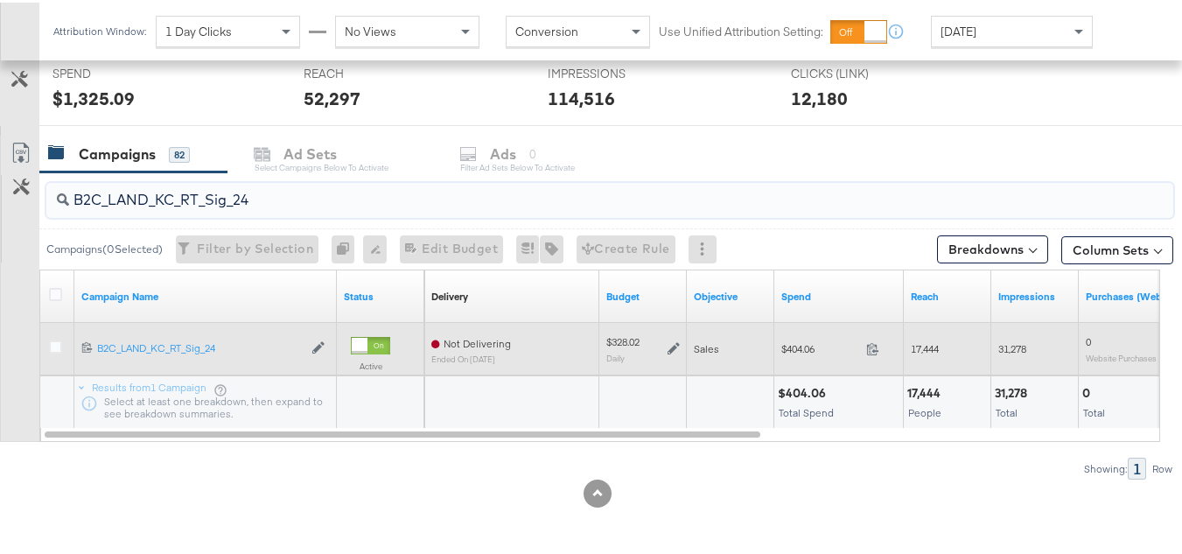
click at [808, 349] on span "$404.06" at bounding box center [820, 346] width 78 height 13
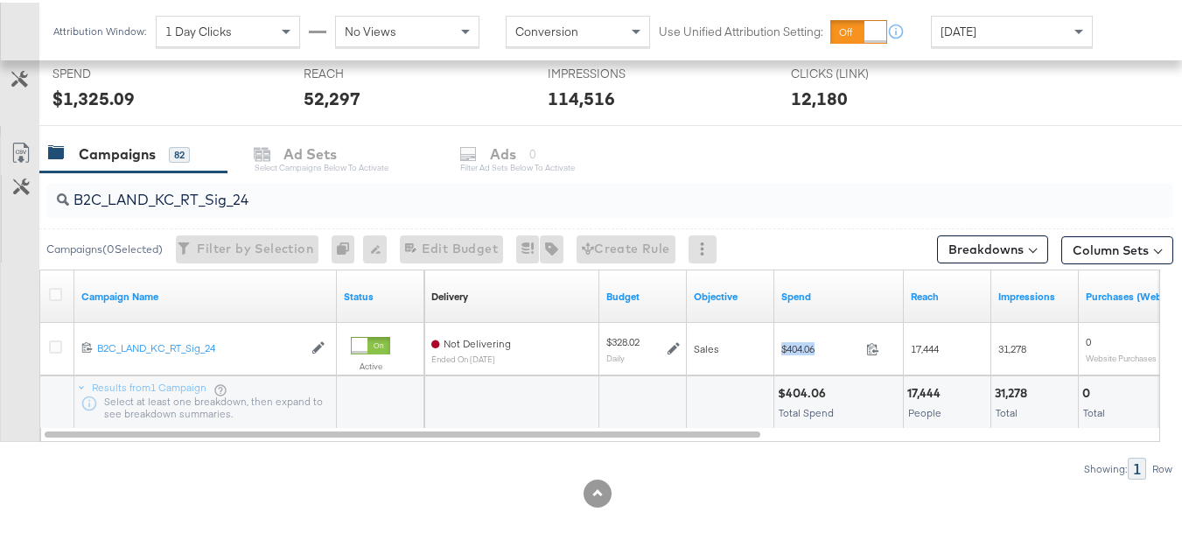
copy div "$404.06"
click at [348, 191] on input "B2C_LAND_KC_RT_Sig_24" at bounding box center [571, 190] width 1005 height 34
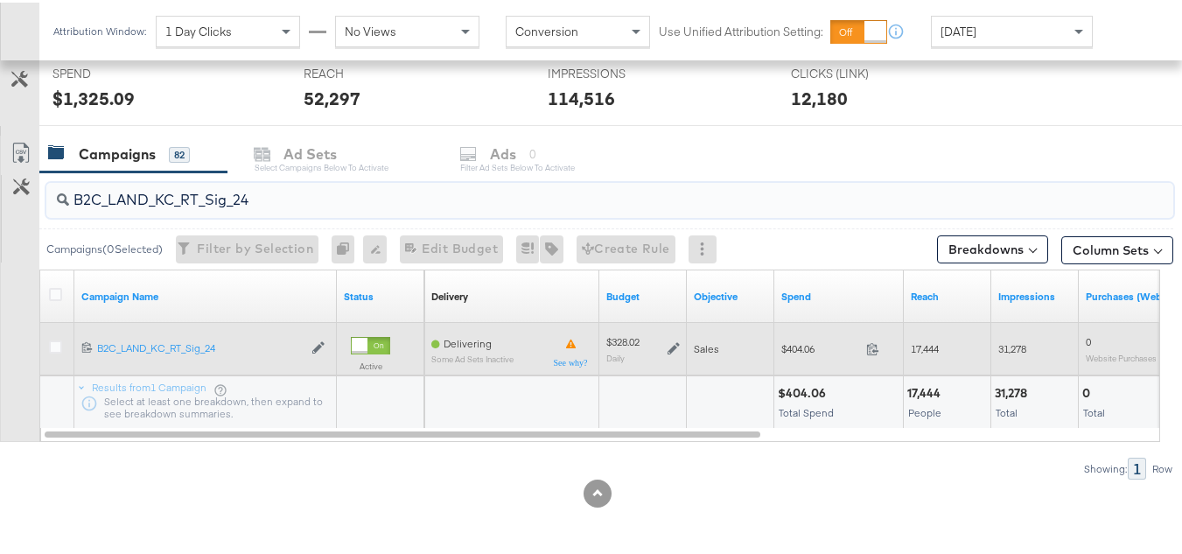
paste input "B_Ecommerce_KC_Retargeting_LW&LOA_Traffic"
click at [781, 351] on div "$22.15 22.15" at bounding box center [839, 346] width 130 height 27
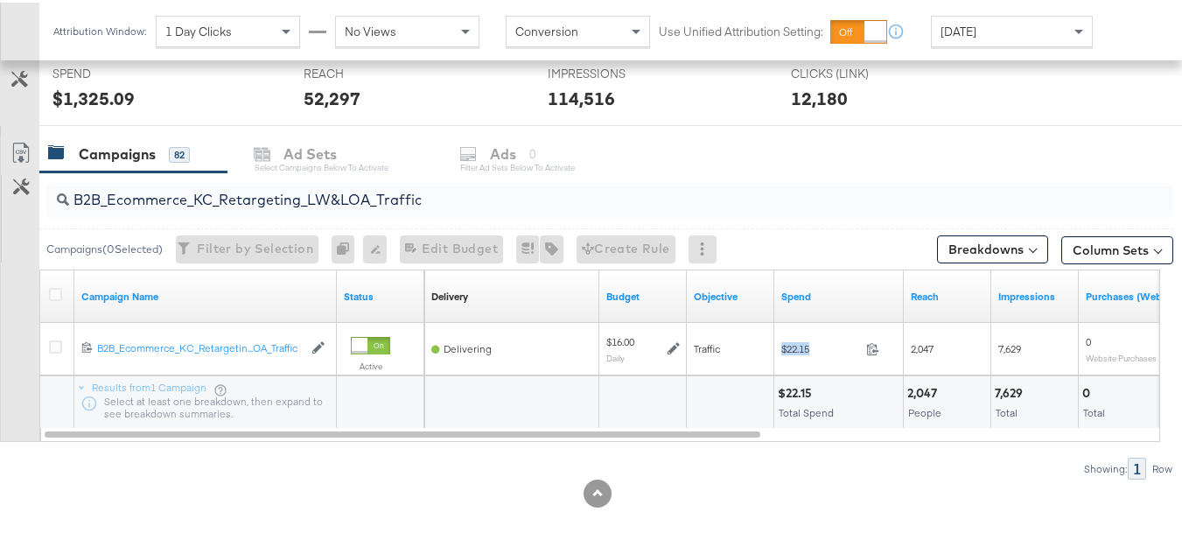
copy div "$22.15"
click at [335, 192] on input "B2B_Ecommerce_KC_Retargeting_LW&LOA_Traffic" at bounding box center [571, 190] width 1005 height 34
paste input "KC_Retargeting_Prospects & Clients_Conversions"
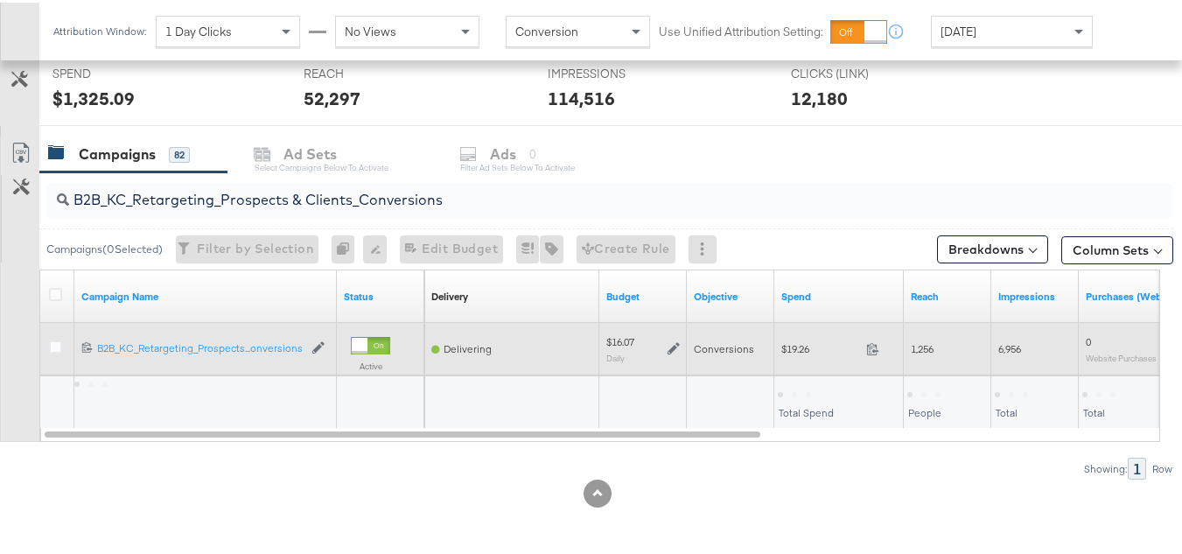
click at [802, 357] on div "$19.26 19.26" at bounding box center [839, 346] width 130 height 27
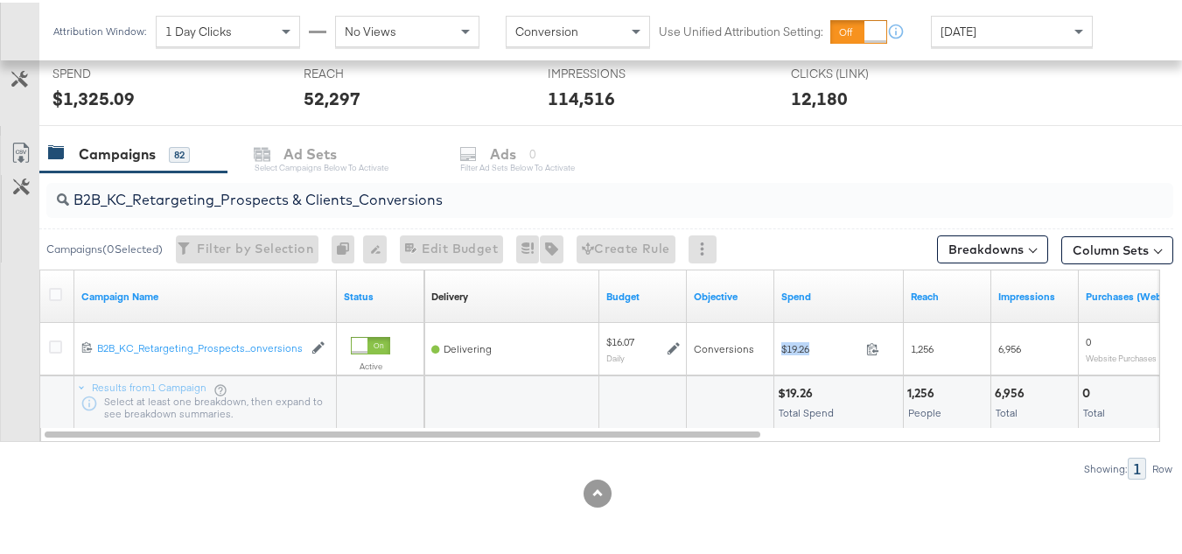
copy div "$19.26"
click at [390, 189] on input "B2B_KC_Retargeting_Prospects & Clients_Conversions" at bounding box center [571, 190] width 1005 height 34
paste input "C_LAND_KC_Pros_Sig"
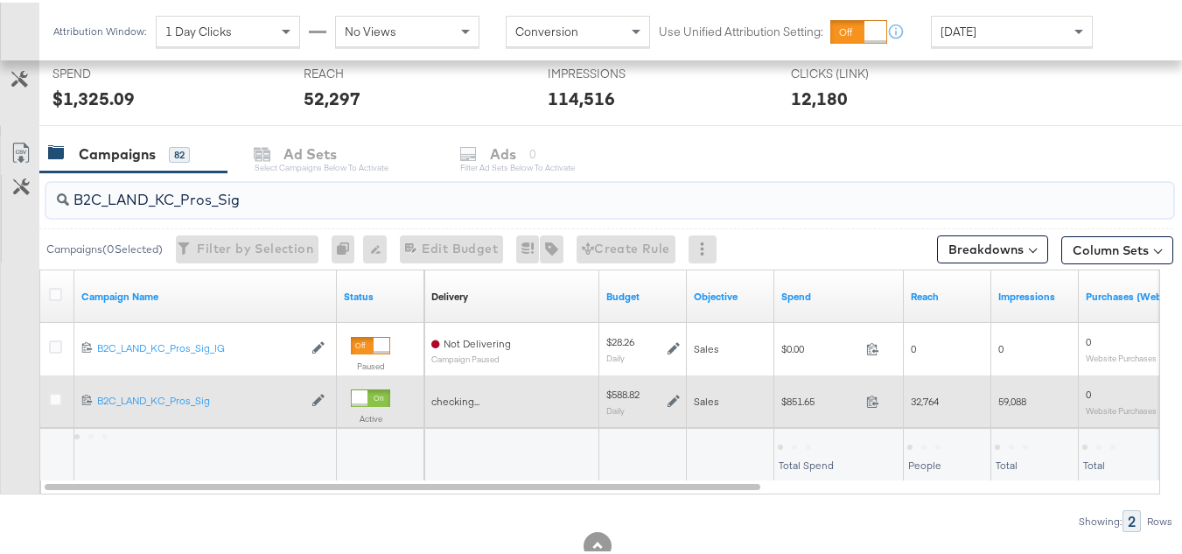
type input "B2C_LAND_KC_Pros_Sig"
click at [792, 395] on span "$851.65" at bounding box center [820, 398] width 78 height 13
copy div "$851.65"
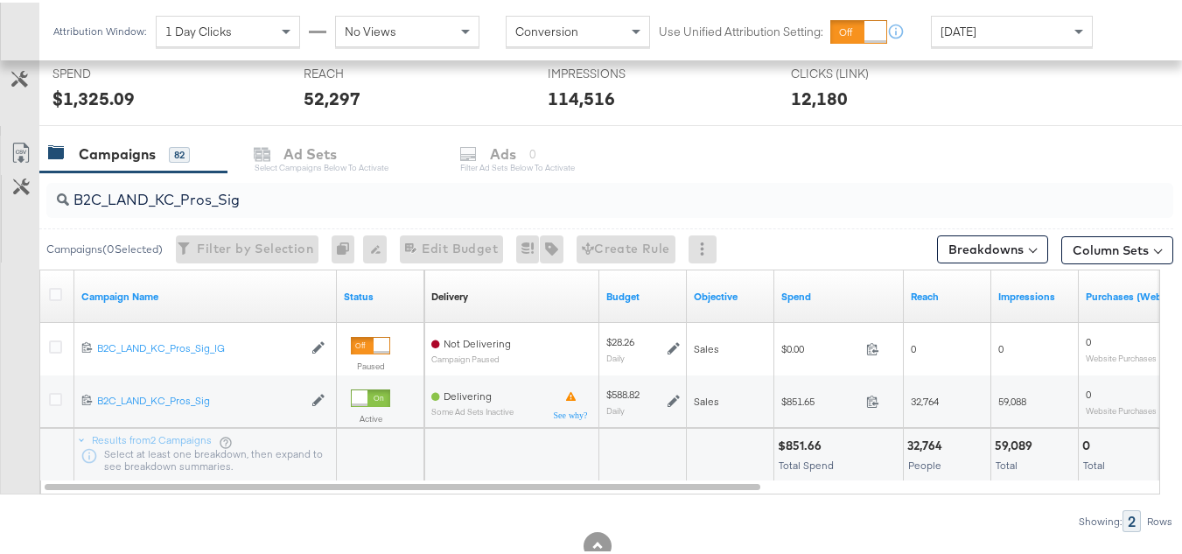
click at [928, 437] on div "32,764" at bounding box center [927, 443] width 40 height 17
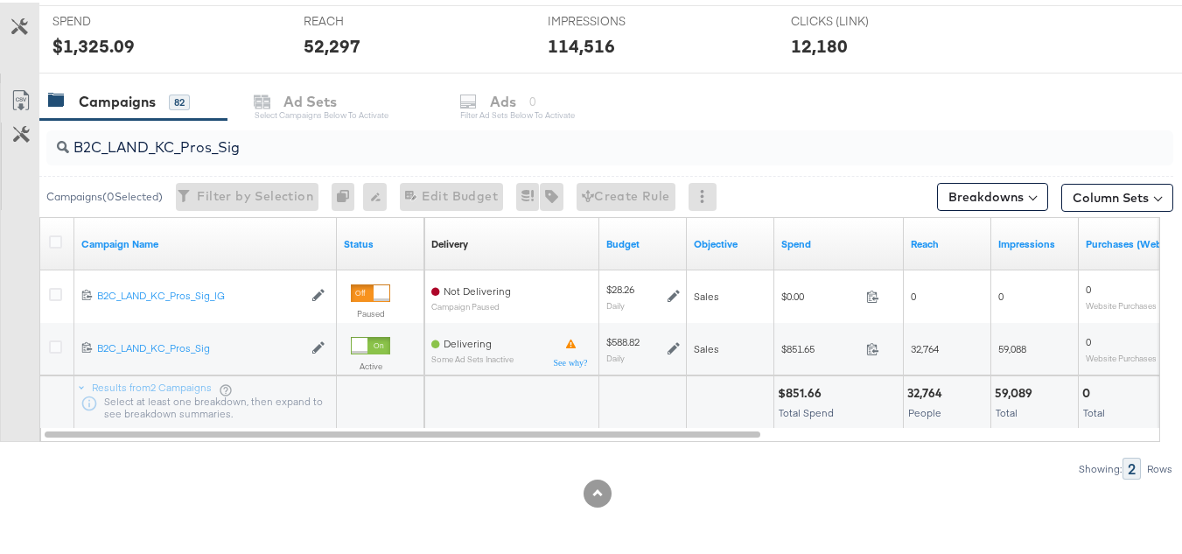
scroll to position [0, 0]
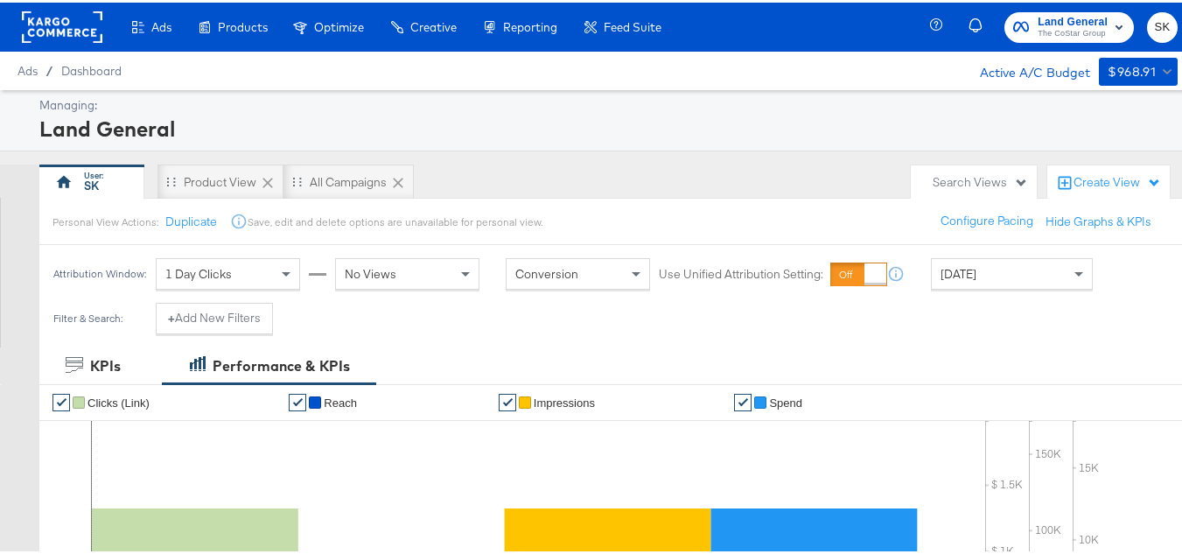
click at [95, 26] on rect at bounding box center [62, 25] width 81 height 32
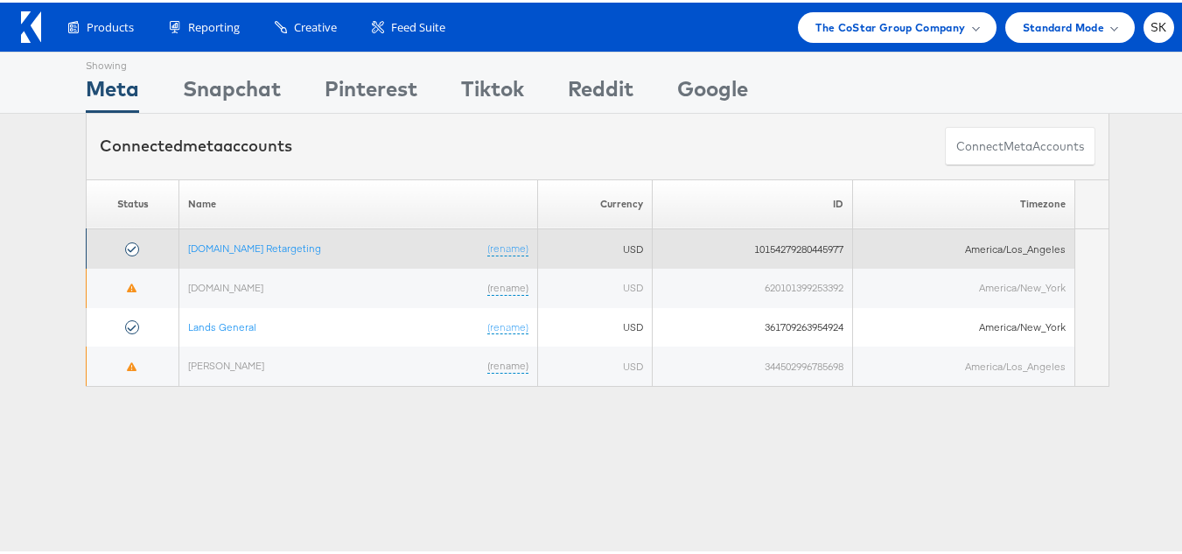
click at [270, 256] on td "[DOMAIN_NAME] Retargeting (rename)" at bounding box center [358, 246] width 359 height 39
click at [274, 243] on link "[DOMAIN_NAME] Retargeting" at bounding box center [254, 245] width 133 height 13
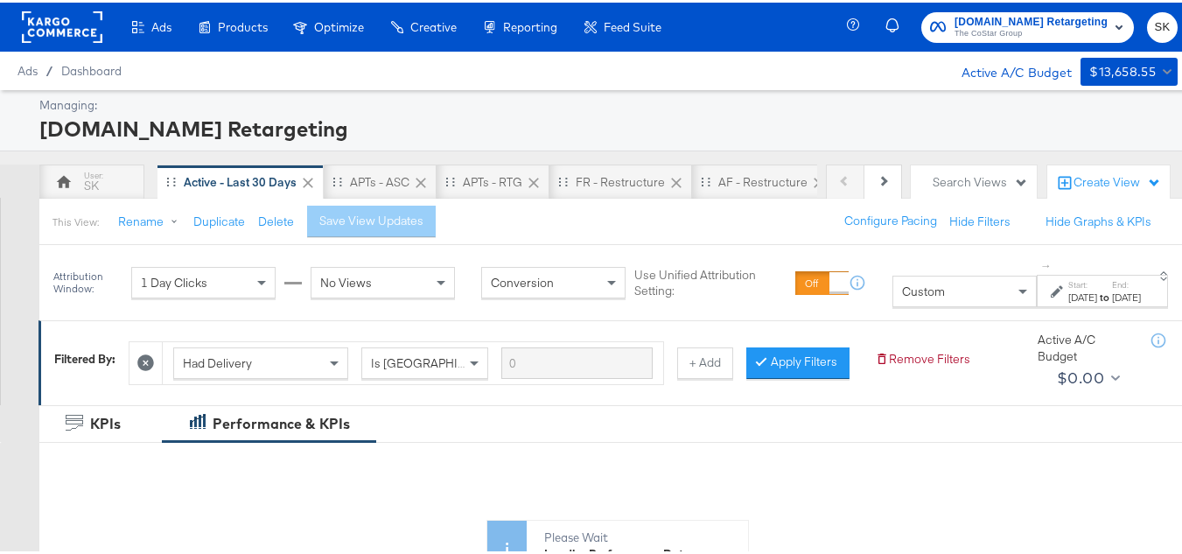
click at [897, 303] on div "Custom" at bounding box center [964, 289] width 143 height 30
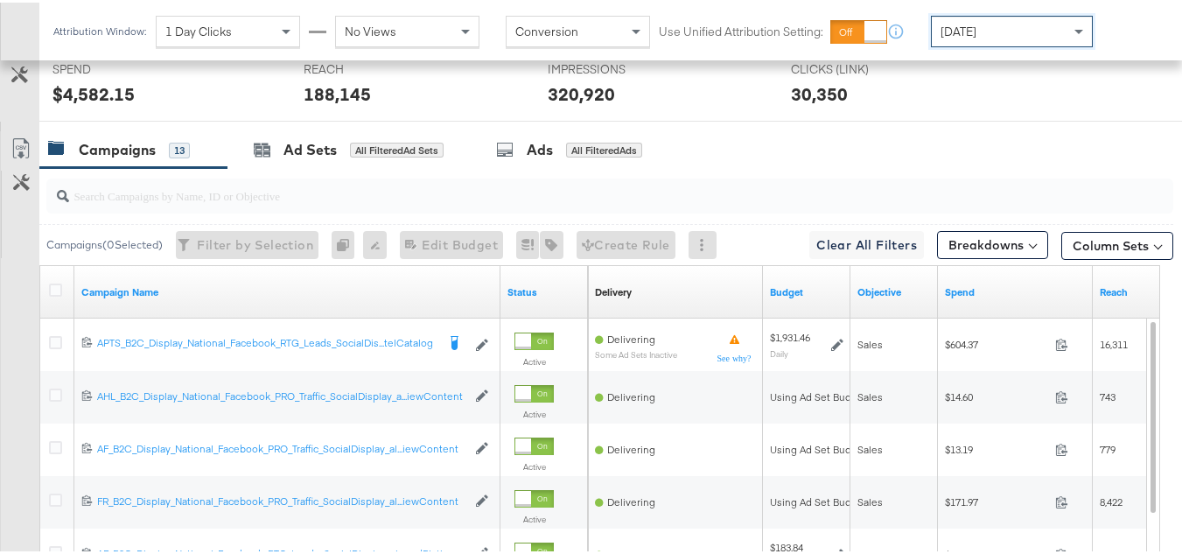
scroll to position [699, 0]
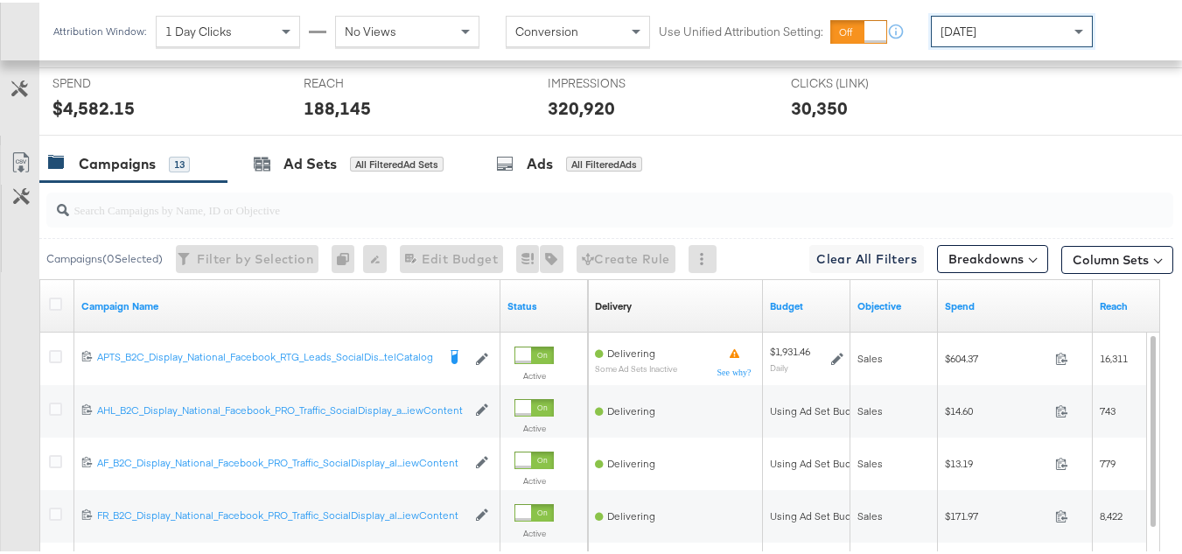
click at [263, 217] on input "search" at bounding box center [571, 200] width 1005 height 34
paste input "APTS_B2C_Display_National_Facebook_RTG_Leads_SocialDisplay_Retargeting_Diamond_…"
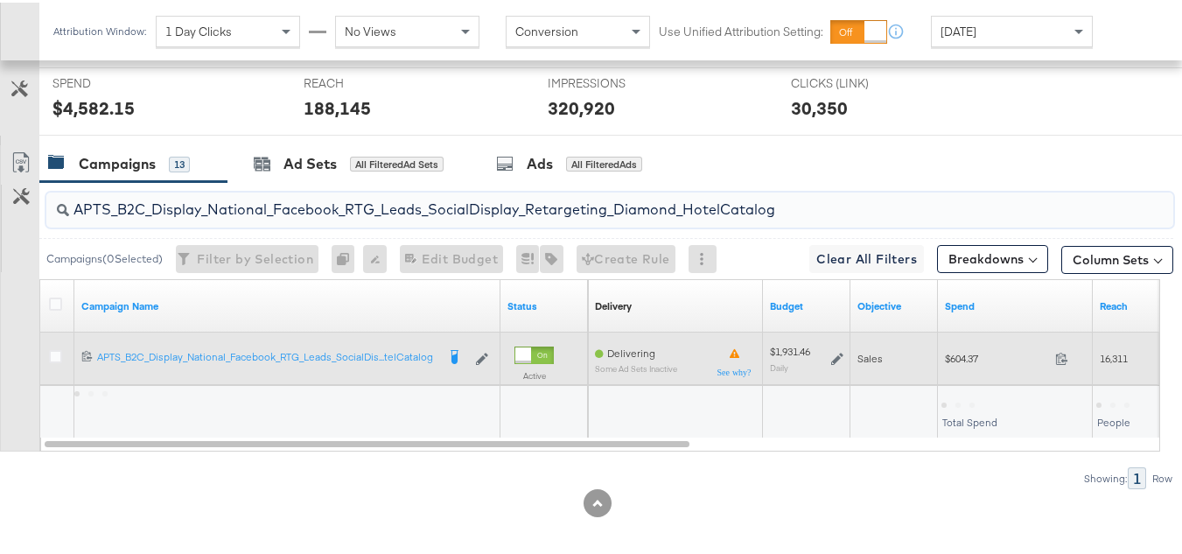
click at [970, 382] on div "$604.37 604.37" at bounding box center [1015, 356] width 155 height 53
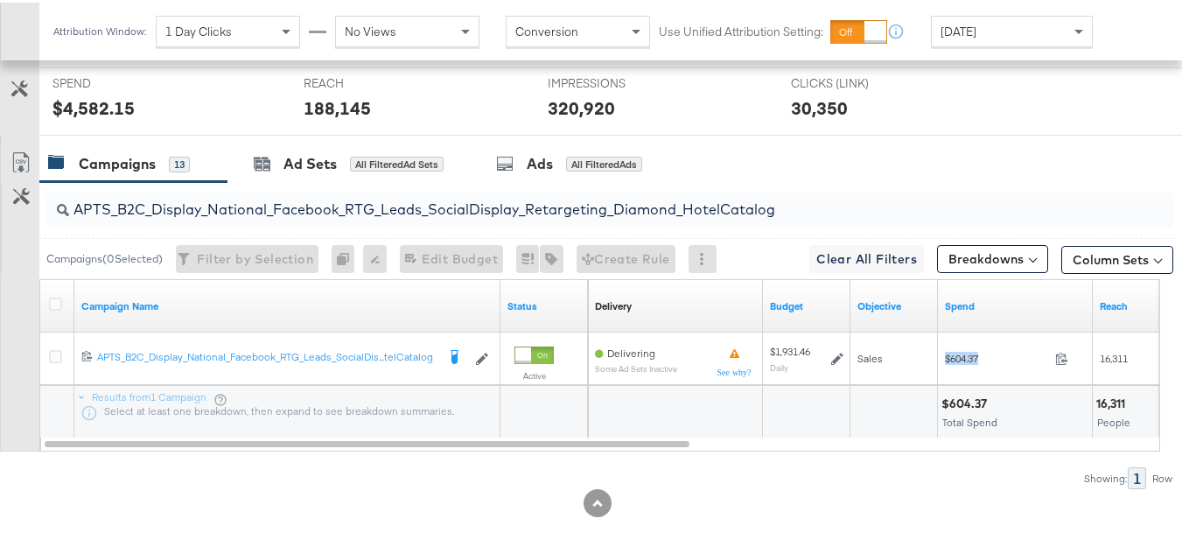
copy div "$604.37"
click at [396, 210] on input "APTS_B2C_Display_National_Facebook_RTG_Leads_SocialDisplay_Retargeting_Diamond_…" at bounding box center [571, 200] width 1005 height 34
paste input "alwayson_Retargeting_DARE24_DiamondPlatinum"
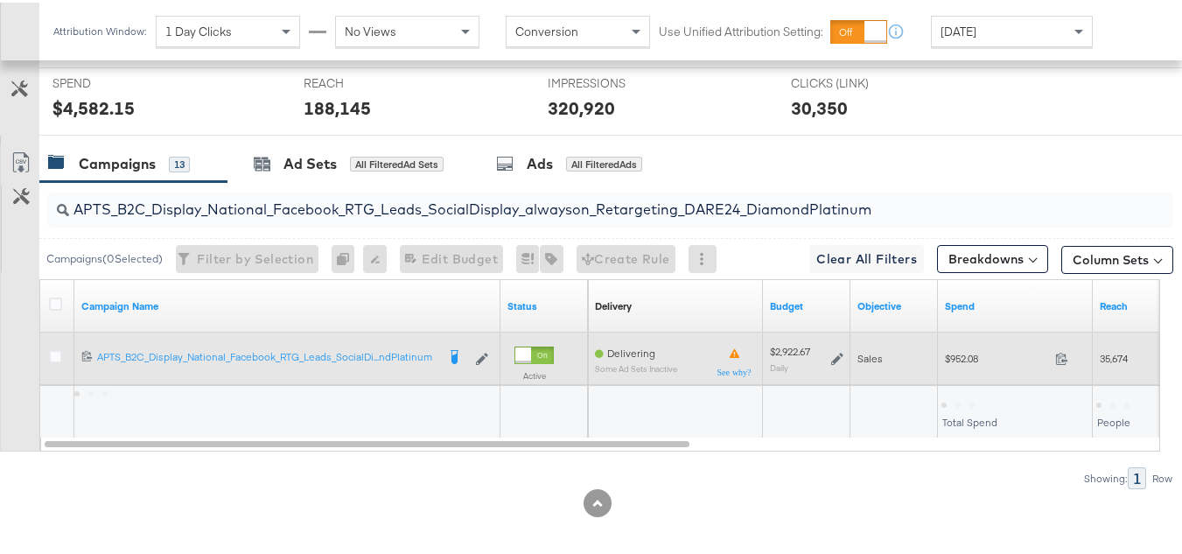
click at [960, 369] on div "$952.08 952.08" at bounding box center [1015, 355] width 155 height 27
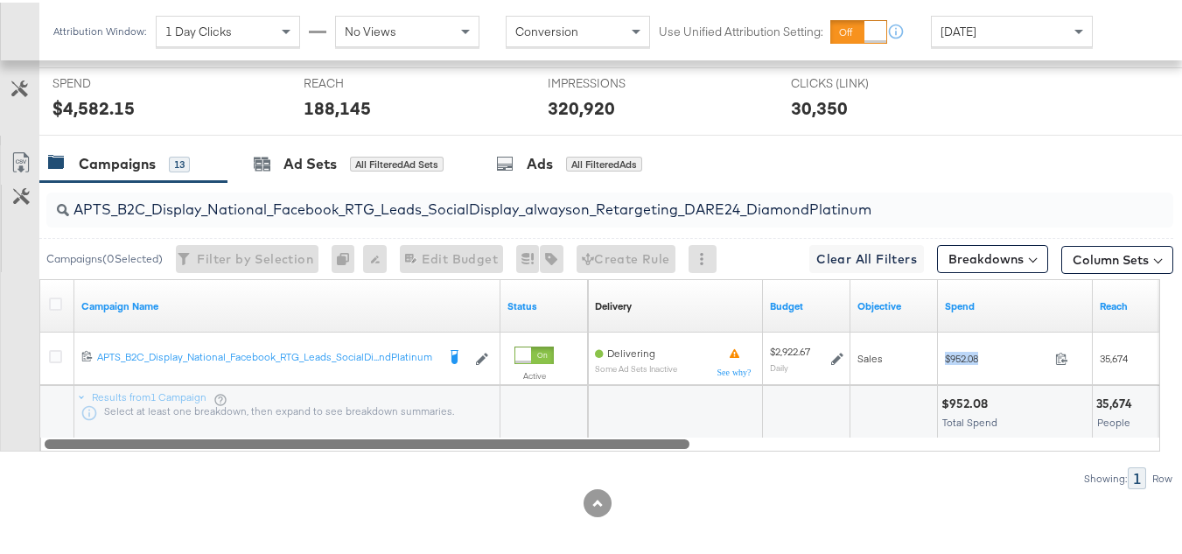
copy div "$952.08"
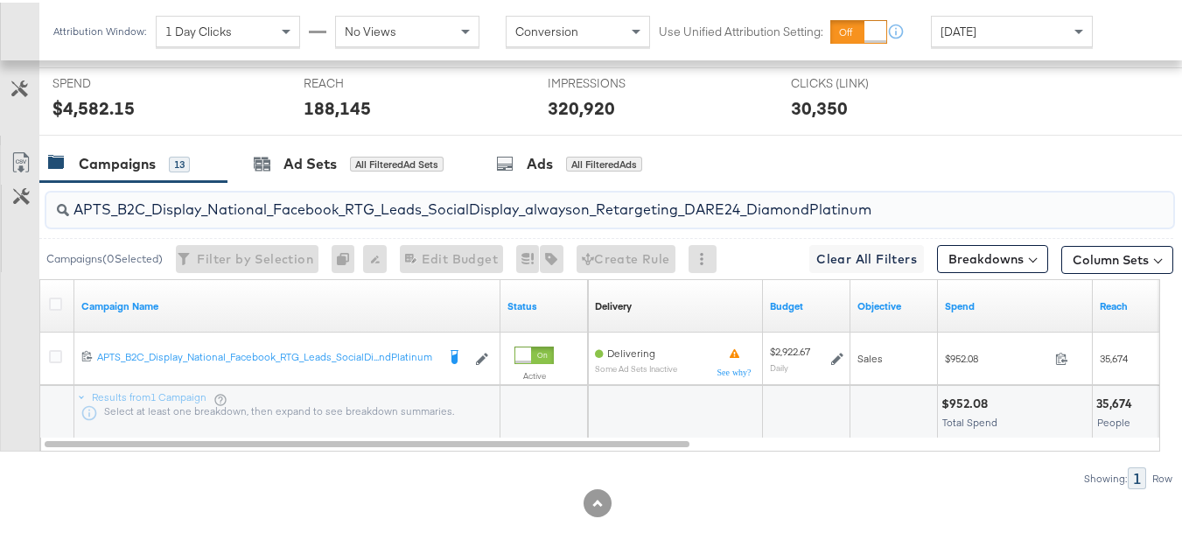
click at [383, 215] on input "APTS_B2C_Display_National_Facebook_RTG_Leads_SocialDisplay_alwayson_Retargeting…" at bounding box center [571, 200] width 1005 height 34
paste input "FR_B2C_Display_National_Facebook_RTG_Leads_SocialDisplay_alwayson_Retargeting_FR"
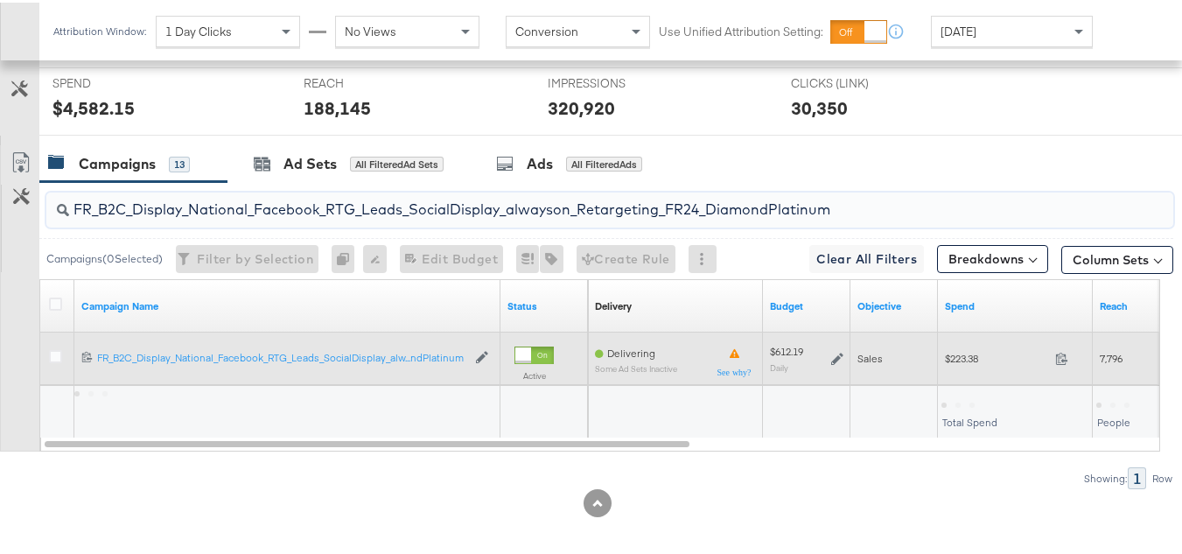
click at [967, 362] on span "$223.38" at bounding box center [996, 355] width 103 height 13
copy div "$223.38"
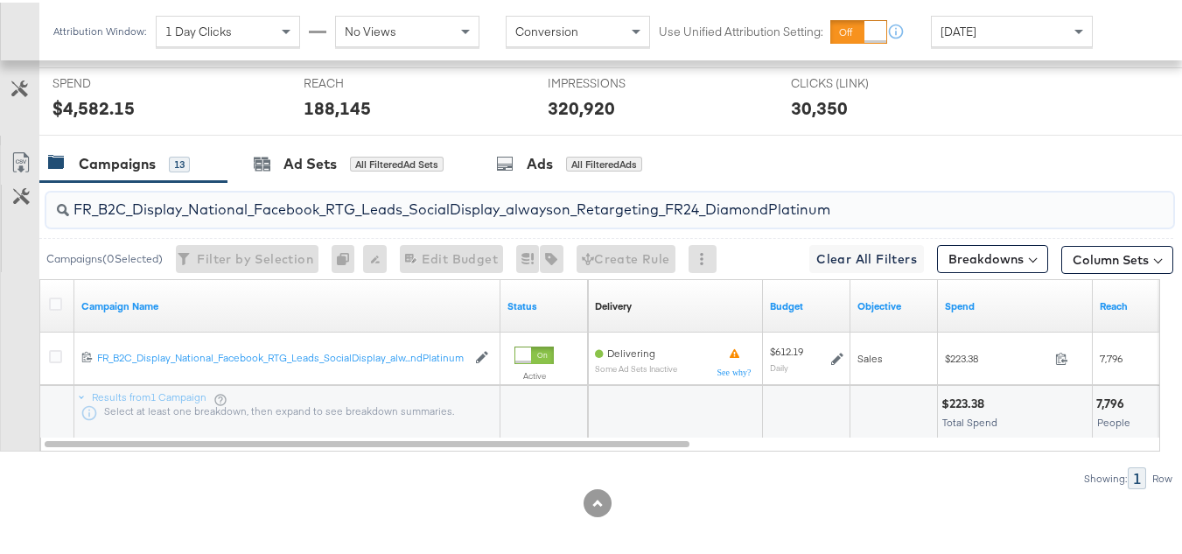
click at [368, 217] on input "FR_B2C_Display_National_Facebook_RTG_Leads_SocialDisplay_alwayson_Retargeting_F…" at bounding box center [571, 200] width 1005 height 34
paste input "AF_B2C_Display_National_Facebook_RTG_Leads_SocialDisplay_alwayson_Retargeting_AF"
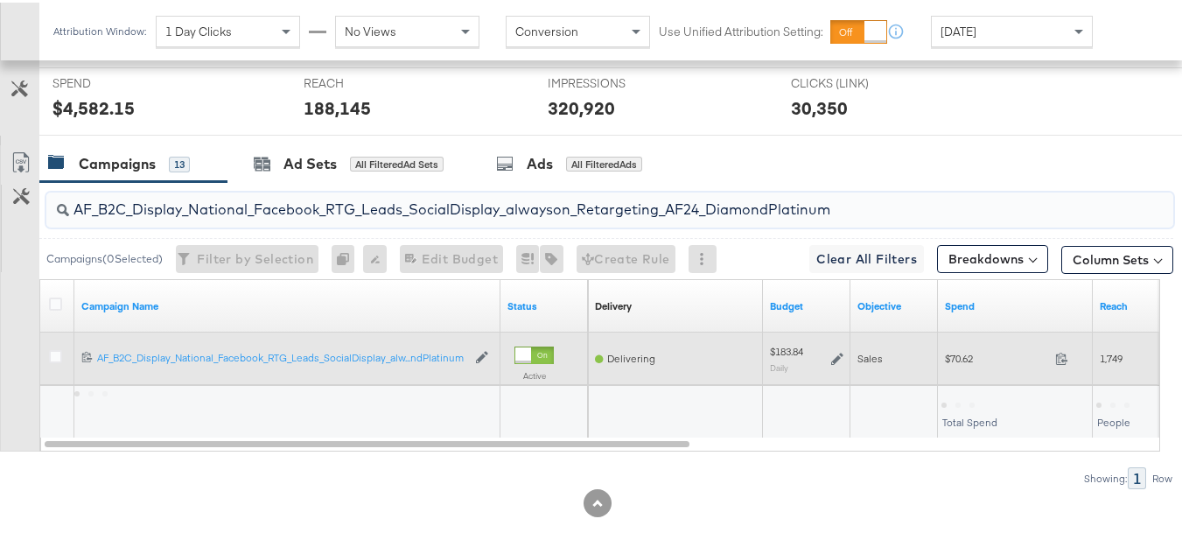
click at [947, 382] on div "$70.62 70.62" at bounding box center [1015, 356] width 155 height 53
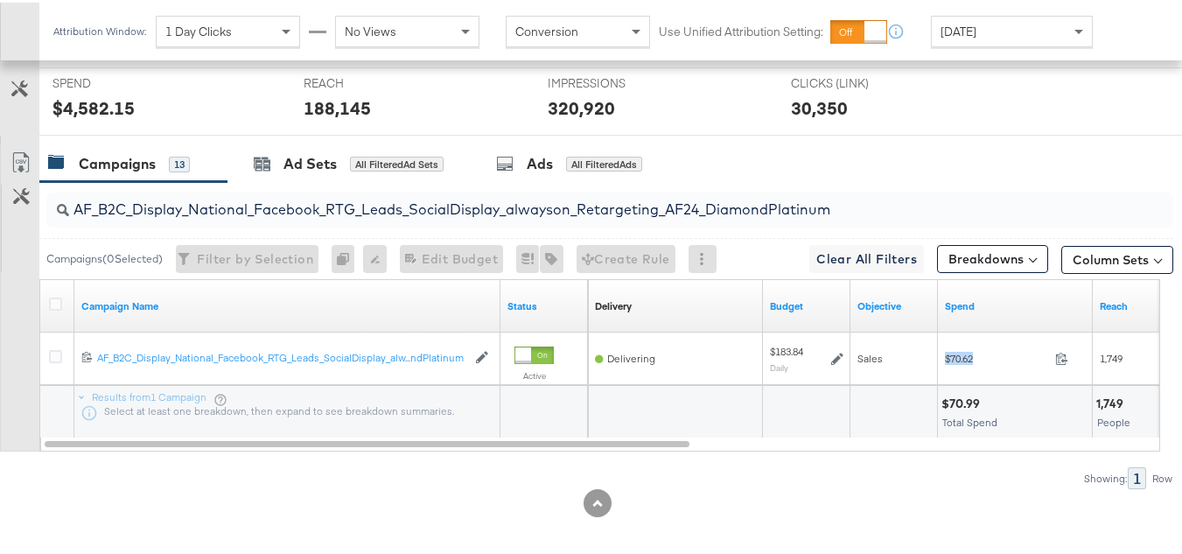
copy div "$70.62"
click at [422, 212] on input "AF_B2C_Display_National_Facebook_RTG_Leads_SocialDisplay_alwayson_Retargeting_A…" at bounding box center [571, 200] width 1005 height 34
paste input "HL_B2C_Display_National_Facebook_RTG_Leads_SocialDisplay_alwayson_Retargeting_A…"
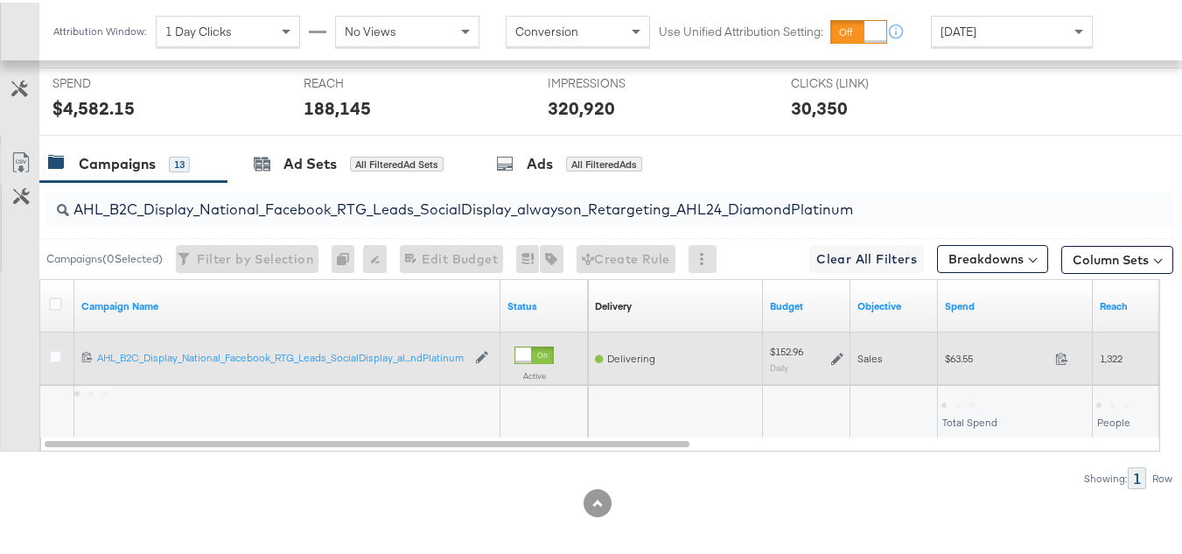
click at [963, 362] on span "$63.55" at bounding box center [996, 355] width 103 height 13
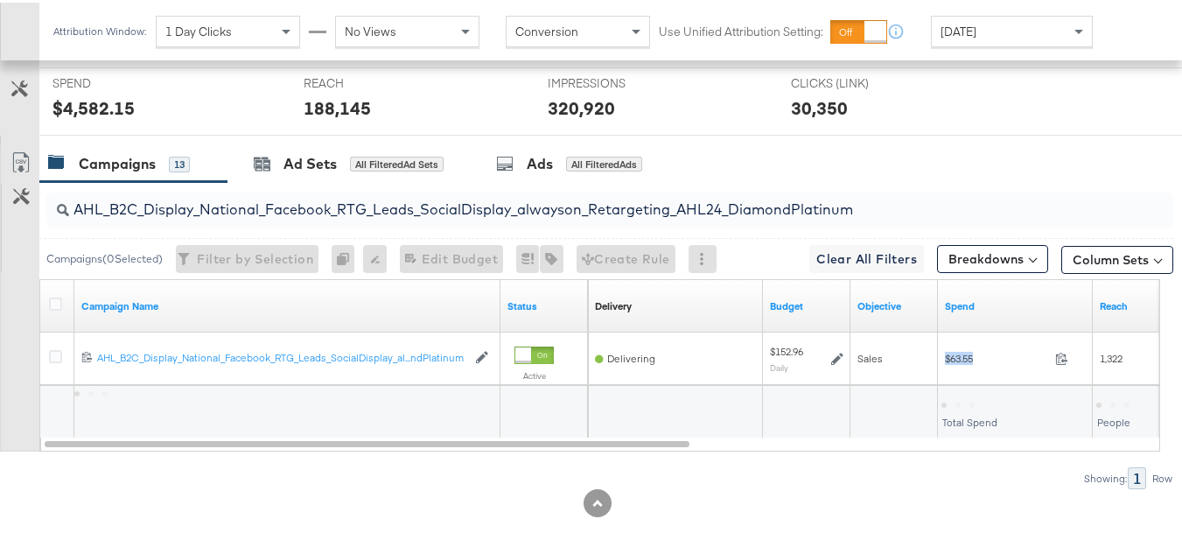
copy div "$63.55"
click at [424, 217] on input "AHL_B2C_Display_National_Facebook_RTG_Leads_SocialDisplay_alwayson_Retargeting_…" at bounding box center [571, 200] width 1005 height 34
paste input "PTS_B2C_Display_National_Facebook_PRO_Traffic_SocialDisplay_alwayson_ASC_DARE24…"
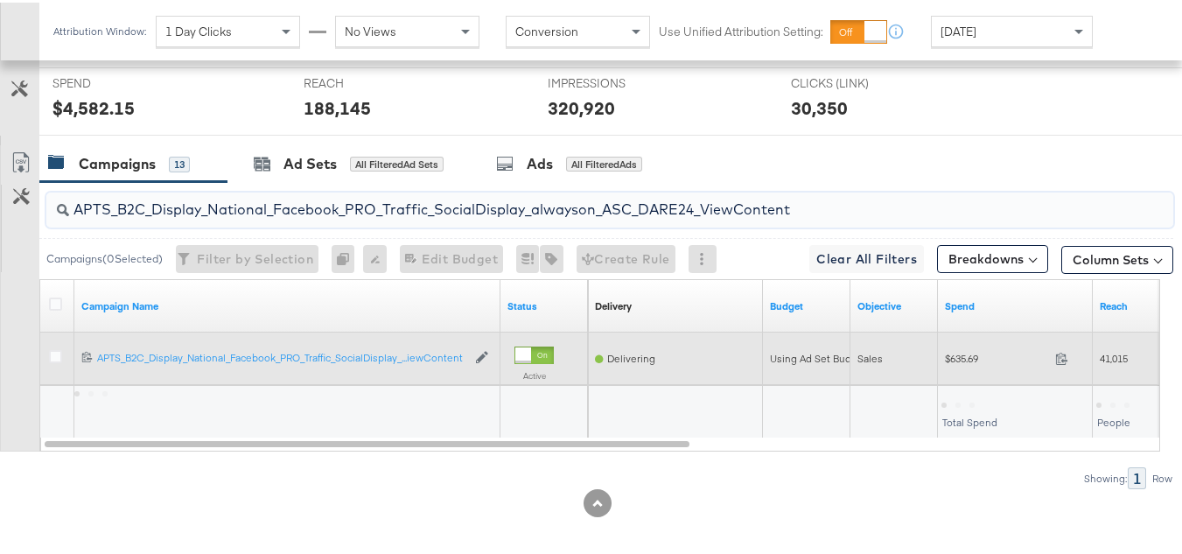
click at [947, 382] on div "$635.69 635.69" at bounding box center [1015, 356] width 155 height 53
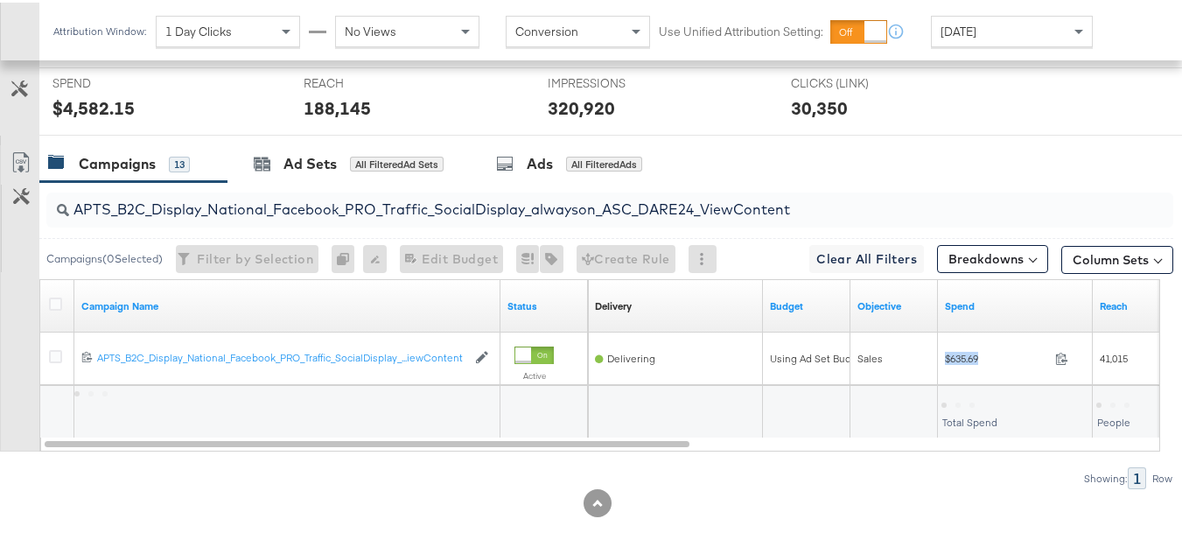
copy div "$635.69"
click at [432, 217] on input "APTS_B2C_Display_National_Facebook_PRO_Traffic_SocialDisplay_alwayson_ASC_DARE2…" at bounding box center [571, 200] width 1005 height 34
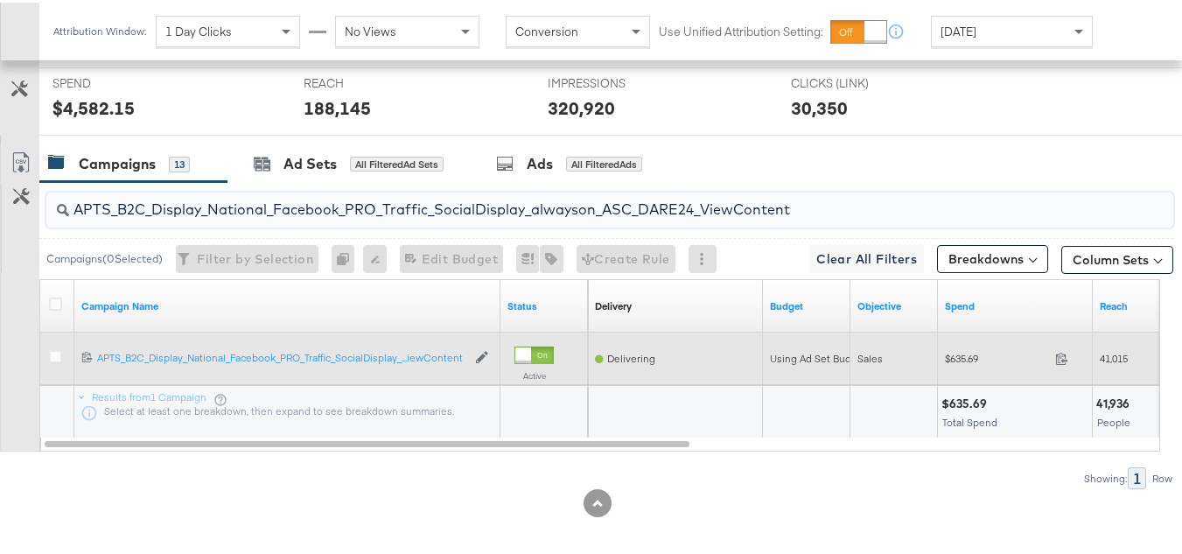
paste input "Leads_SocialDisplay_alwayson_ASC_DARE24_Purchase"
click at [963, 362] on span "$802.25" at bounding box center [996, 355] width 103 height 13
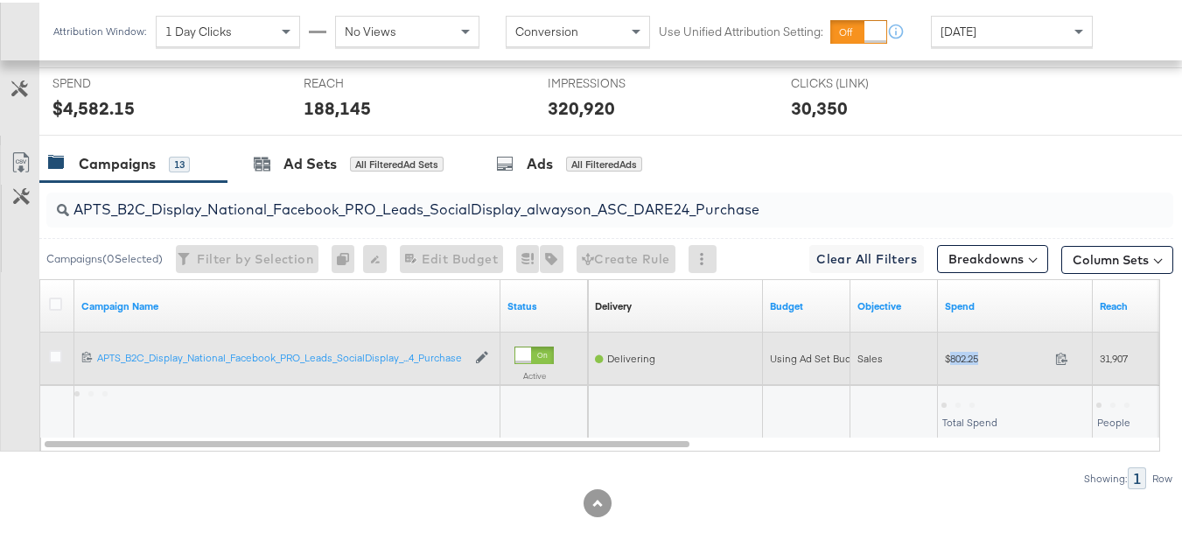
click at [963, 362] on span "$802.25" at bounding box center [996, 355] width 103 height 13
copy div "$802.25"
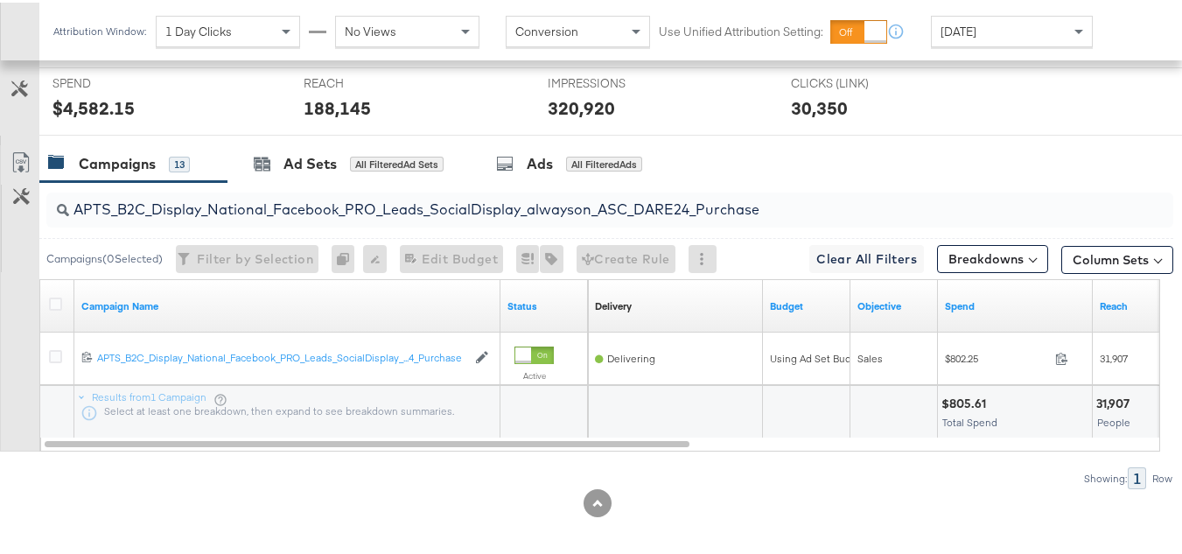
click at [403, 207] on div "APTS_B2C_Display_National_Facebook_PRO_Leads_SocialDisplay_alwayson_ASC_DARE24_…" at bounding box center [606, 207] width 1134 height 56
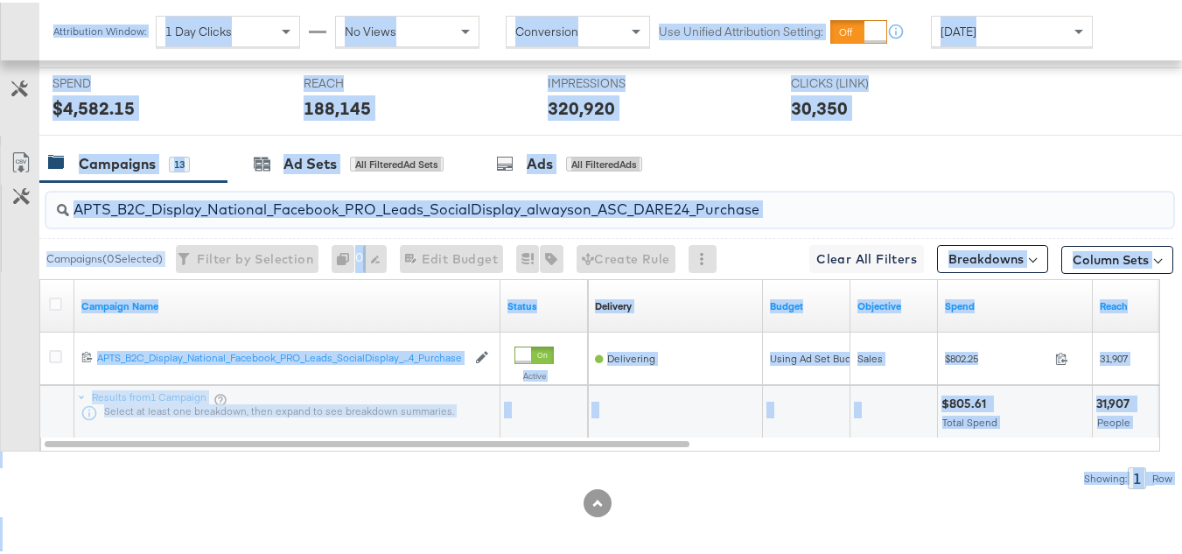
click at [436, 217] on input "APTS_B2C_Display_National_Facebook_PRO_Leads_SocialDisplay_alwayson_ASC_DARE24_…" at bounding box center [571, 200] width 1005 height 34
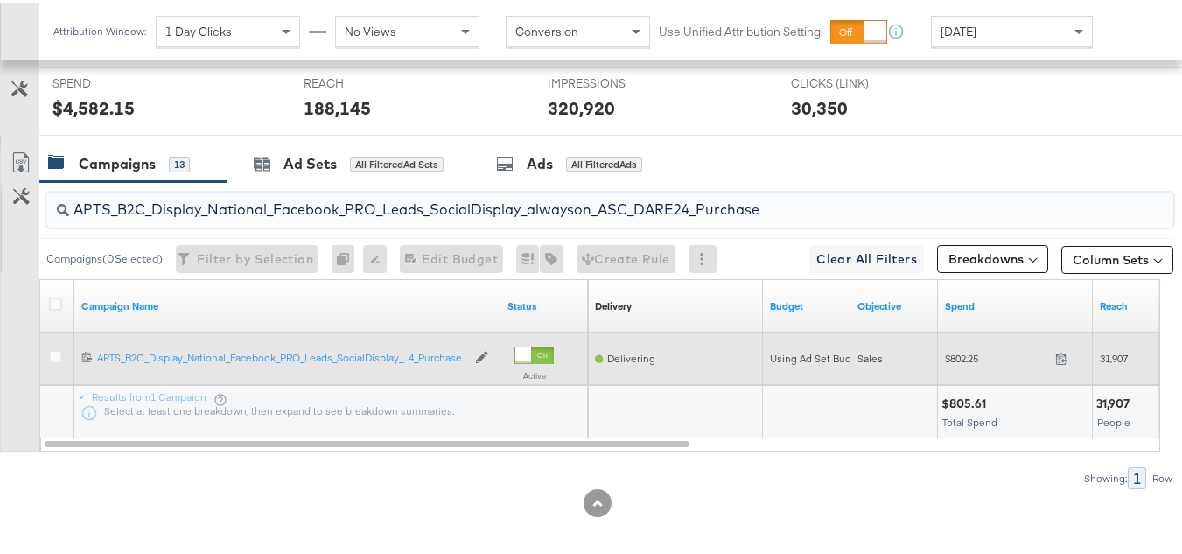
paste input "F_B2C_Display_National_Facebook_PRO_Traffic_SocialDisplay_alwayson_ASC_AF24_Vie…"
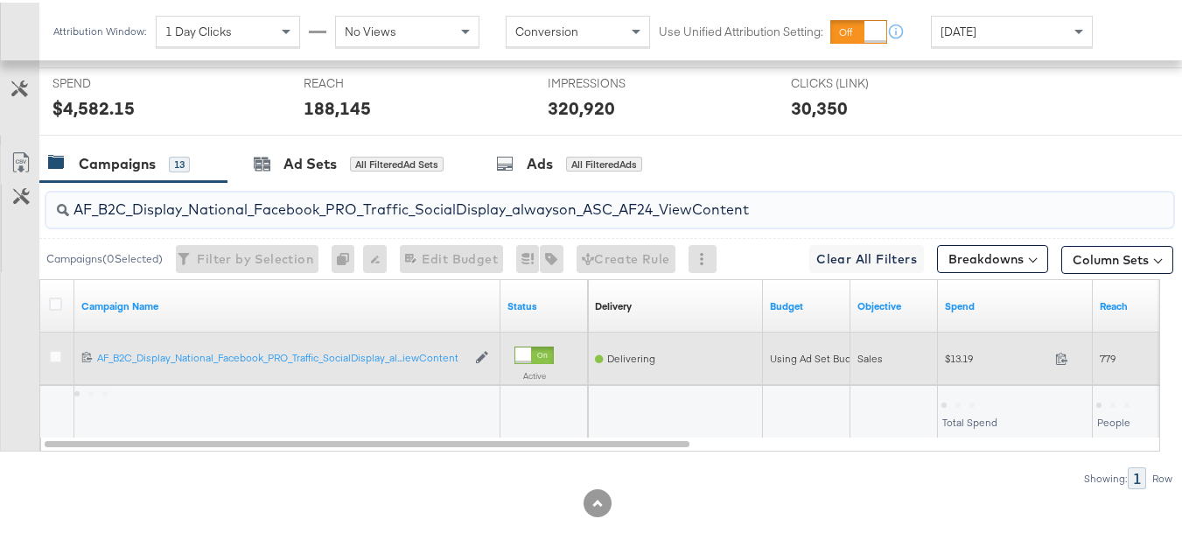
click at [968, 362] on span "$13.19" at bounding box center [996, 355] width 103 height 13
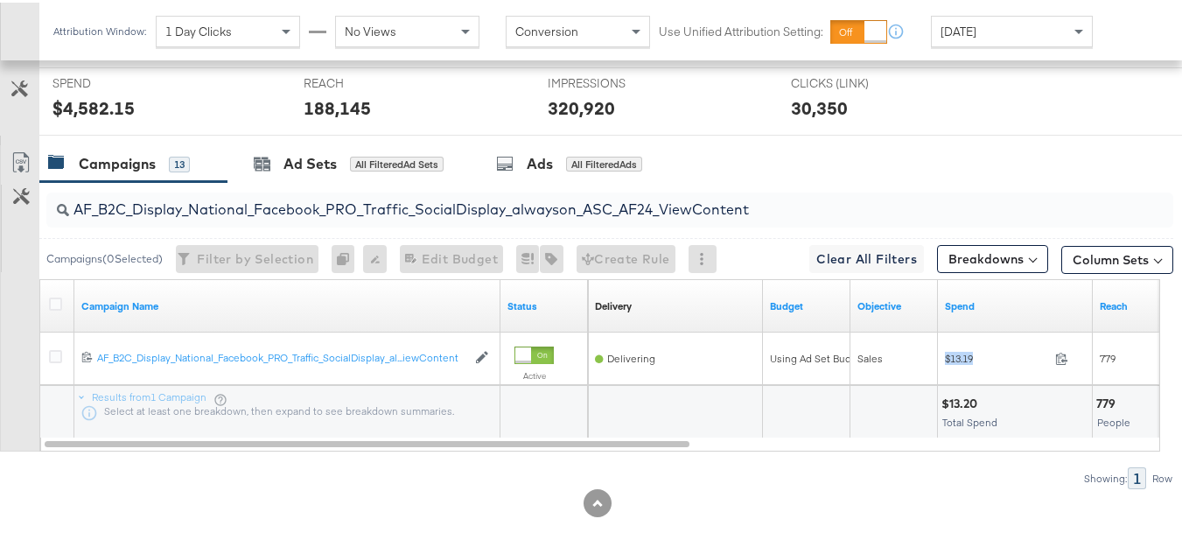
copy div "$13.19"
click at [360, 217] on input "AF_B2C_Display_National_Facebook_PRO_Traffic_SocialDisplay_alwayson_ASC_AF24_Vi…" at bounding box center [571, 200] width 1005 height 34
paste input "FR_B2C_Display_National_Facebook_PRO_Traffic_SocialDisplay_alwayson_ASC_FR"
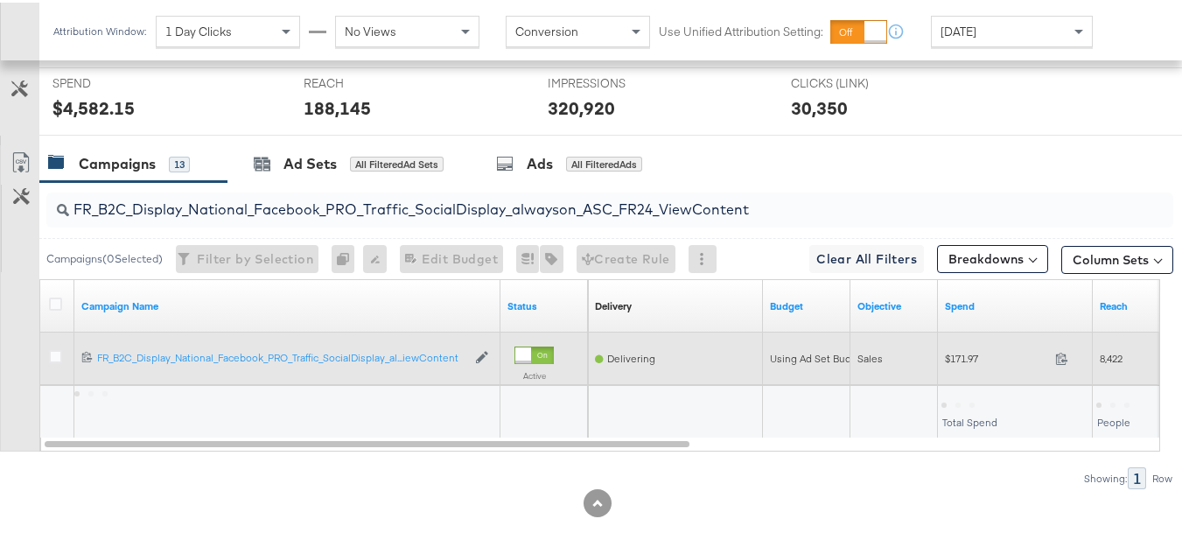
click at [987, 362] on span "$171.97" at bounding box center [996, 355] width 103 height 13
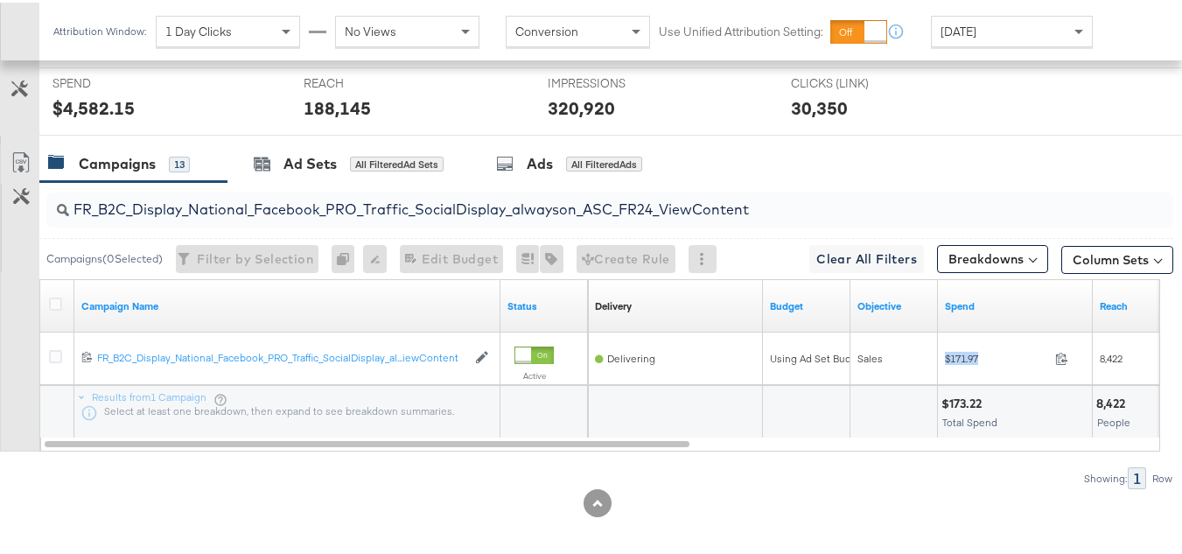
copy div "$171.97"
click at [404, 216] on input "FR_B2C_Display_National_Facebook_PRO_Traffic_SocialDisplay_alwayson_ASC_FR24_Vi…" at bounding box center [571, 200] width 1005 height 34
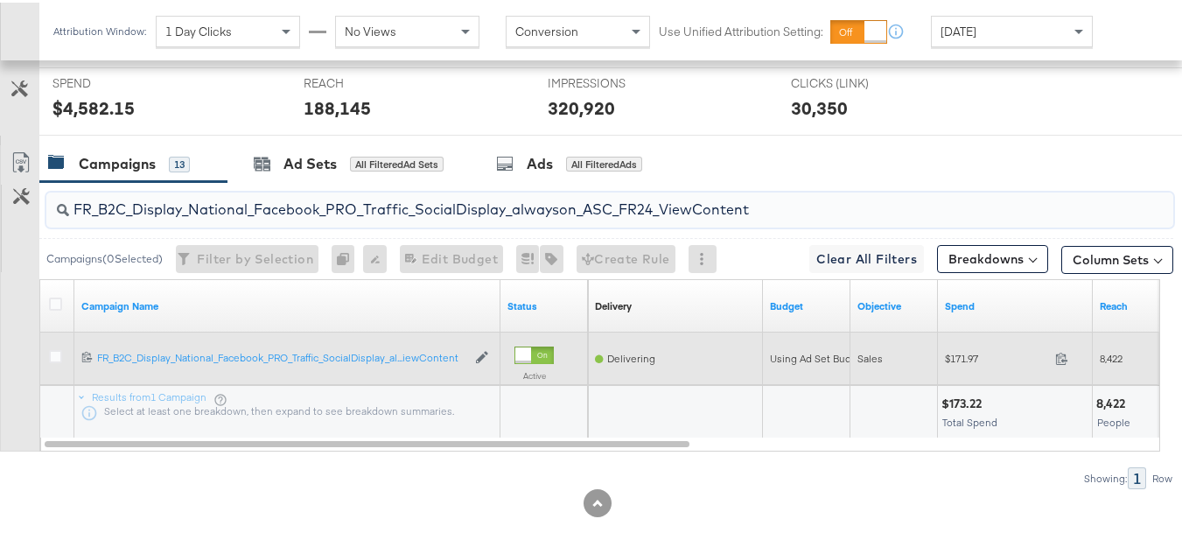
paste input "AHL_B2C_Display_National_Facebook_PRO_Traffic_SocialDisplay_alwayson_ASC_AHL"
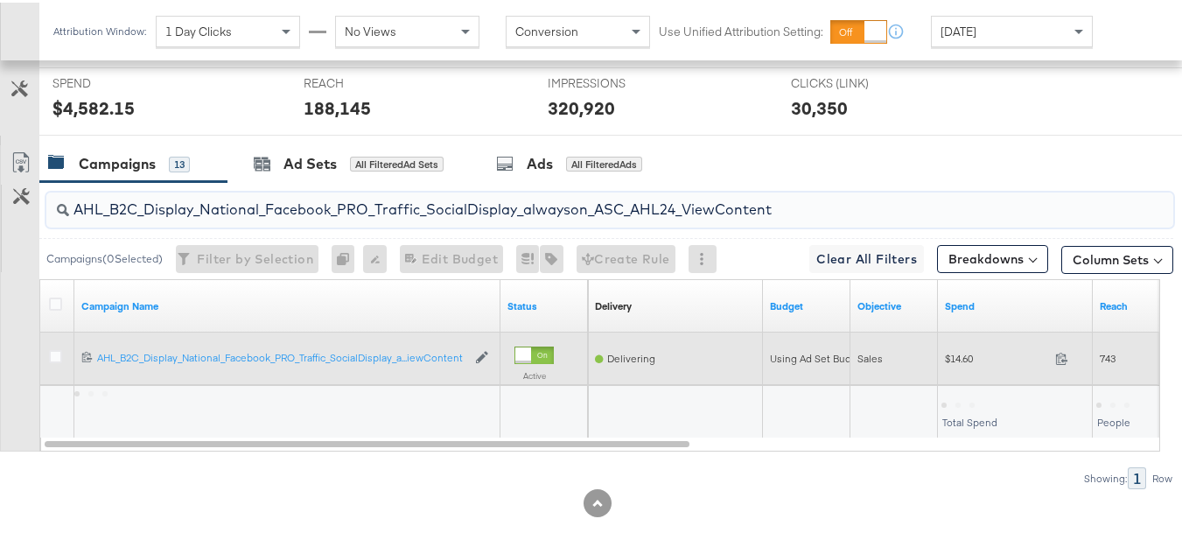
type input "AHL_B2C_Display_National_Facebook_PRO_Traffic_SocialDisplay_alwayson_ASC_AHL24_…"
click at [968, 362] on span "$14.60" at bounding box center [996, 355] width 103 height 13
copy div "$14.60"
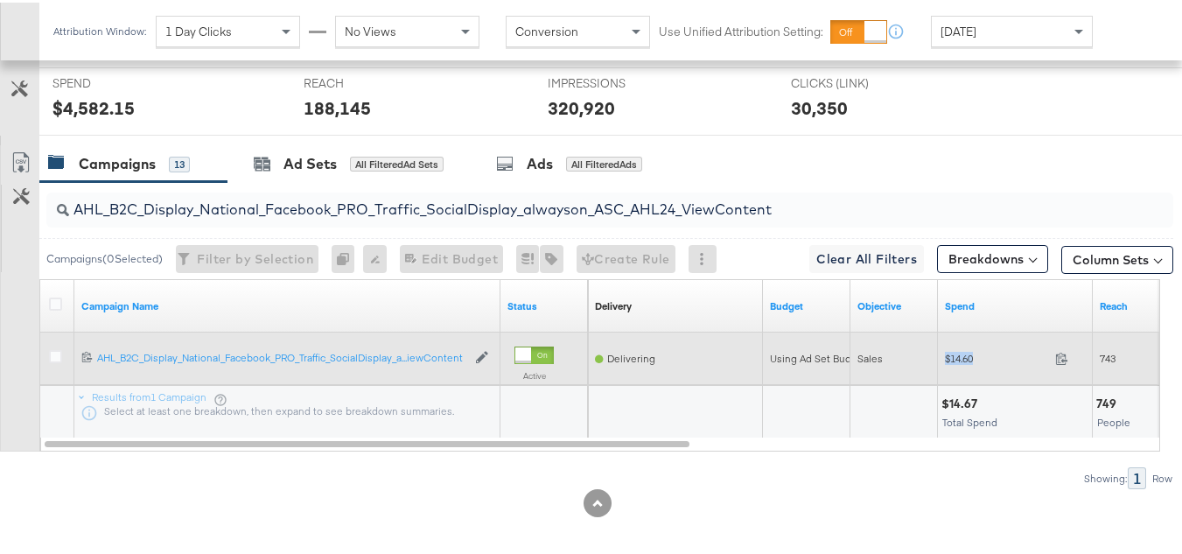
click at [988, 362] on span "$14.60" at bounding box center [996, 355] width 103 height 13
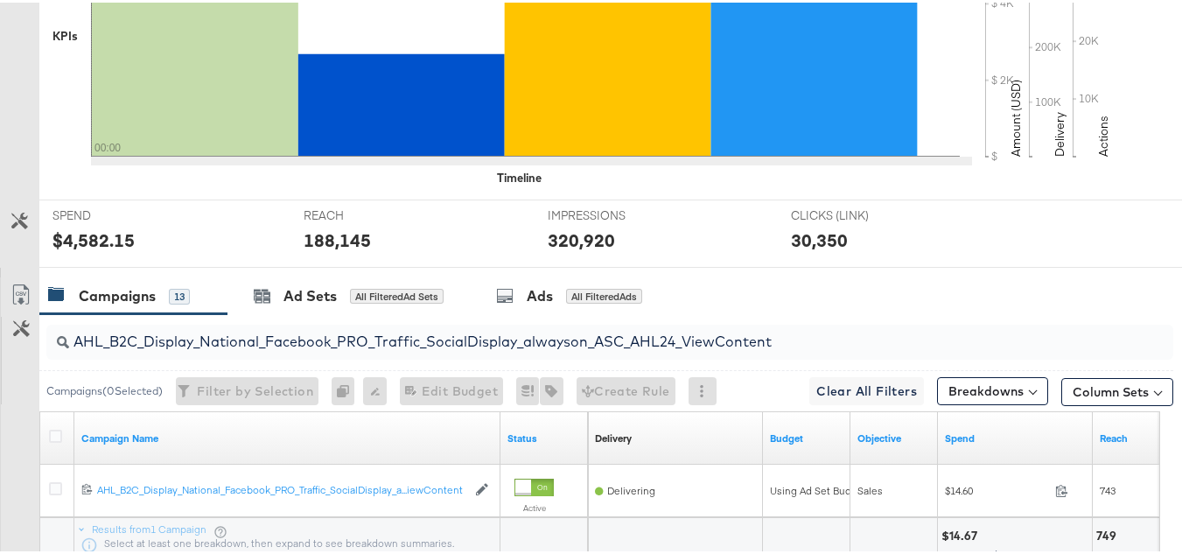
scroll to position [0, 0]
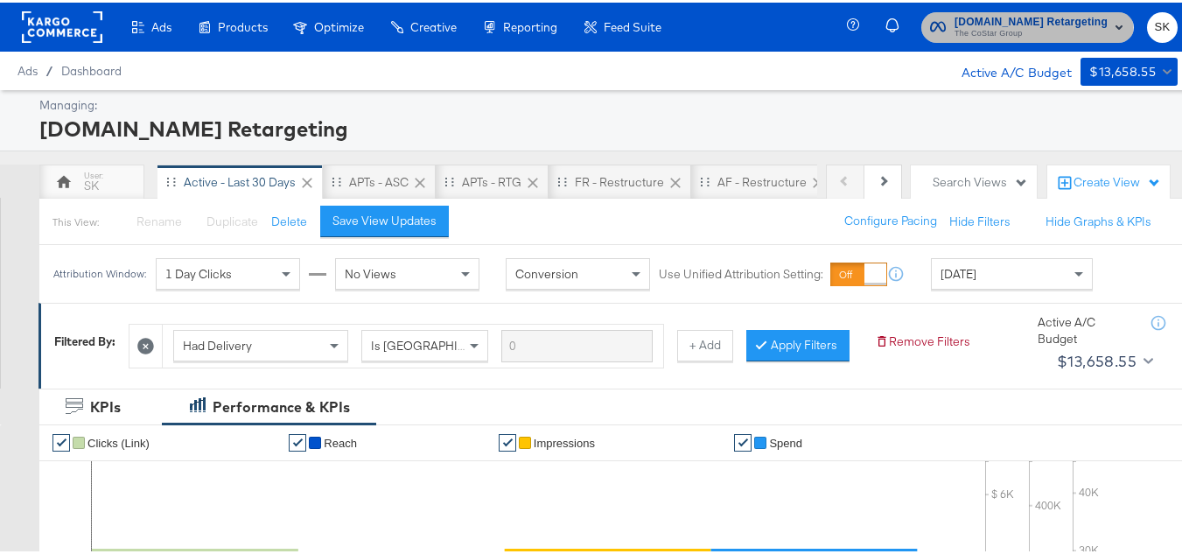
click at [968, 36] on span "The CoStar Group" at bounding box center [1031, 32] width 153 height 14
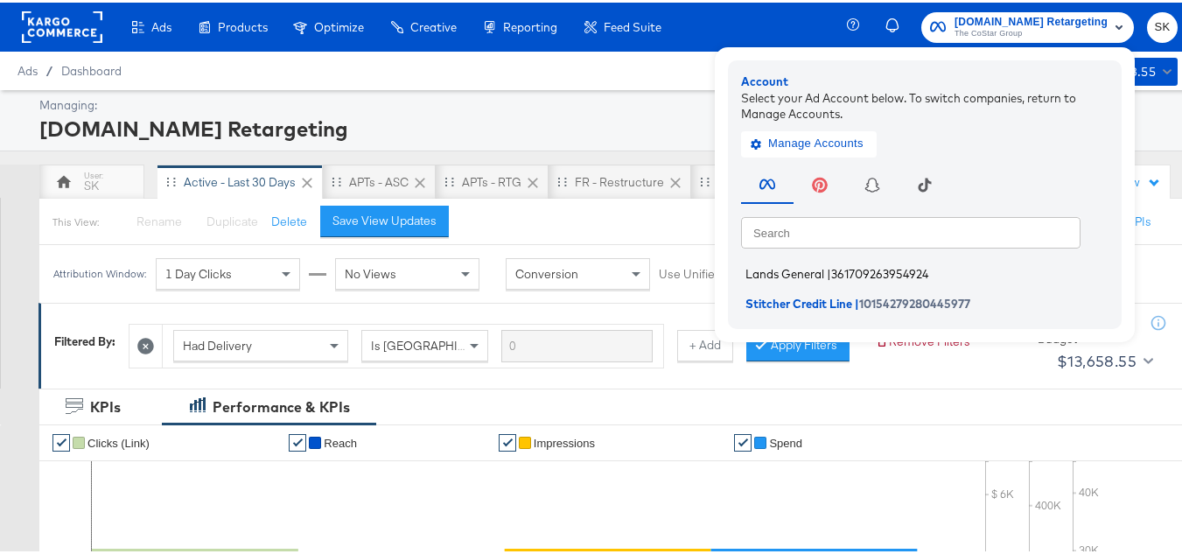
click at [827, 271] on span "|" at bounding box center [829, 271] width 4 height 14
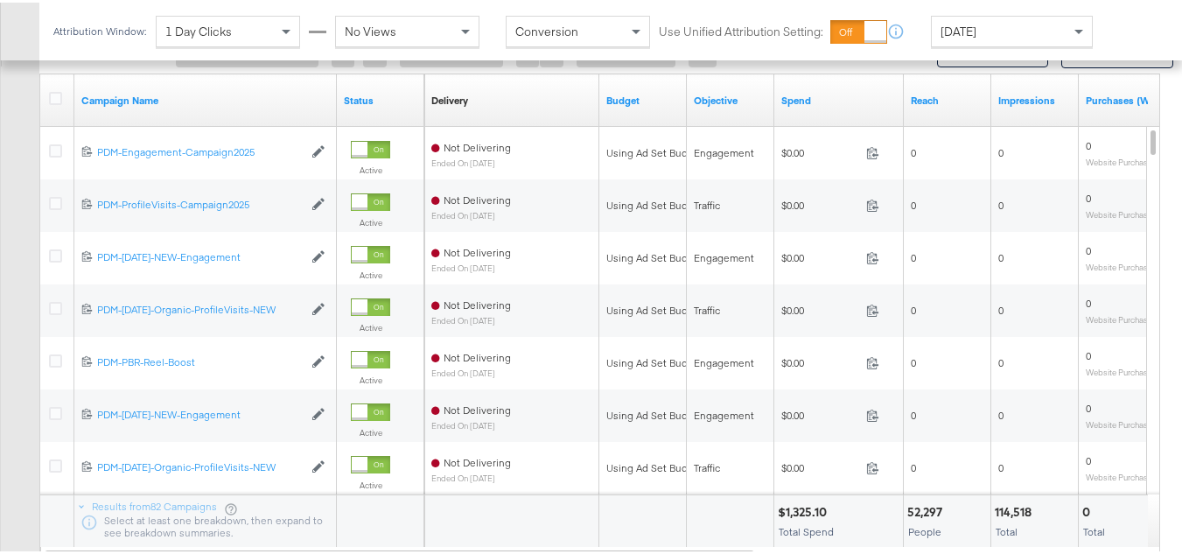
scroll to position [963, 0]
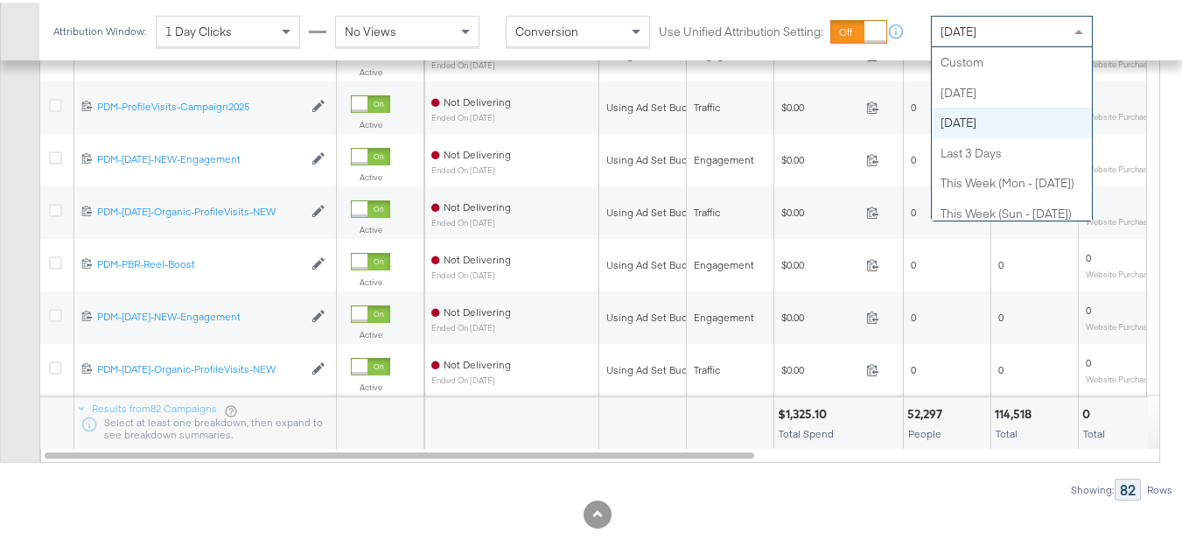
click at [977, 30] on span "[DATE]" at bounding box center [959, 29] width 36 height 16
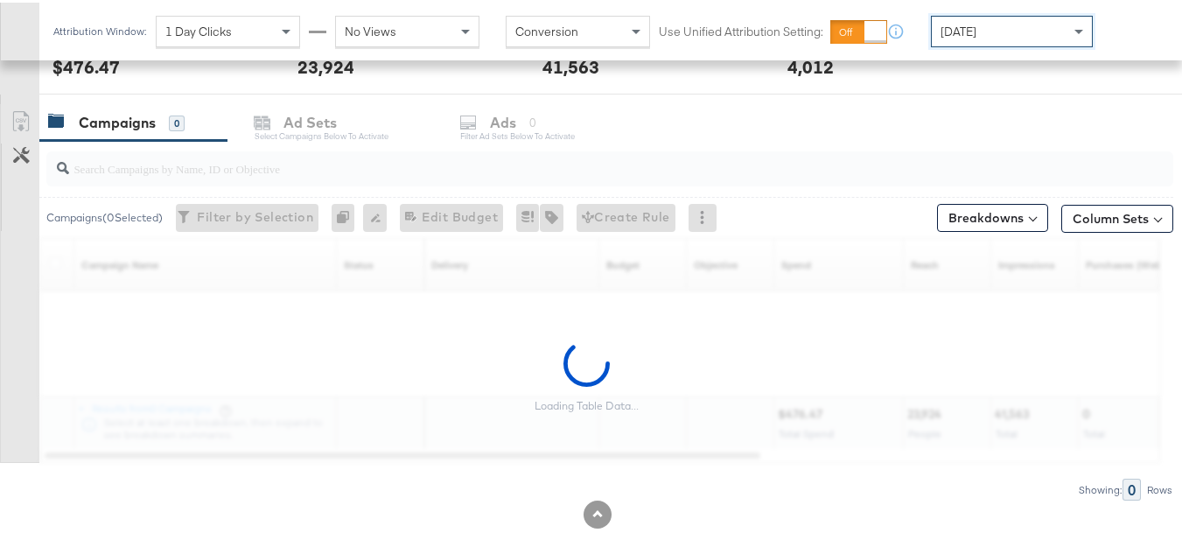
click at [291, 176] on input "search" at bounding box center [571, 159] width 1005 height 34
paste input "B2C_LAND_KC_RT_Sig_24"
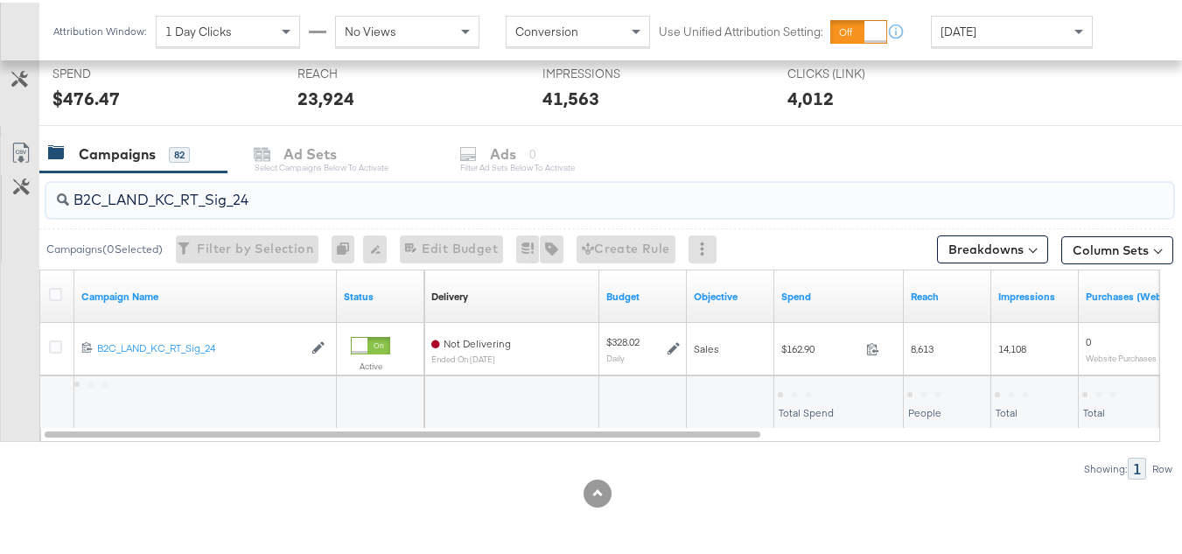
scroll to position [669, 0]
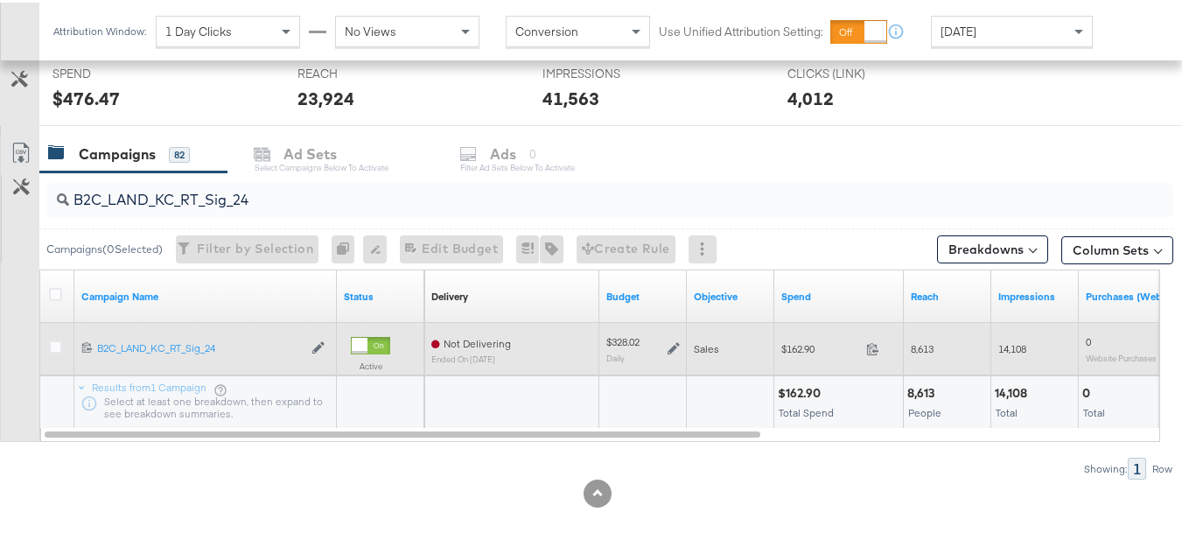
click at [823, 348] on span "$162.90" at bounding box center [820, 346] width 78 height 13
copy div "$162.90"
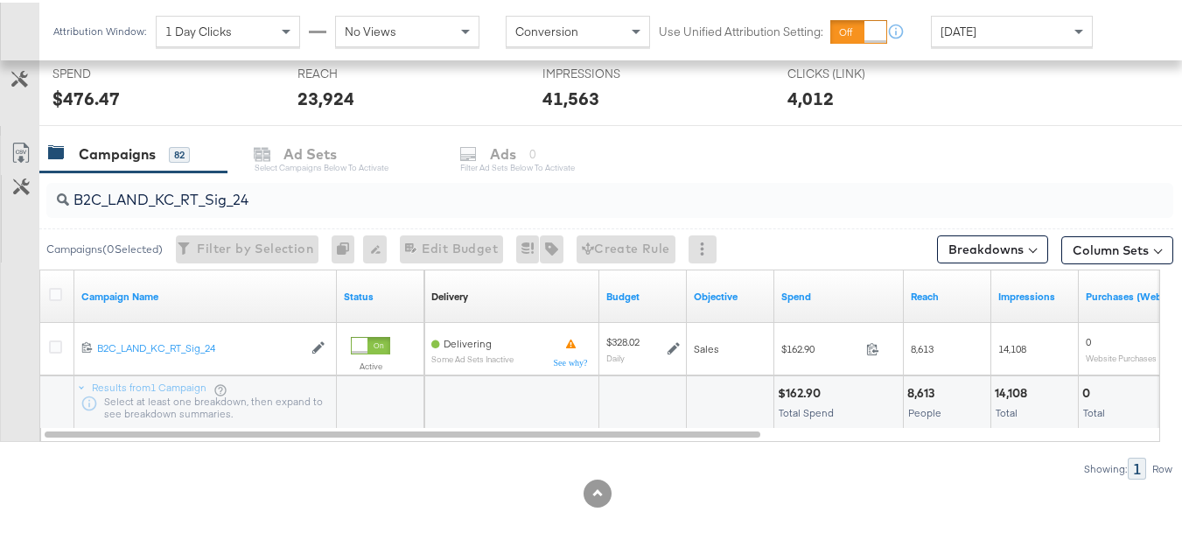
click at [335, 200] on input "B2C_LAND_KC_RT_Sig_24" at bounding box center [571, 190] width 1005 height 34
paste input "B_Ecommerce_KC_Retargeting_LW&LOA_Traffic"
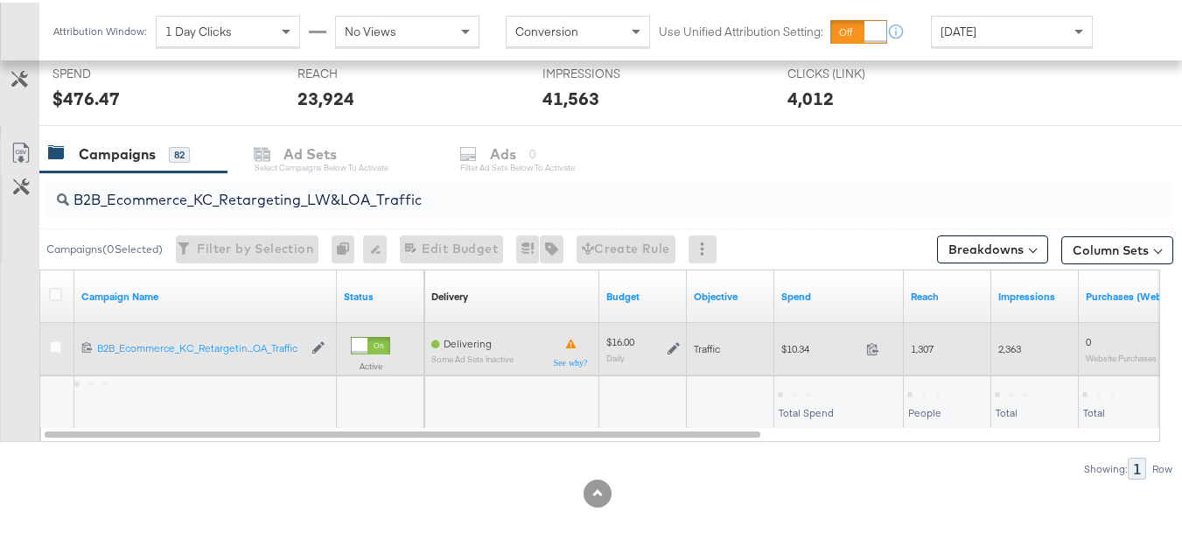
click at [788, 354] on div "$10.34 10.34" at bounding box center [839, 346] width 130 height 27
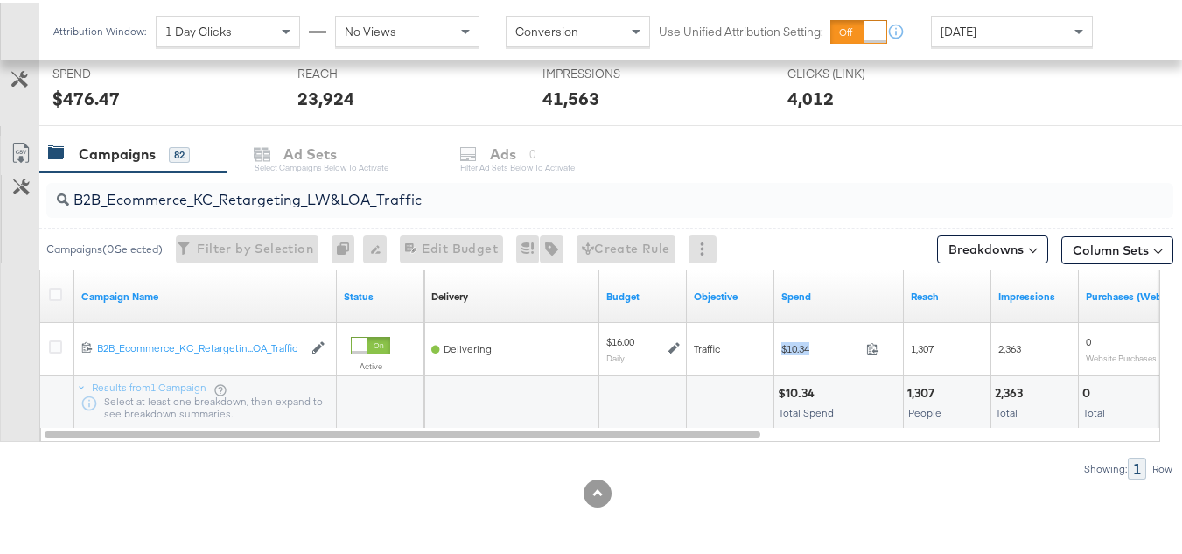
copy div "$10.34"
click at [422, 205] on input "B2B_Ecommerce_KC_Retargeting_LW&LOA_Traffic" at bounding box center [571, 190] width 1005 height 34
paste input "KC_Retargeting_Prospects & Clients_Conversions"
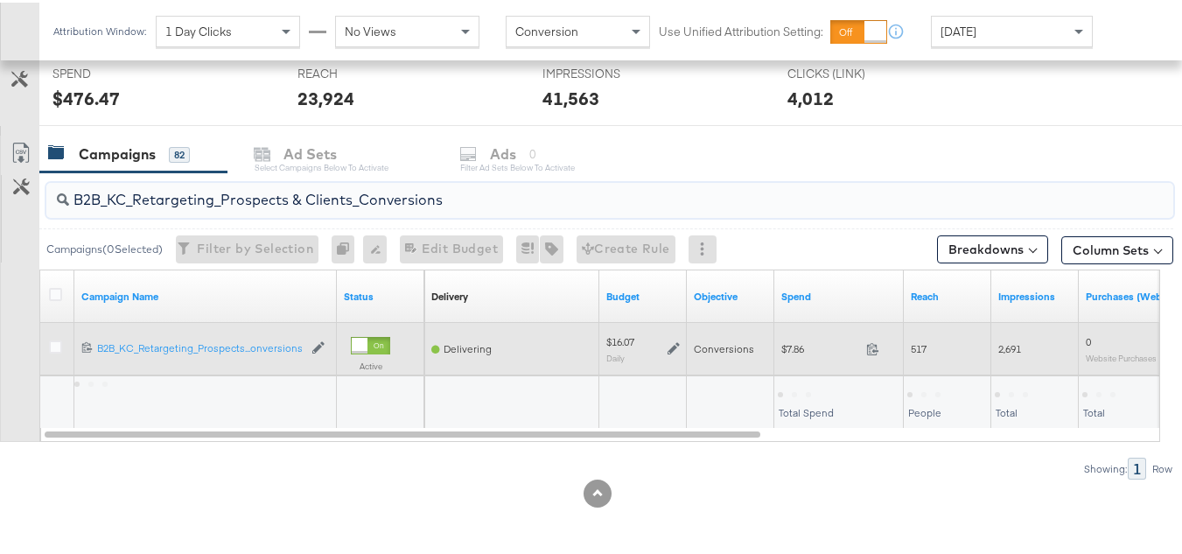
click at [796, 348] on span "$7.86" at bounding box center [820, 346] width 78 height 13
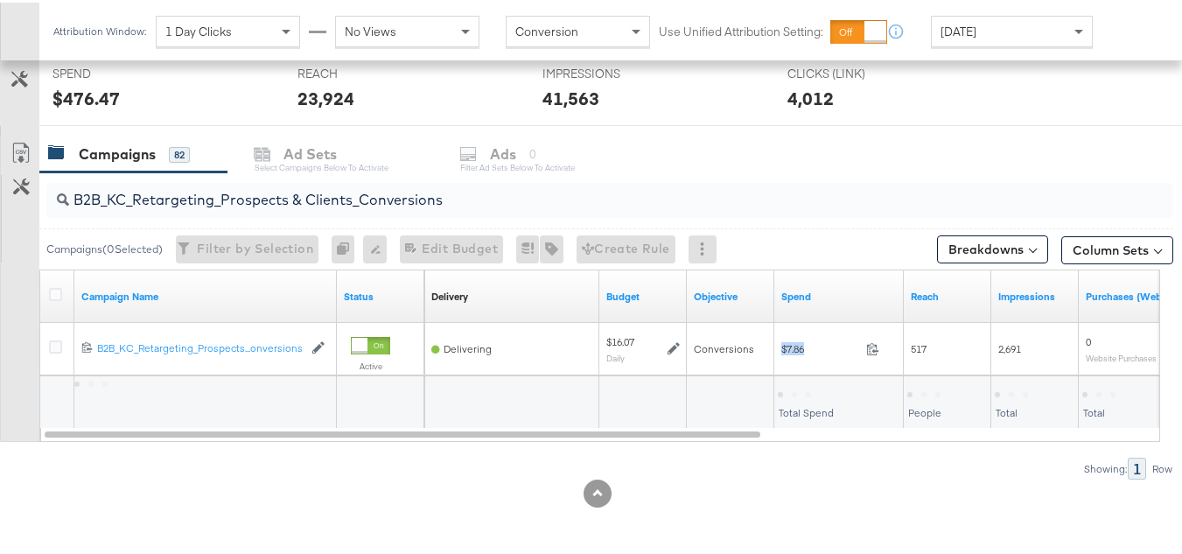
copy div "$7.86"
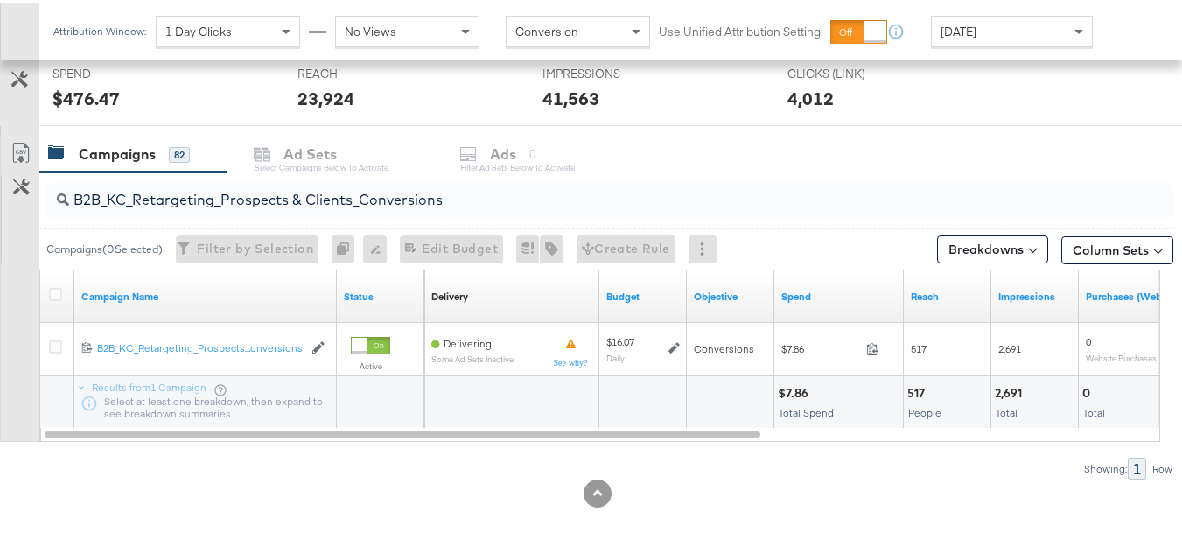
click at [402, 192] on input "B2B_KC_Retargeting_Prospects & Clients_Conversions" at bounding box center [571, 190] width 1005 height 34
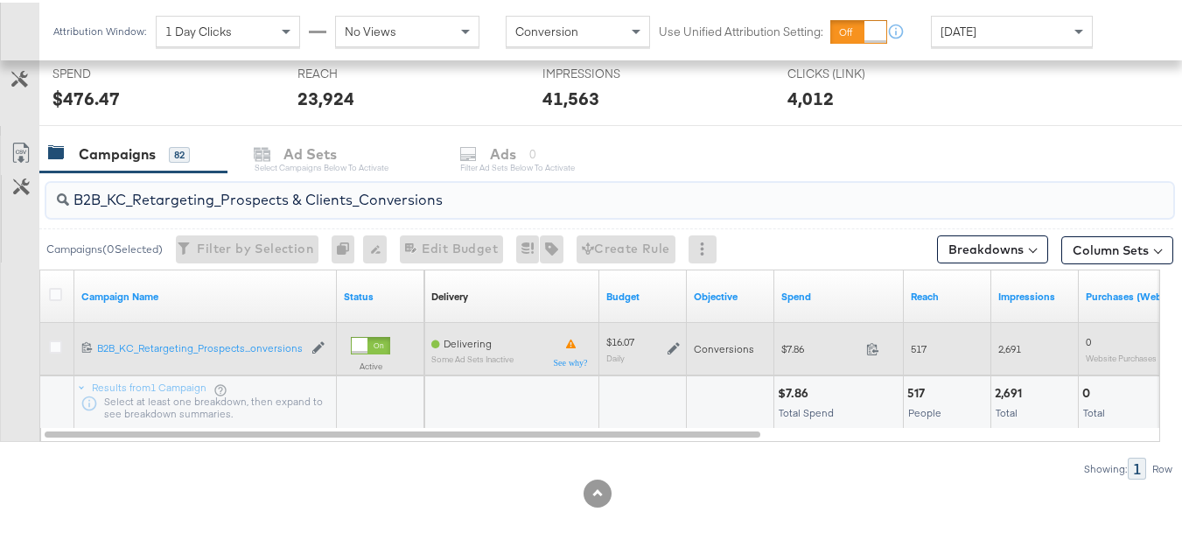
paste input "C_LAND_KC_Pros_Sig"
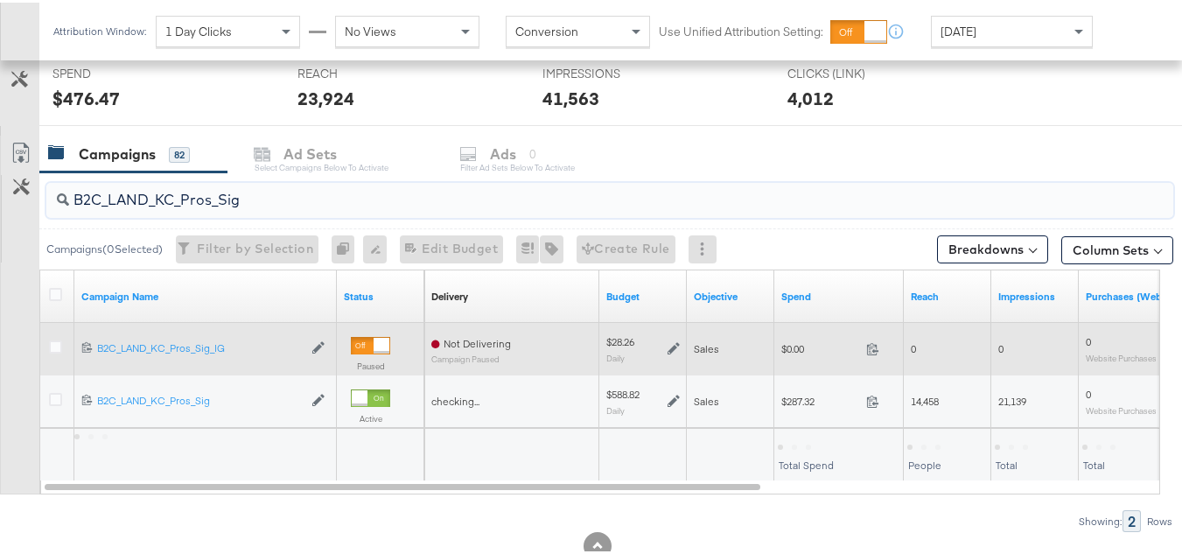
type input "B2C_LAND_KC_Pros_Sig"
click at [798, 356] on div "$0.00 0" at bounding box center [839, 346] width 130 height 27
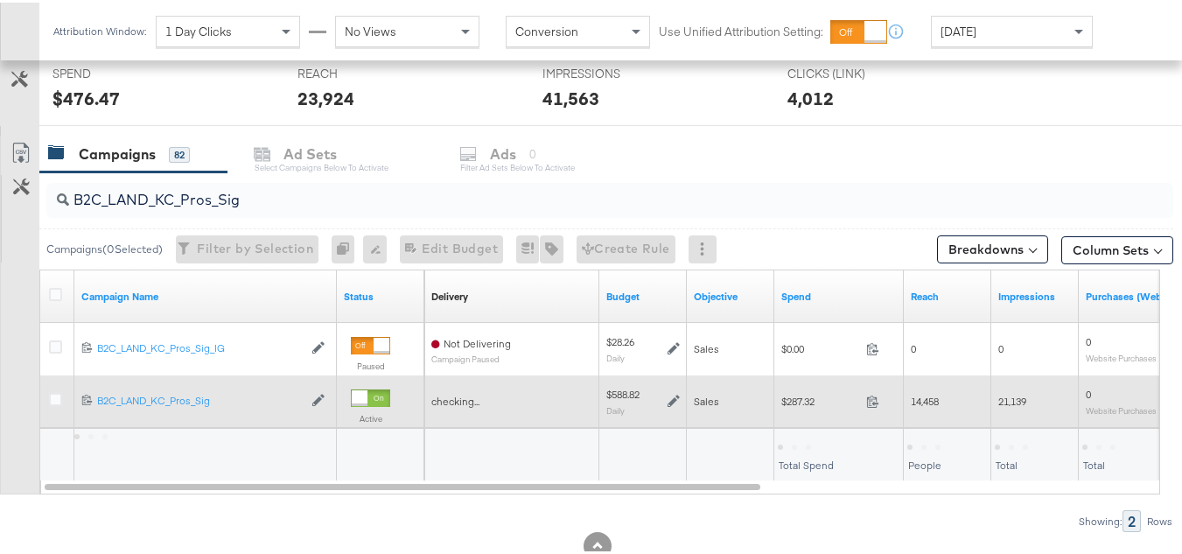
click at [792, 406] on div "$287.32 287.32" at bounding box center [839, 398] width 130 height 27
click at [792, 407] on div "$287.32 287.32" at bounding box center [839, 398] width 130 height 27
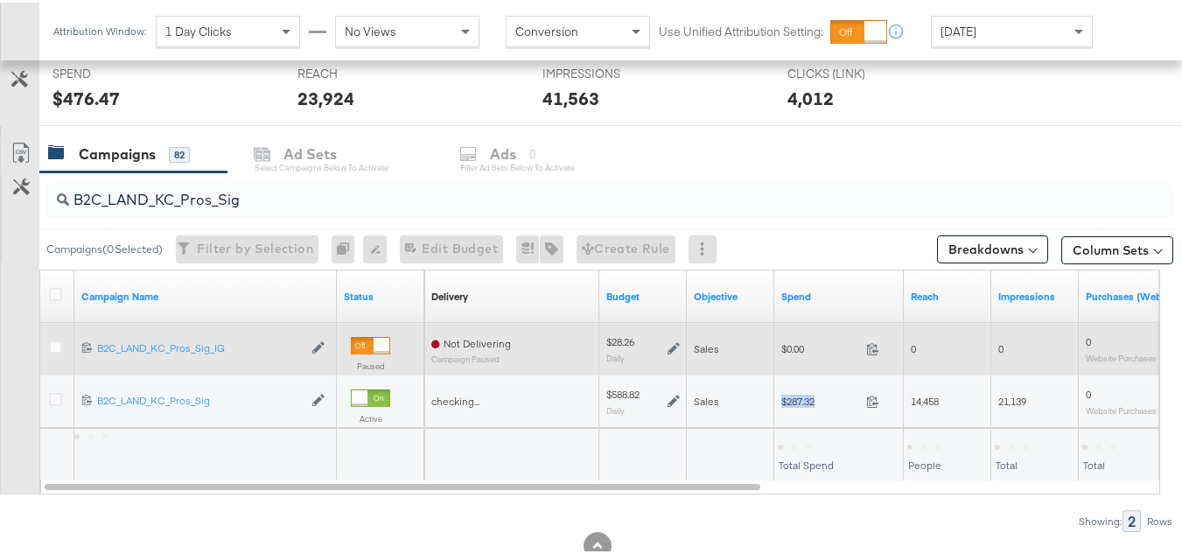
copy div "$287.32"
